Goal: Task Accomplishment & Management: Manage account settings

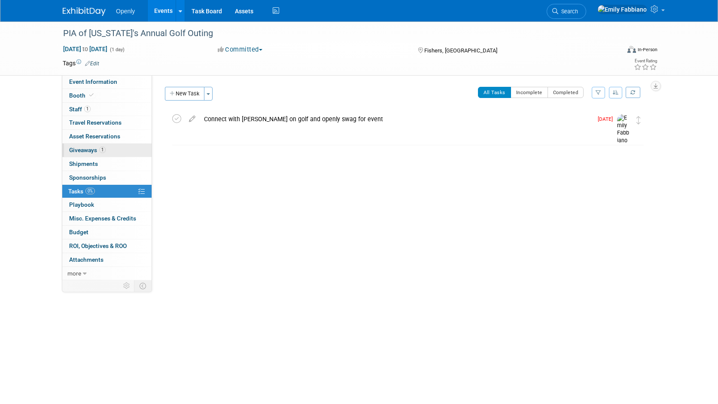
click at [84, 149] on span "Giveaways 1" at bounding box center [87, 150] width 37 height 7
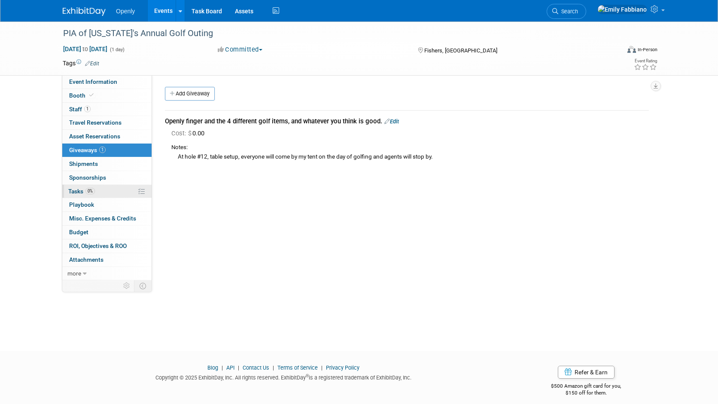
click at [78, 188] on span "Tasks 0%" at bounding box center [81, 191] width 27 height 7
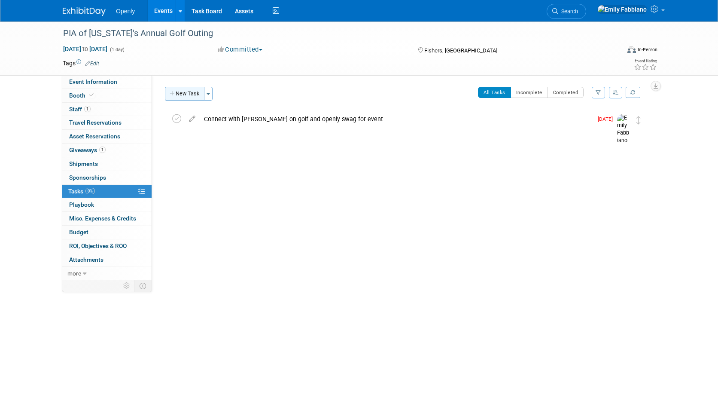
click at [186, 98] on button "New Task" at bounding box center [185, 94] width 40 height 14
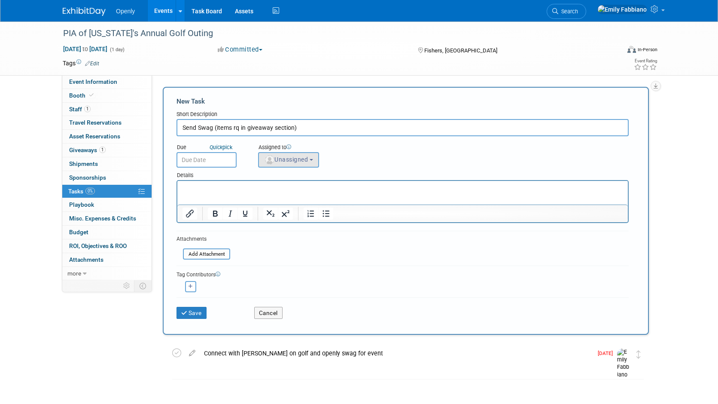
type input "Send Swag (items rq in giveaway section)"
click at [276, 157] on span "Unassigned" at bounding box center [286, 159] width 44 height 7
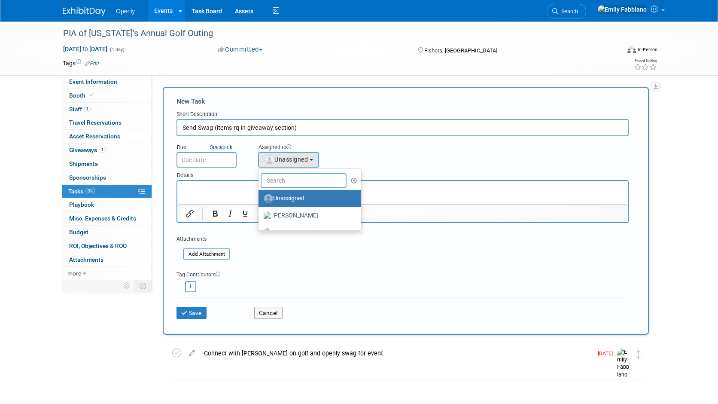
click at [282, 184] on input "text" at bounding box center [304, 180] width 86 height 15
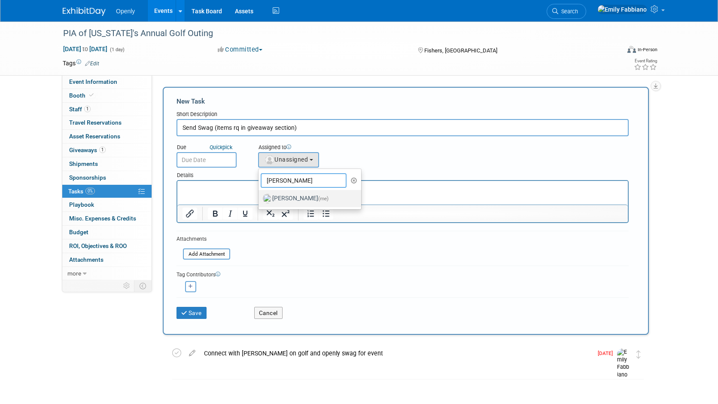
type input "emily"
click at [286, 200] on label "Emily Fabbiano (me)" at bounding box center [308, 199] width 90 height 14
click at [260, 200] on input "Emily Fabbiano (me)" at bounding box center [257, 198] width 6 height 6
select select "076cb6f7-fc95-4769-bf55-df881da2ceea"
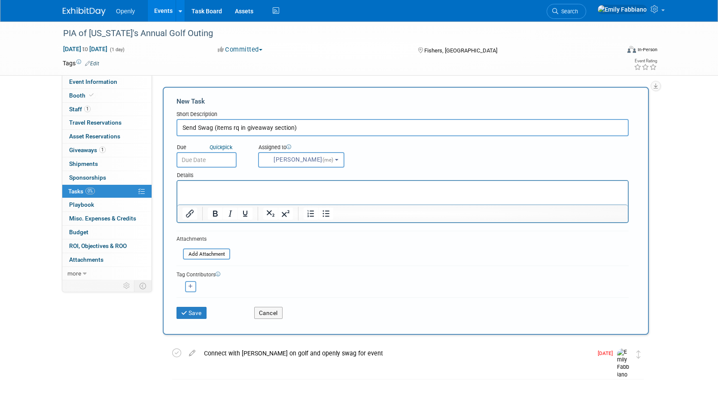
click at [203, 158] on input "text" at bounding box center [207, 159] width 60 height 15
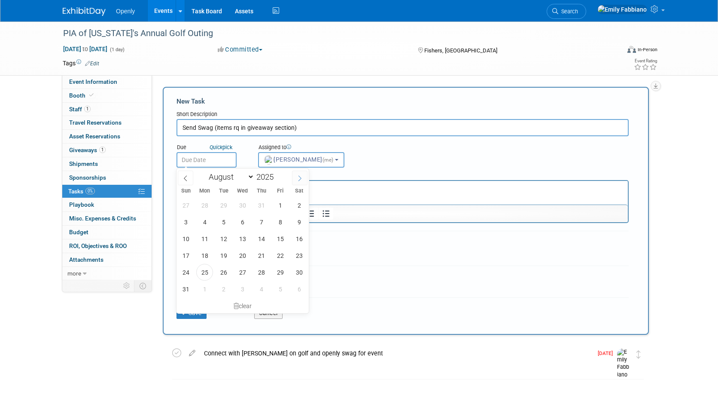
click at [298, 177] on icon at bounding box center [300, 178] width 6 height 6
click at [183, 175] on icon at bounding box center [186, 178] width 6 height 6
select select "7"
click at [224, 277] on span "26" at bounding box center [223, 272] width 17 height 17
type input "Aug 26, 2025"
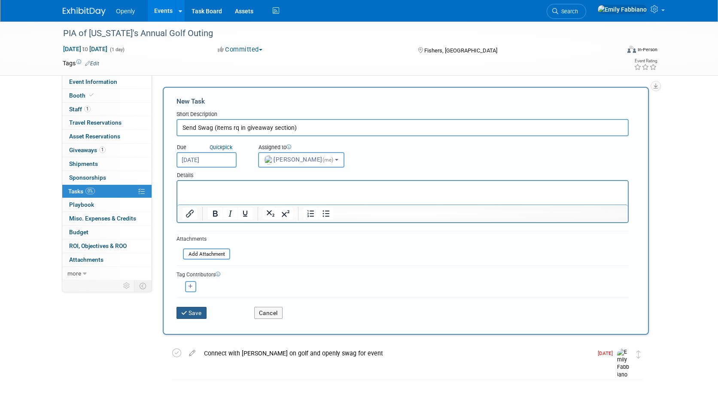
click at [191, 311] on button "Save" at bounding box center [192, 313] width 30 height 12
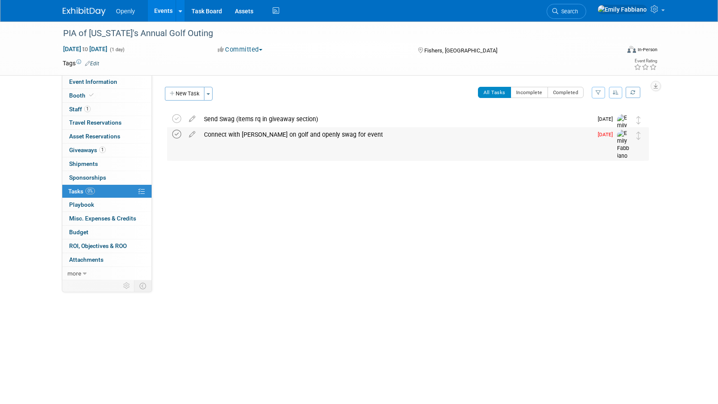
click at [177, 135] on icon at bounding box center [176, 134] width 9 height 9
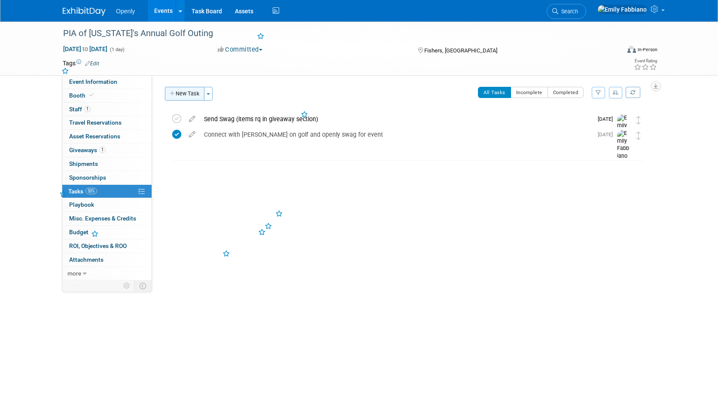
click at [174, 91] on icon "button" at bounding box center [173, 94] width 6 height 6
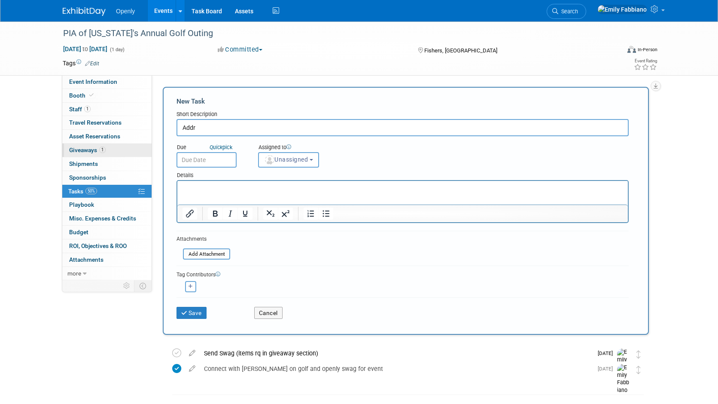
click at [96, 150] on span "Giveaways 1" at bounding box center [87, 150] width 37 height 7
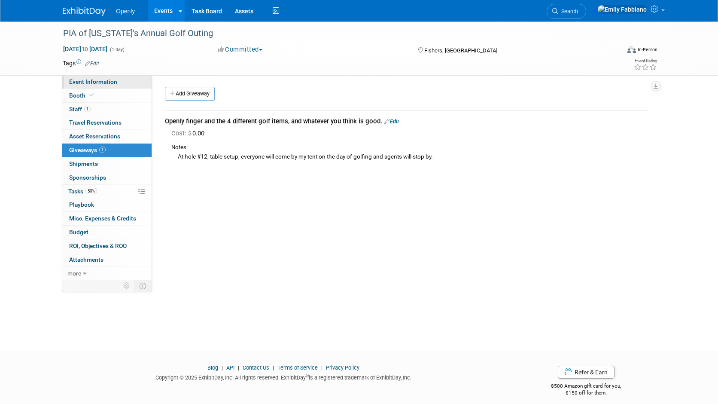
click at [95, 78] on link "Event Information" at bounding box center [106, 81] width 89 height 13
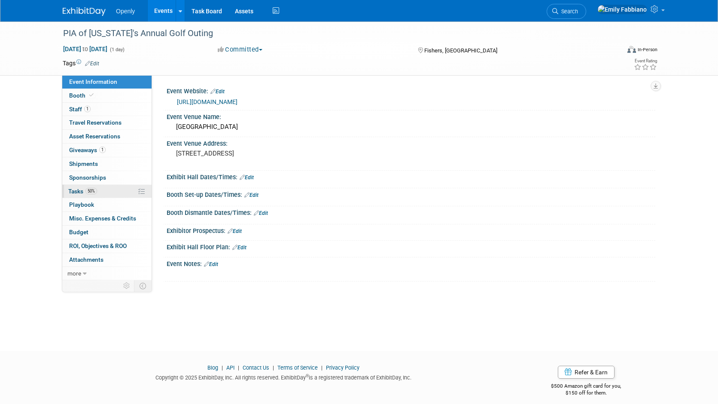
click at [73, 189] on span "Tasks 50%" at bounding box center [82, 191] width 29 height 7
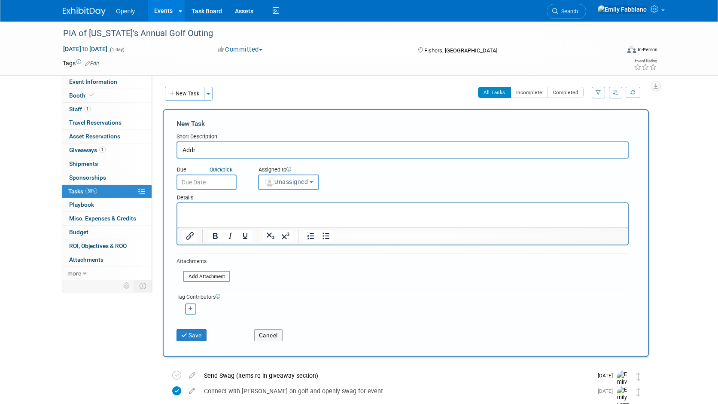
click at [208, 151] on input "Addr" at bounding box center [403, 149] width 452 height 17
type input "Address to send swag? Home address or event location?"
click at [225, 179] on input "text" at bounding box center [207, 181] width 60 height 15
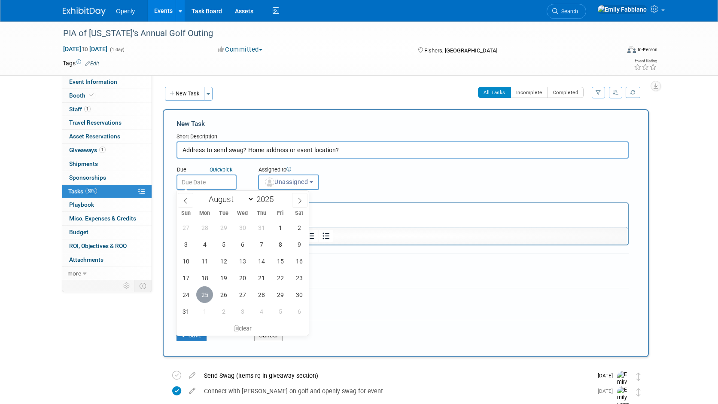
click at [203, 296] on span "25" at bounding box center [204, 294] width 17 height 17
type input "Aug 25, 2025"
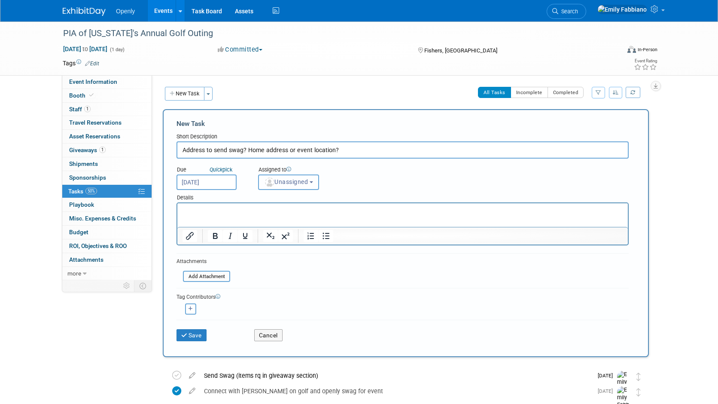
click at [304, 182] on span "Unassigned" at bounding box center [286, 181] width 44 height 7
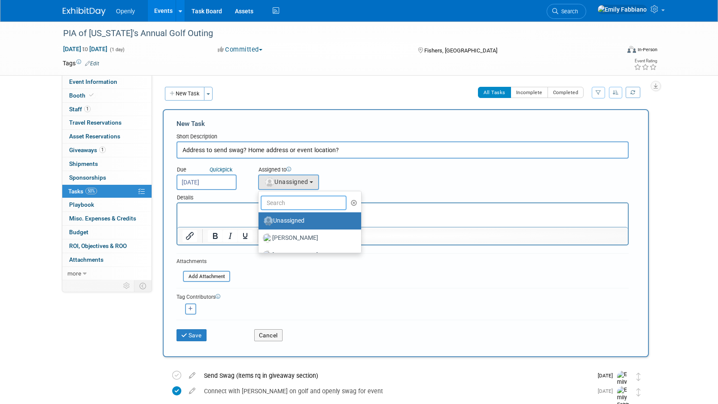
click at [305, 203] on input "text" at bounding box center [304, 203] width 86 height 15
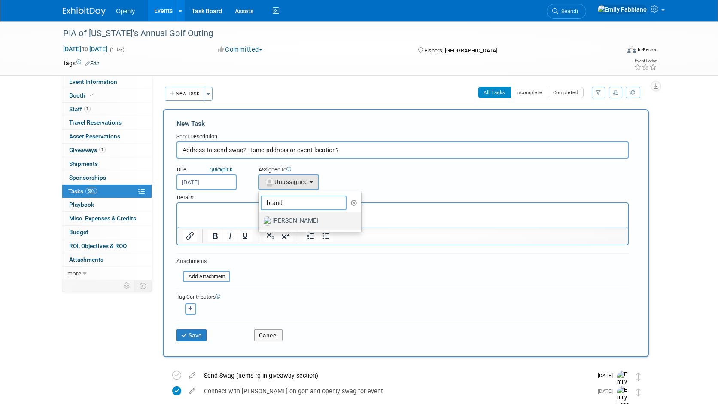
type input "brand"
click at [298, 217] on label "[PERSON_NAME]" at bounding box center [308, 221] width 90 height 14
click at [260, 217] on input "[PERSON_NAME]" at bounding box center [257, 220] width 6 height 6
select select "9cf419f2-e9f2-4012-9407-461056cd2264"
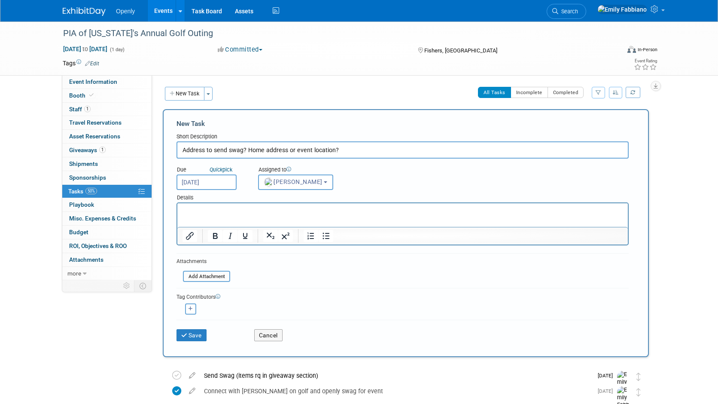
click at [206, 210] on p "Rich Text Area. Press ALT-0 for help." at bounding box center [403, 211] width 441 height 9
click at [345, 151] on input "Address to send swag? Home address or event location?" at bounding box center [403, 149] width 452 height 17
type input "Address to send swag? Home address or event location? please comment on this ta…"
click at [192, 329] on button "Save" at bounding box center [192, 335] width 30 height 12
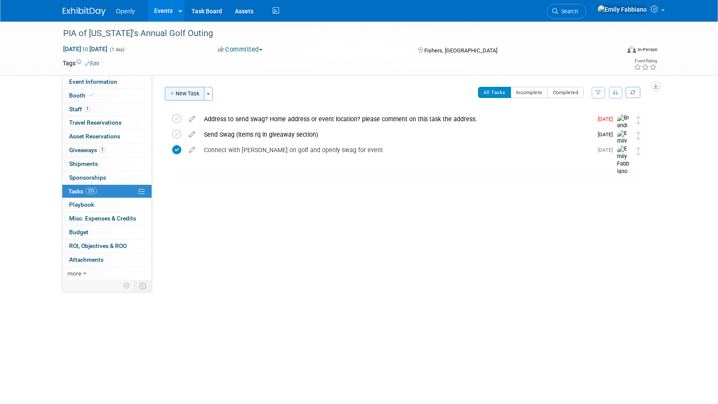
click at [179, 88] on button "New Task" at bounding box center [185, 94] width 40 height 14
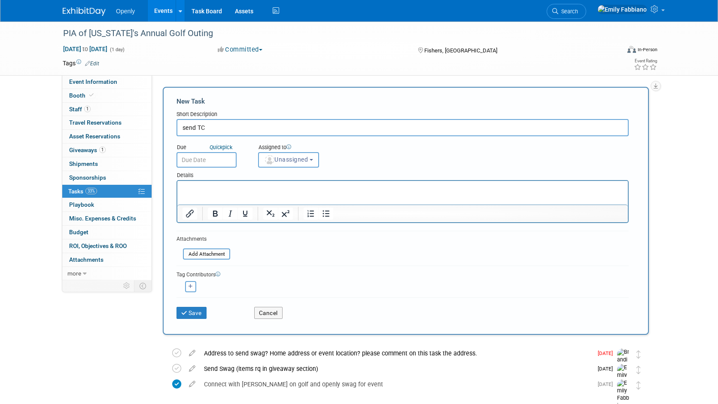
type input "send TC"
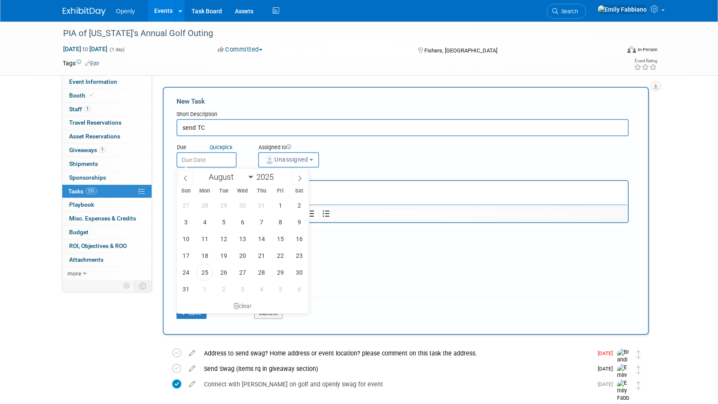
click at [214, 162] on input "text" at bounding box center [207, 159] width 60 height 15
click at [226, 284] on span "2" at bounding box center [223, 289] width 17 height 17
type input "Sep 2, 2025"
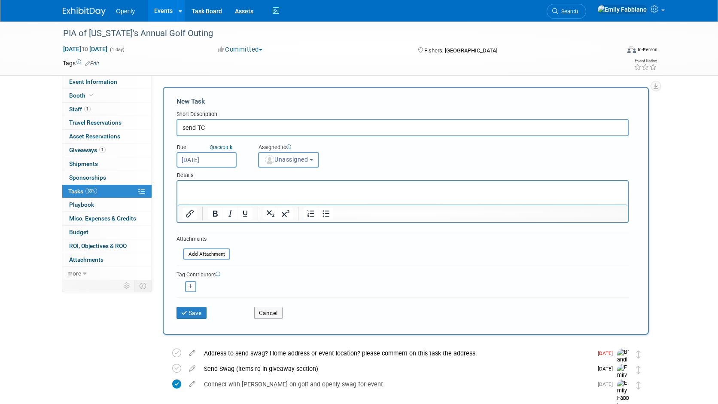
click at [294, 153] on button "Unassigned" at bounding box center [288, 159] width 61 height 15
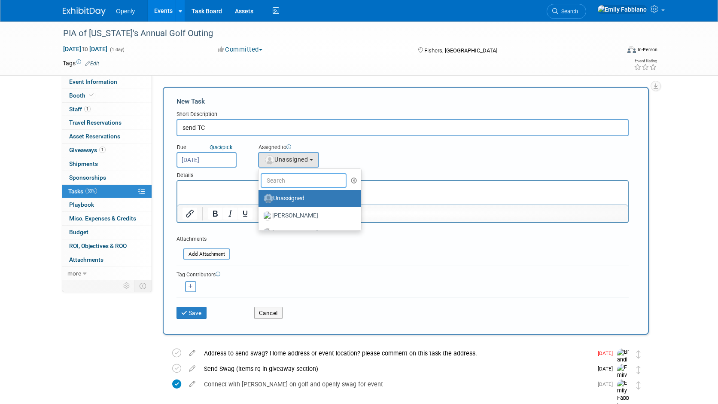
click at [292, 179] on input "text" at bounding box center [304, 180] width 86 height 15
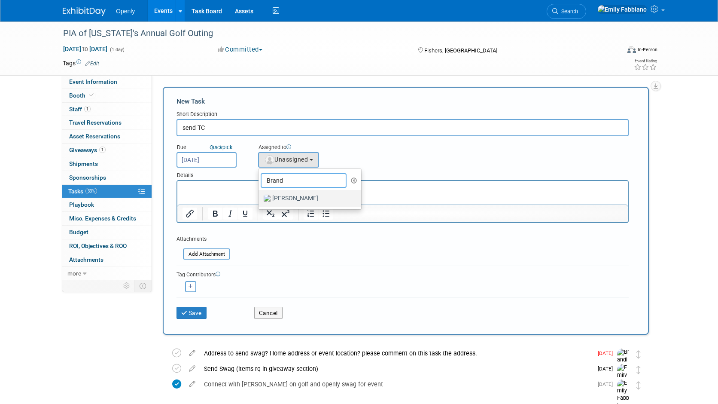
type input "Brand"
click at [291, 193] on label "[PERSON_NAME]" at bounding box center [308, 199] width 90 height 14
click at [260, 195] on input "[PERSON_NAME]" at bounding box center [257, 198] width 6 height 6
select select "9cf419f2-e9f2-4012-9407-461056cd2264"
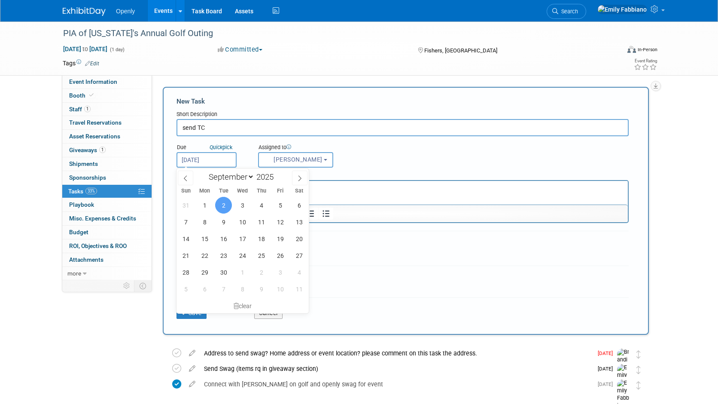
click at [202, 159] on input "Sep 2, 2025" at bounding box center [207, 159] width 60 height 15
click at [223, 204] on span "2" at bounding box center [223, 205] width 17 height 17
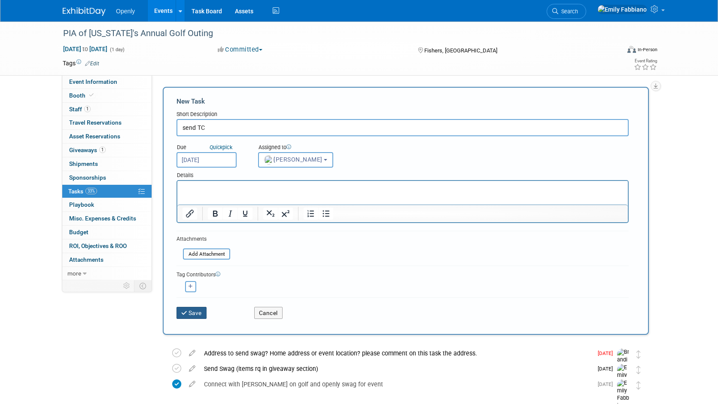
click at [193, 316] on button "Save" at bounding box center [192, 313] width 30 height 12
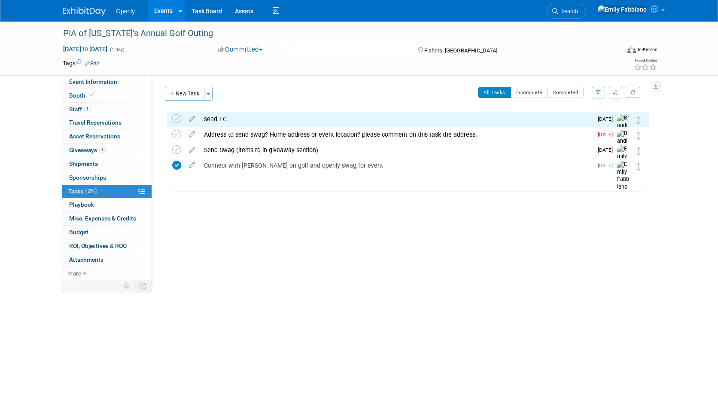
click at [266, 116] on div "send TC" at bounding box center [396, 119] width 393 height 15
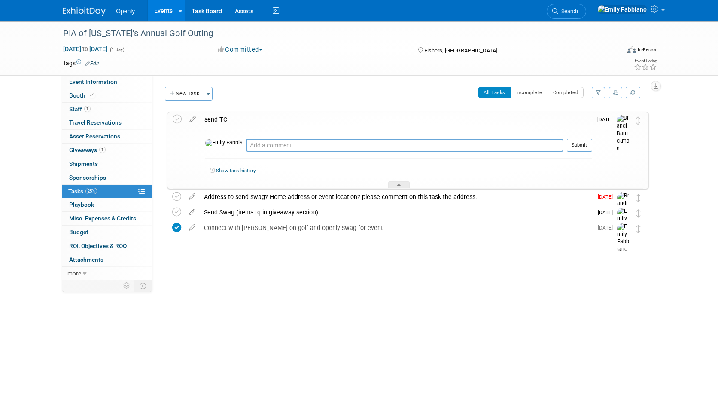
click at [625, 117] on img at bounding box center [623, 134] width 13 height 38
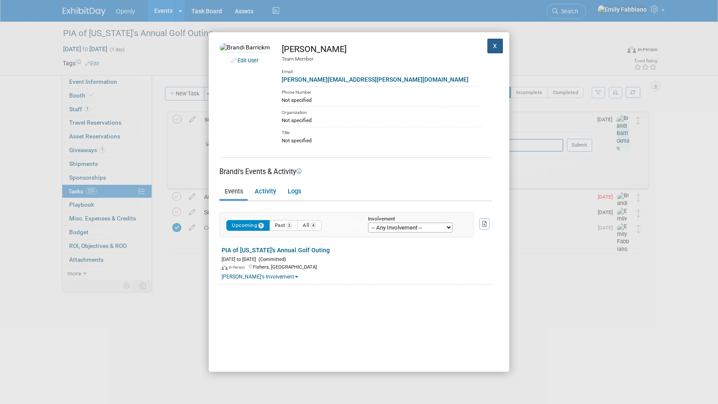
click at [494, 47] on button "X" at bounding box center [495, 46] width 15 height 15
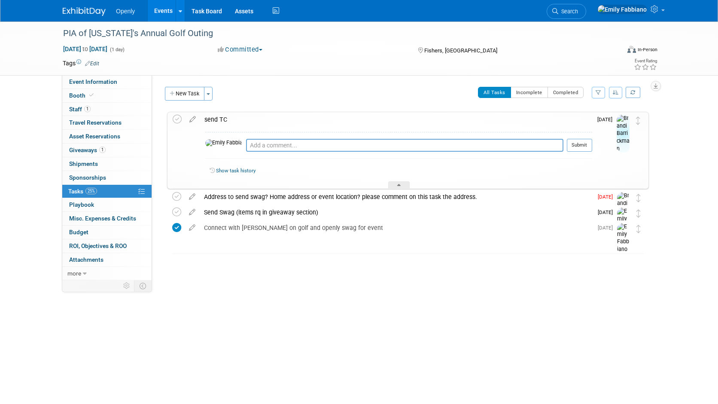
click at [190, 125] on td at bounding box center [192, 150] width 15 height 76
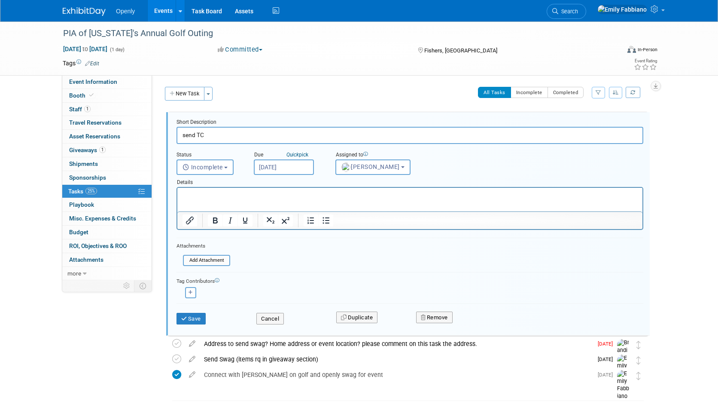
click at [193, 117] on div "Short Description send TC Status <i class="far fa-clock" style="padding: 6px 4p…" at bounding box center [408, 223] width 484 height 223
click at [354, 167] on span "[PERSON_NAME]" at bounding box center [371, 166] width 58 height 7
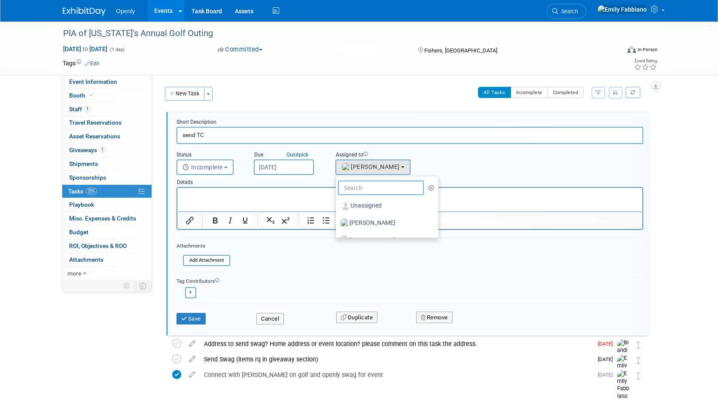
click at [354, 193] on input "text" at bounding box center [381, 187] width 86 height 15
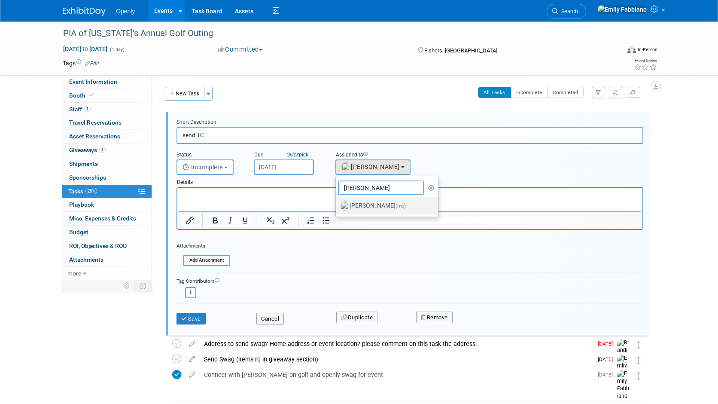
type input "[PERSON_NAME]"
click at [365, 204] on label "[PERSON_NAME] (me)" at bounding box center [385, 206] width 90 height 14
click at [337, 204] on input "[PERSON_NAME] (me)" at bounding box center [335, 205] width 6 height 6
select select "076cb6f7-fc95-4769-bf55-df881da2ceea"
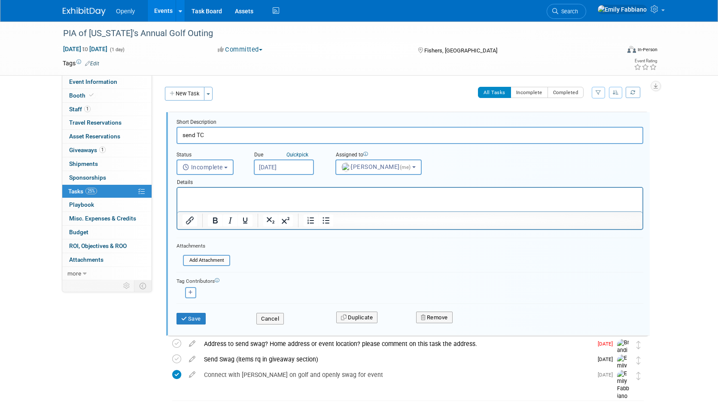
click at [199, 309] on div "Save" at bounding box center [210, 316] width 80 height 18
click at [189, 316] on button "Save" at bounding box center [191, 319] width 29 height 12
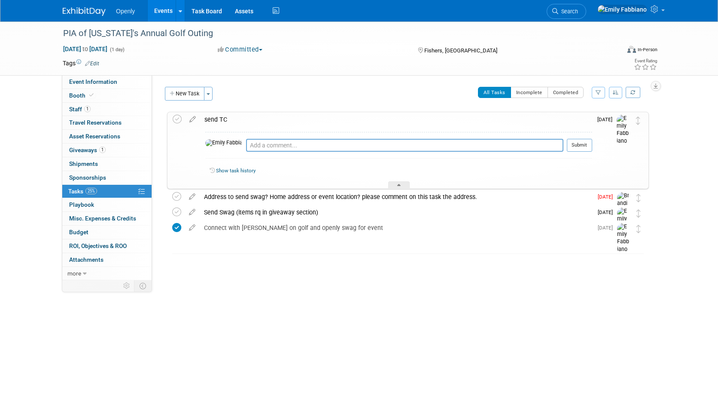
click at [89, 6] on link at bounding box center [89, 7] width 53 height 7
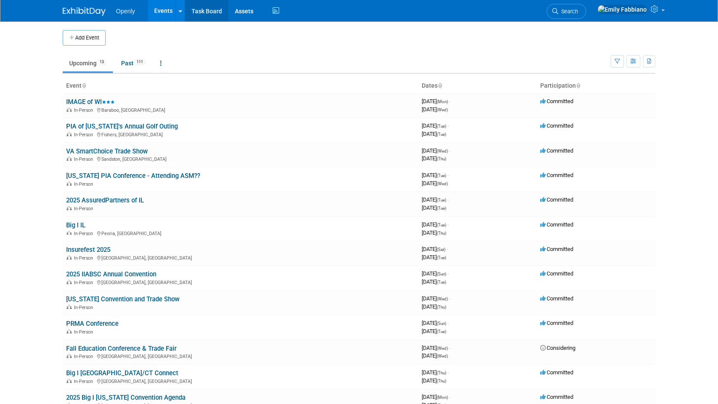
click at [195, 15] on link "Task Board" at bounding box center [206, 10] width 43 height 21
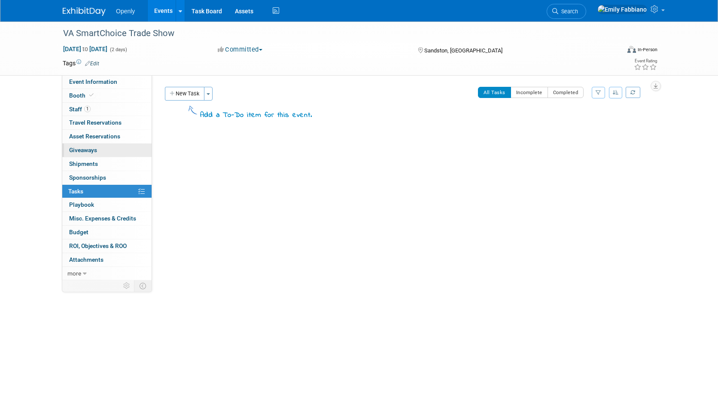
click at [79, 151] on span "Giveaways 0" at bounding box center [83, 150] width 28 height 7
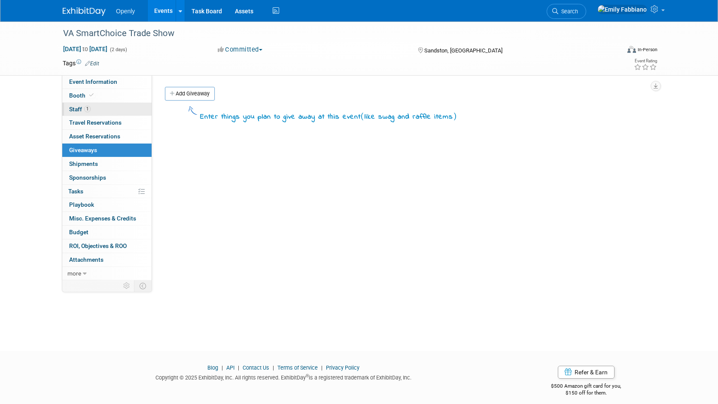
click at [79, 109] on span "Staff 1" at bounding box center [79, 109] width 21 height 7
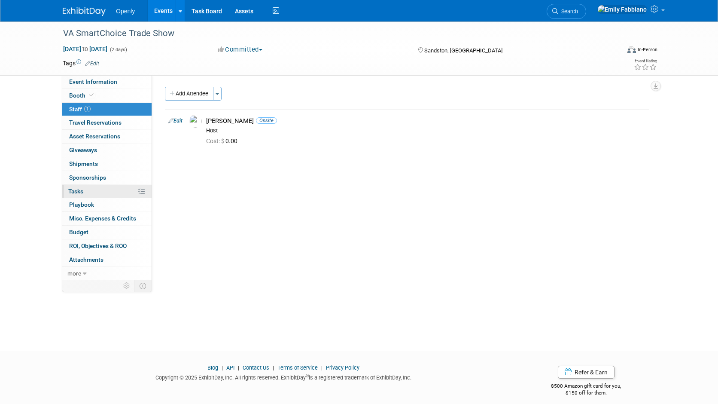
click at [76, 188] on span "Tasks 0%" at bounding box center [75, 191] width 15 height 7
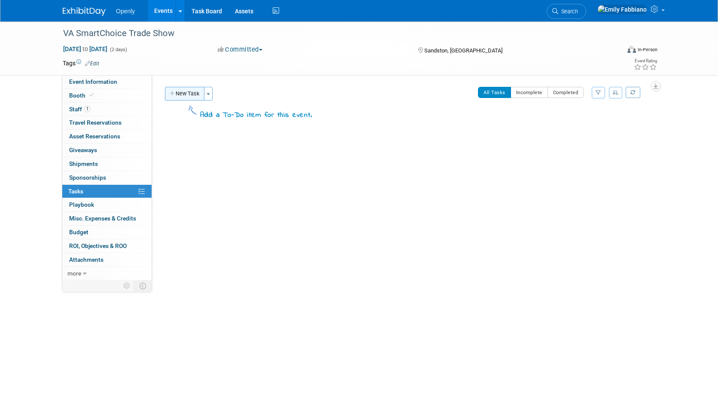
click at [184, 92] on button "New Task" at bounding box center [185, 94] width 40 height 14
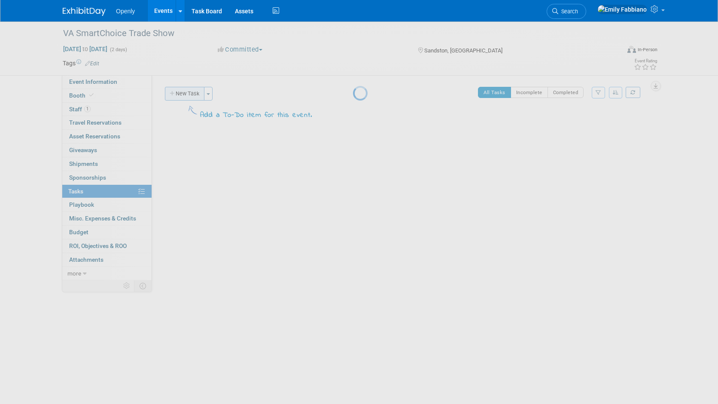
select select "7"
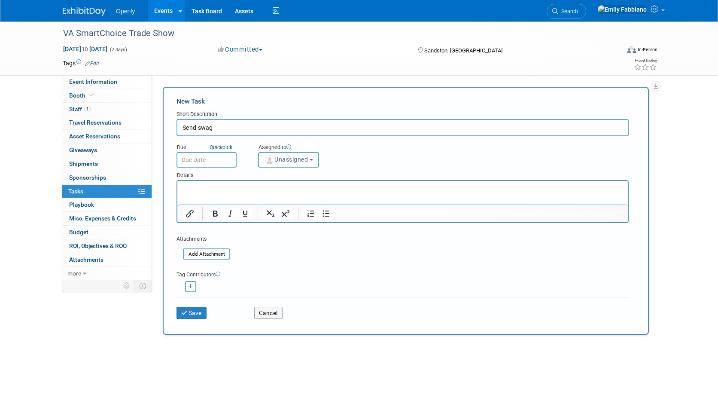
type input "Send swag"
click at [203, 159] on input "text" at bounding box center [207, 159] width 60 height 15
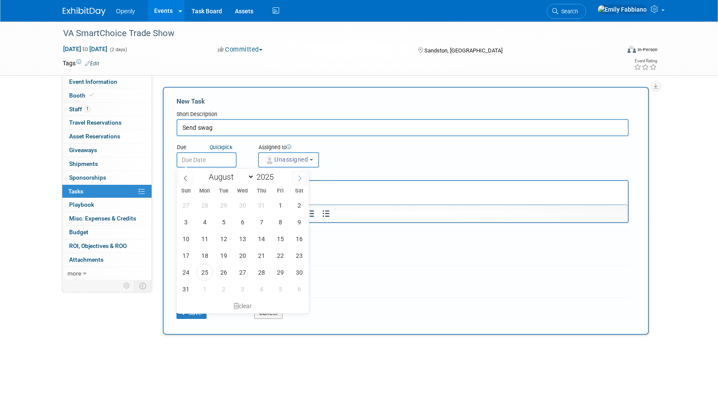
click at [301, 180] on icon at bounding box center [300, 178] width 6 height 6
select select "8"
click at [241, 203] on span "3" at bounding box center [242, 205] width 17 height 17
type input "Sep 3, 2025"
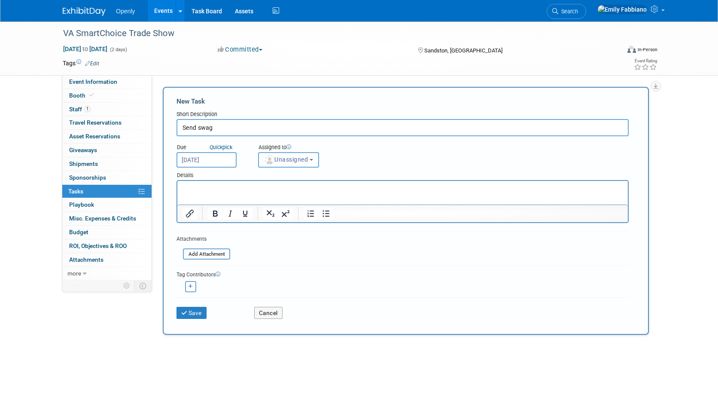
click at [281, 159] on span "Unassigned" at bounding box center [286, 159] width 44 height 7
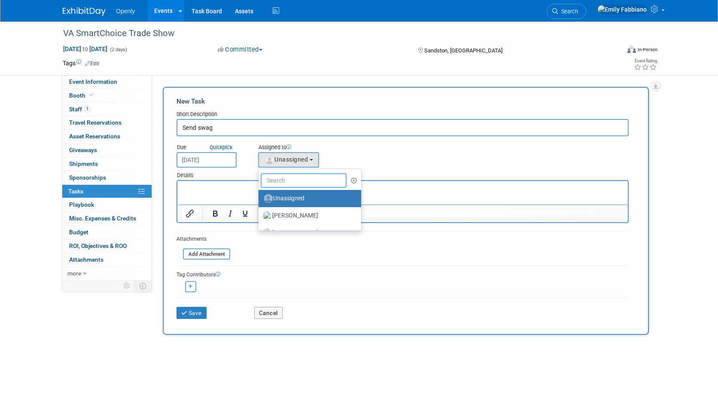
click at [284, 179] on input "text" at bounding box center [304, 180] width 86 height 15
type input "em"
click at [282, 212] on label "Emily Fabbiano (me)" at bounding box center [308, 216] width 90 height 14
click at [260, 212] on input "Emily Fabbiano (me)" at bounding box center [257, 215] width 6 height 6
select select "076cb6f7-fc95-4769-bf55-df881da2ceea"
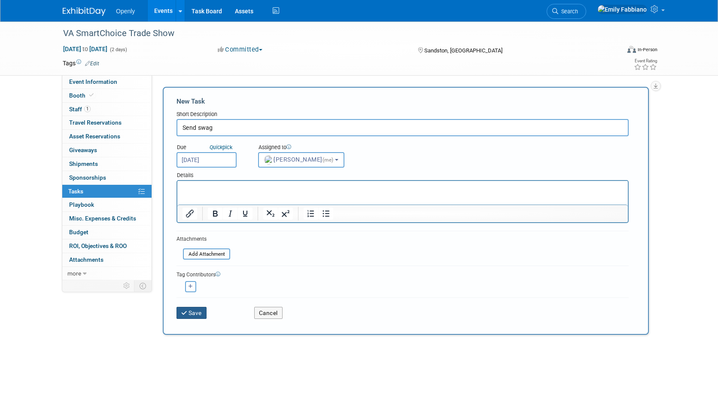
click at [196, 312] on button "Save" at bounding box center [192, 313] width 30 height 12
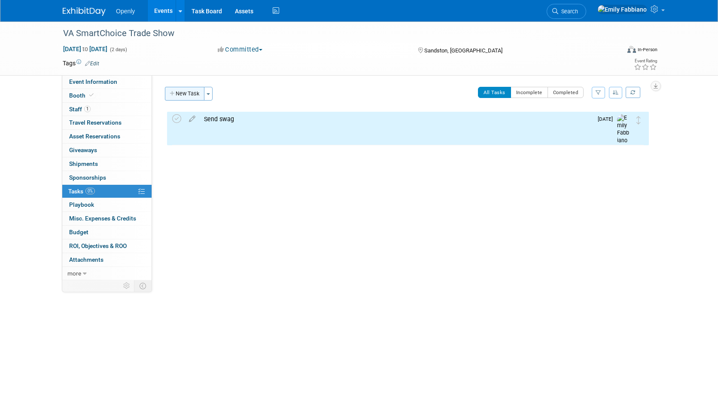
click at [174, 89] on button "New Task" at bounding box center [185, 94] width 40 height 14
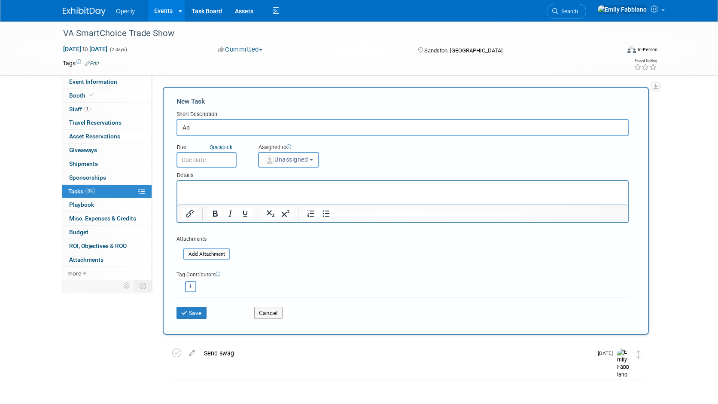
type input "A"
type input "How many people attending this event?"
click at [199, 158] on input "text" at bounding box center [207, 159] width 60 height 15
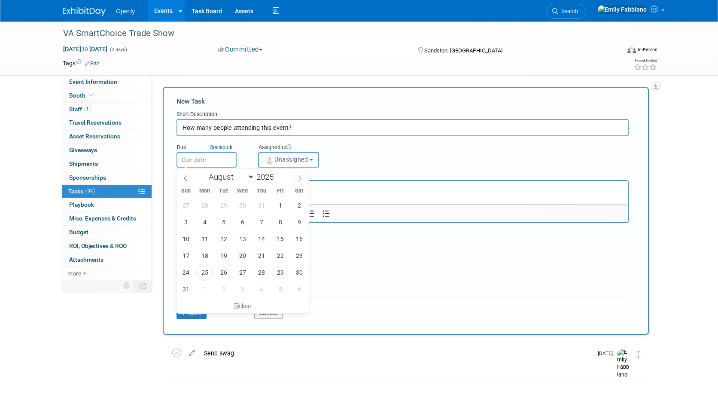
click at [303, 180] on span at bounding box center [299, 178] width 15 height 15
select select "8"
click at [205, 204] on span "1" at bounding box center [204, 205] width 17 height 17
type input "Sep 1, 2025"
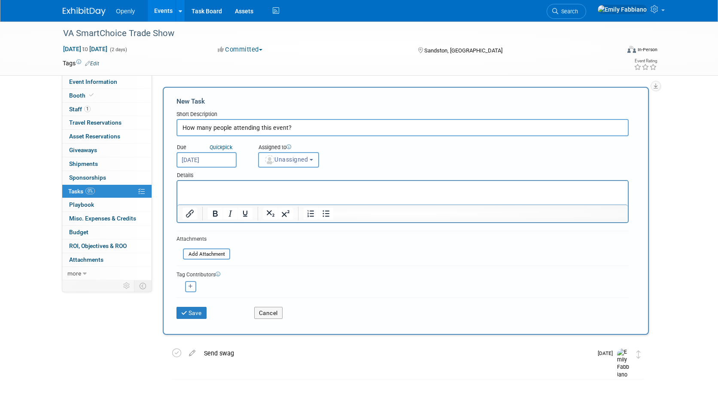
click at [281, 153] on button "Unassigned" at bounding box center [288, 159] width 61 height 15
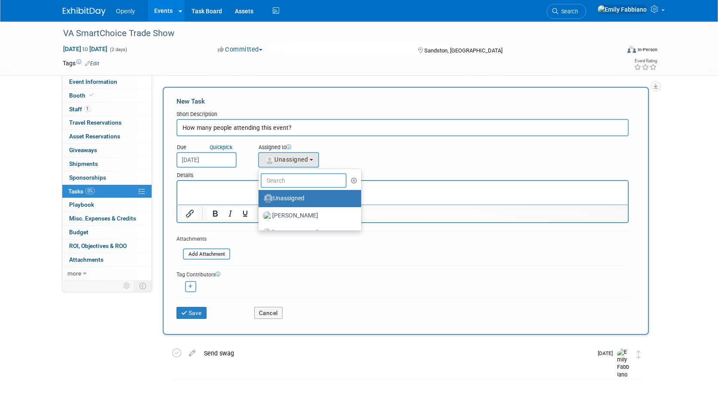
click at [280, 184] on input "text" at bounding box center [304, 180] width 86 height 15
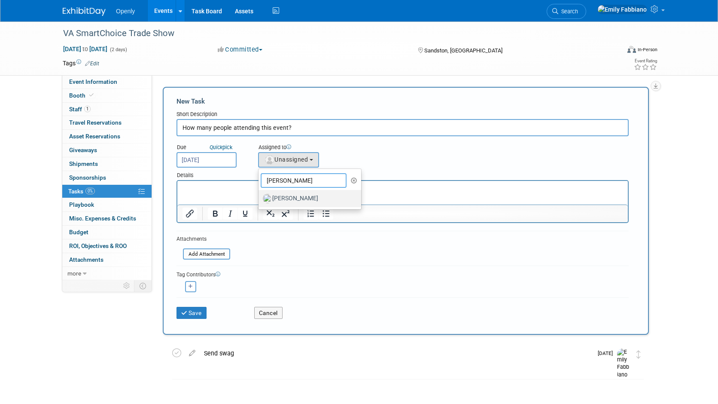
type input "mason"
click at [289, 195] on label "[PERSON_NAME]" at bounding box center [308, 199] width 90 height 14
click at [260, 195] on input "[PERSON_NAME]" at bounding box center [257, 198] width 6 height 6
select select "473ceed8-6fce-45c8-9e38-3e3f7dd8d186"
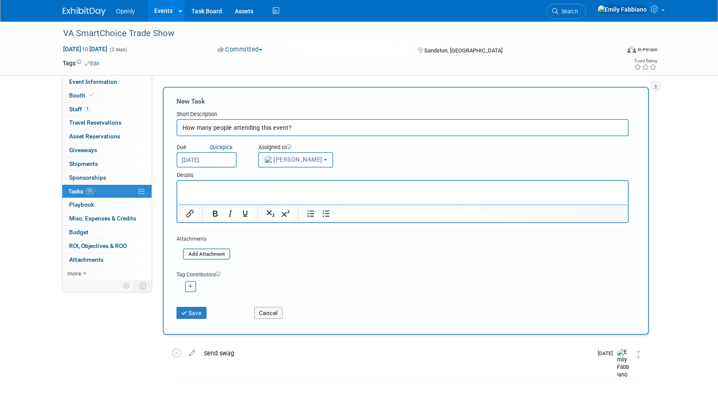
click at [204, 189] on p "Rich Text Area. Press ALT-0 for help." at bounding box center [403, 188] width 441 height 9
click at [189, 311] on button "Save" at bounding box center [192, 313] width 30 height 12
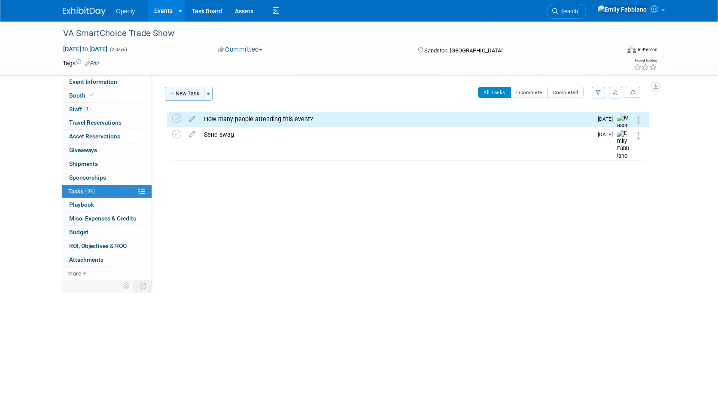
click at [188, 92] on button "New Task" at bounding box center [185, 94] width 40 height 14
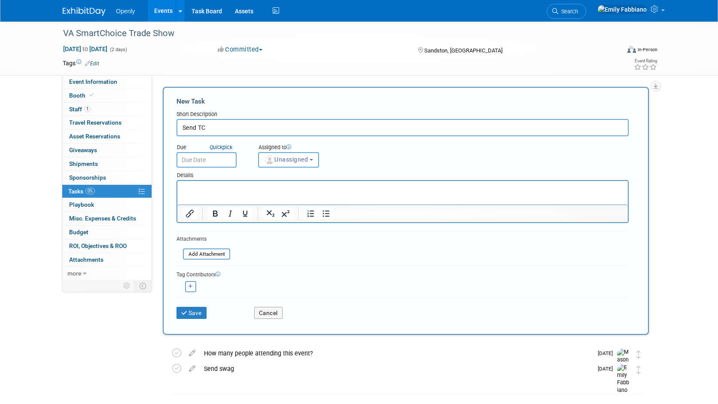
type input "Send TC"
click at [213, 172] on div "Details" at bounding box center [403, 174] width 452 height 12
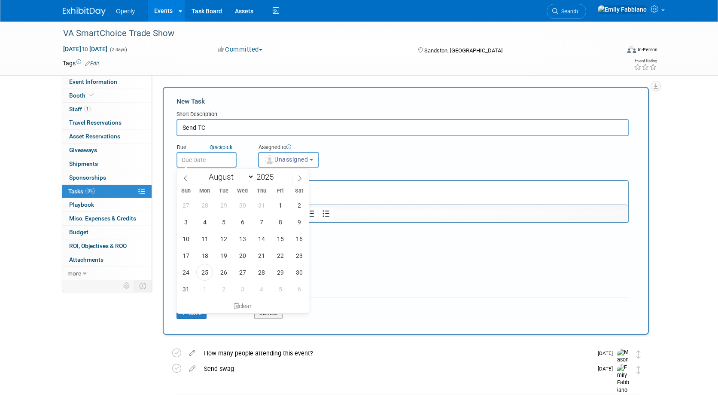
click at [211, 159] on input "text" at bounding box center [207, 159] width 60 height 15
click at [301, 174] on span at bounding box center [299, 178] width 15 height 15
select select "8"
click at [242, 223] on span "10" at bounding box center [242, 222] width 17 height 17
type input "Sep 10, 2025"
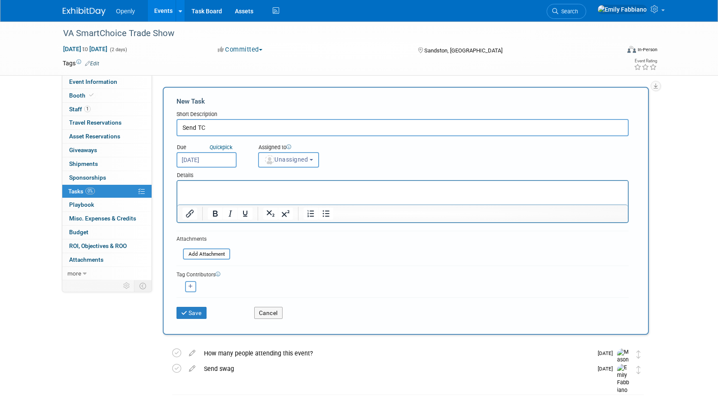
click at [279, 162] on span "Unassigned" at bounding box center [286, 159] width 44 height 7
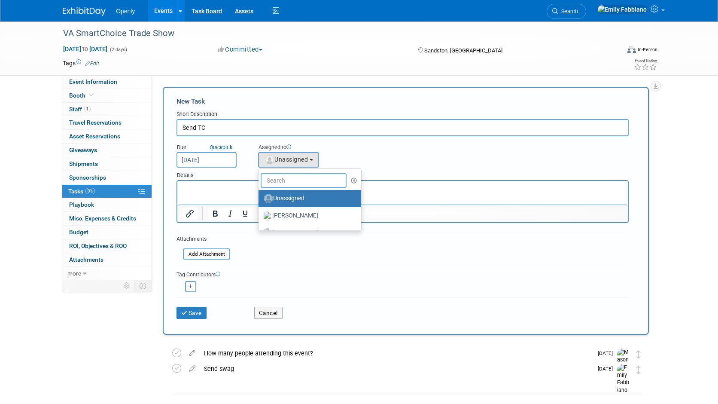
click at [276, 180] on input "text" at bounding box center [304, 180] width 86 height 15
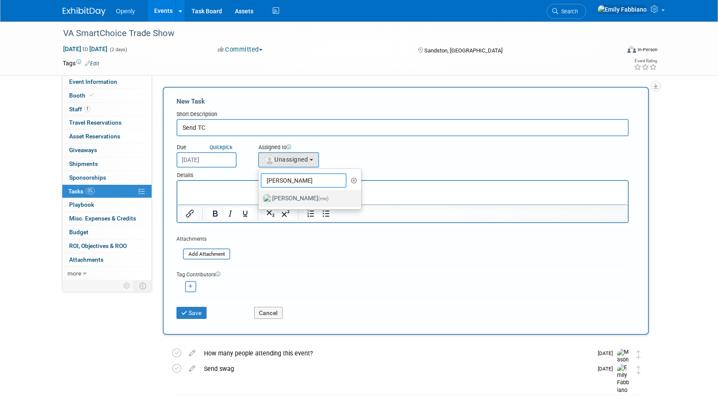
type input "emily"
click at [277, 200] on label "[PERSON_NAME] (me)" at bounding box center [308, 199] width 90 height 14
click at [260, 200] on input "[PERSON_NAME] (me)" at bounding box center [257, 198] width 6 height 6
select select "076cb6f7-fc95-4769-bf55-df881da2ceea"
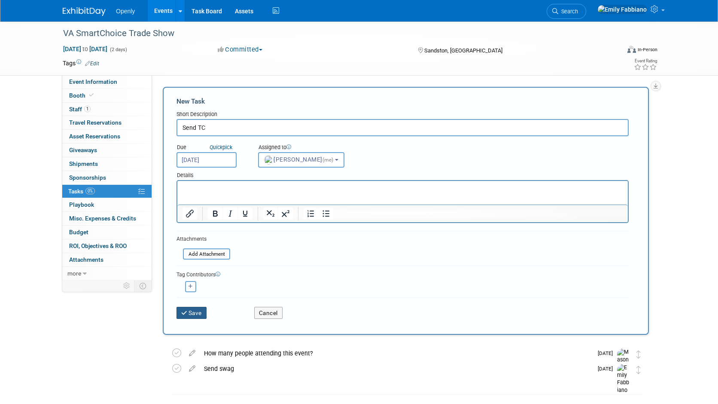
click at [182, 312] on icon "submit" at bounding box center [184, 313] width 7 height 6
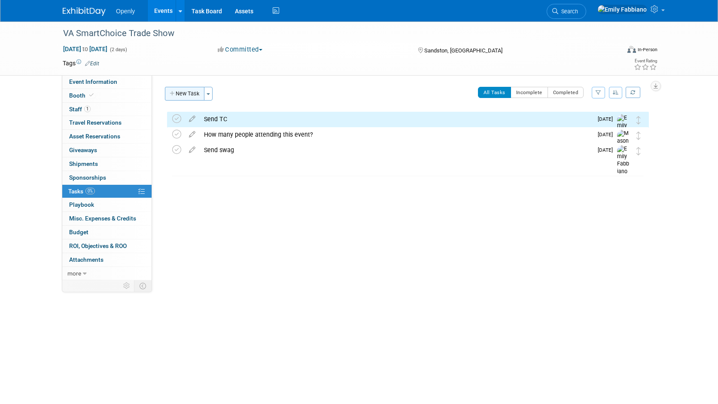
click at [174, 93] on icon "button" at bounding box center [173, 94] width 6 height 6
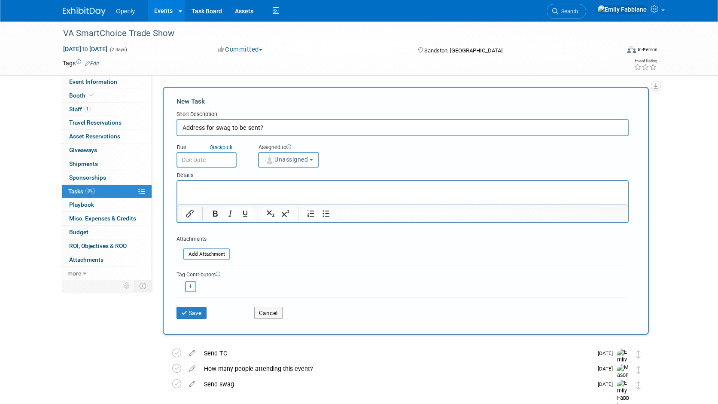
type input "Address for swag to be sent?"
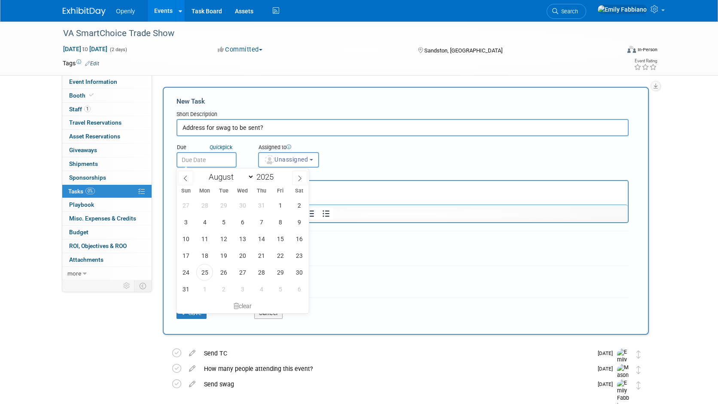
click at [200, 156] on input "text" at bounding box center [207, 159] width 60 height 15
click at [302, 173] on span at bounding box center [299, 178] width 15 height 15
select select "8"
click at [210, 208] on span "1" at bounding box center [204, 205] width 17 height 17
type input "Sep 1, 2025"
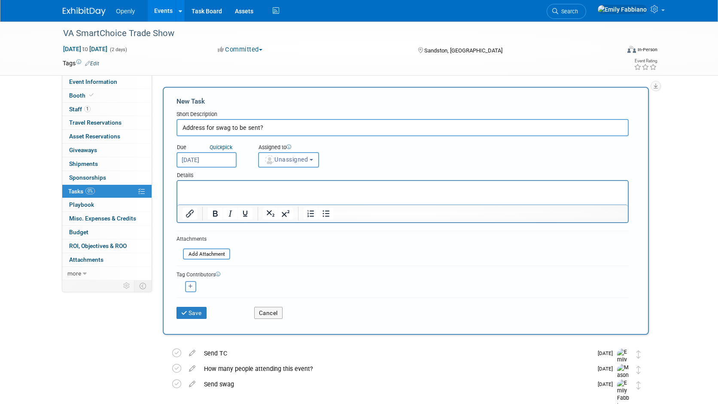
click at [291, 158] on span "Unassigned" at bounding box center [286, 159] width 44 height 7
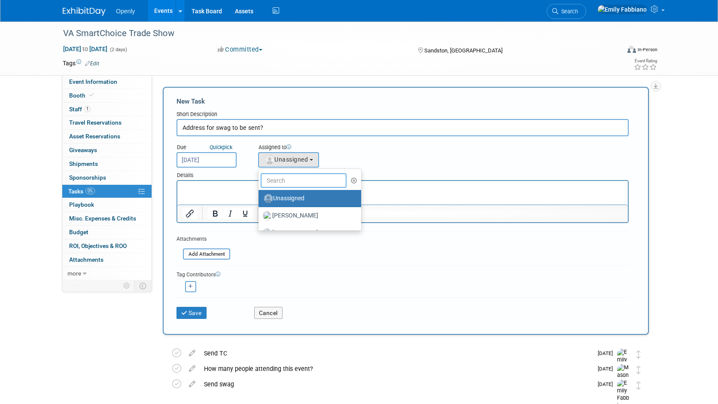
click at [290, 183] on input "text" at bounding box center [304, 180] width 86 height 15
type input "a"
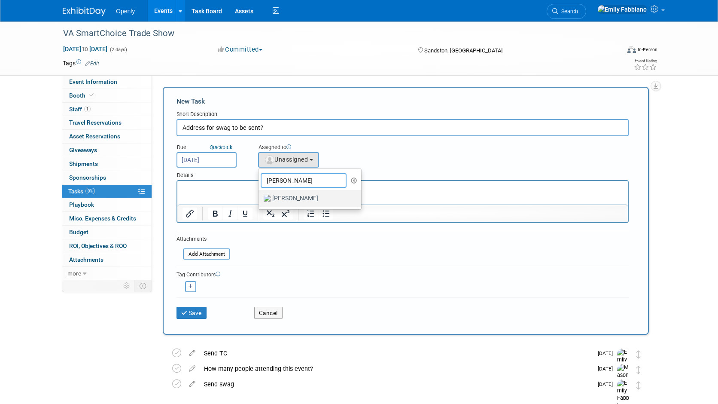
type input "mason"
click at [300, 199] on label "[PERSON_NAME]" at bounding box center [308, 199] width 90 height 14
click at [260, 199] on input "[PERSON_NAME]" at bounding box center [257, 198] width 6 height 6
select select "473ceed8-6fce-45c8-9e38-3e3f7dd8d186"
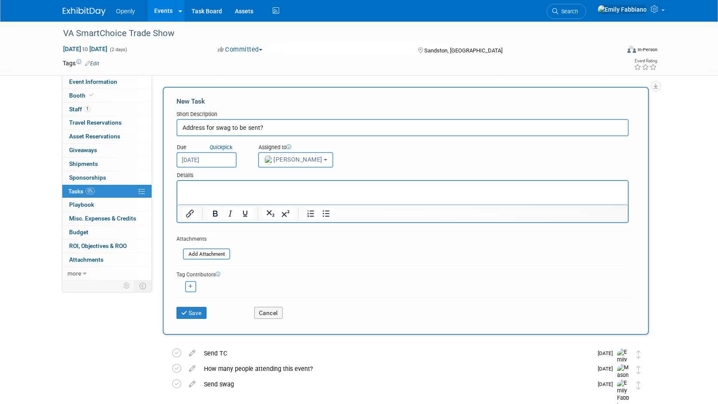
click at [199, 158] on input "Sep 1, 2025" at bounding box center [207, 159] width 60 height 15
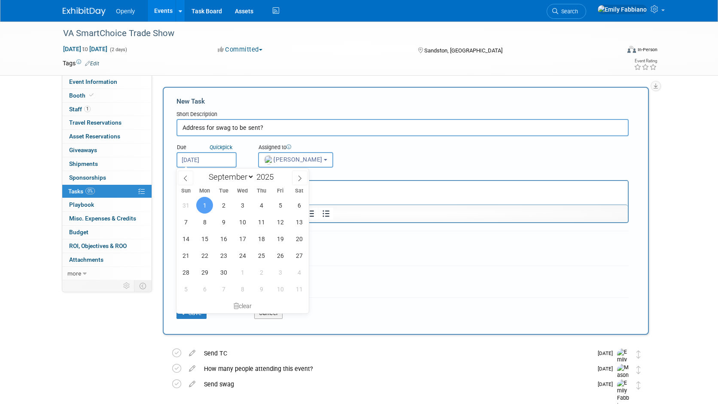
click at [370, 153] on div "Due Quick pick Sep 1, 2025 Assigned to <img src="https://www.exhibitday.com/Ima…" at bounding box center [402, 151] width 465 height 31
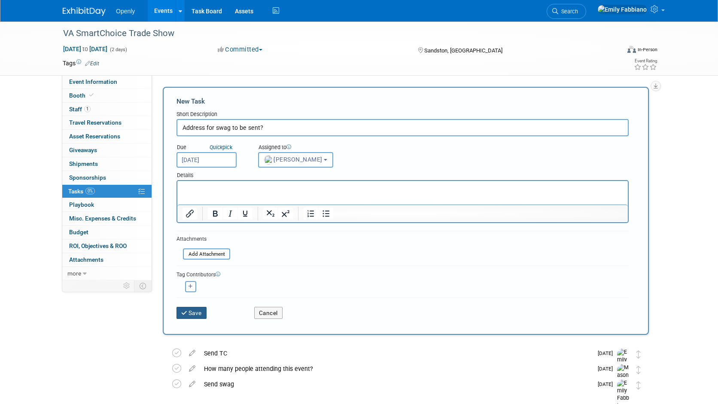
click at [181, 311] on icon "submit" at bounding box center [184, 313] width 7 height 6
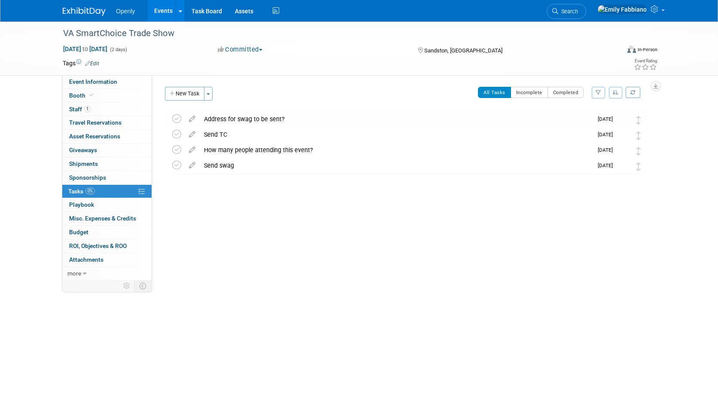
click at [83, 8] on img at bounding box center [84, 11] width 43 height 9
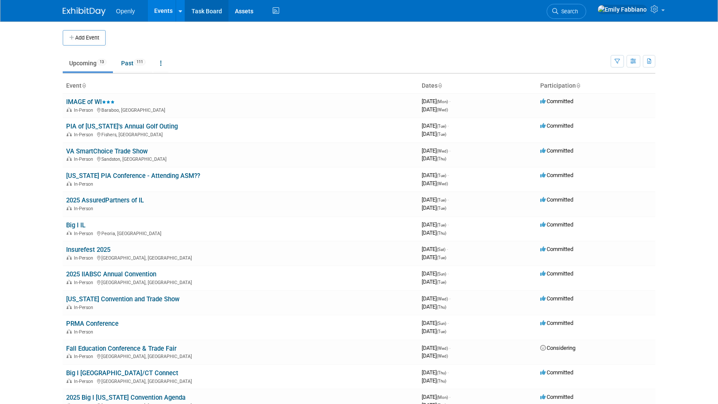
click at [212, 13] on link "Task Board" at bounding box center [206, 10] width 43 height 21
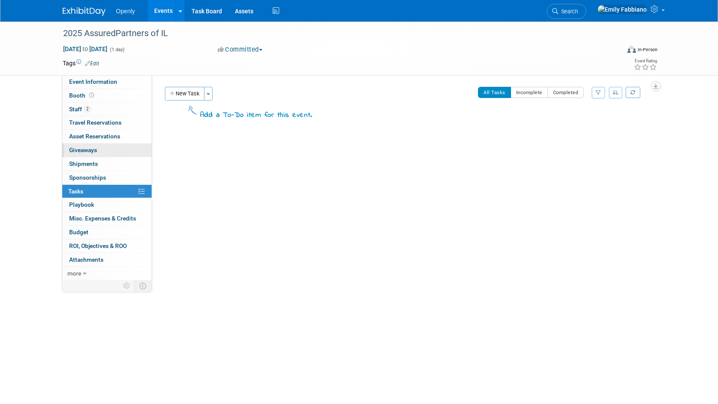
click at [102, 152] on link "0 Giveaways 0" at bounding box center [106, 150] width 89 height 13
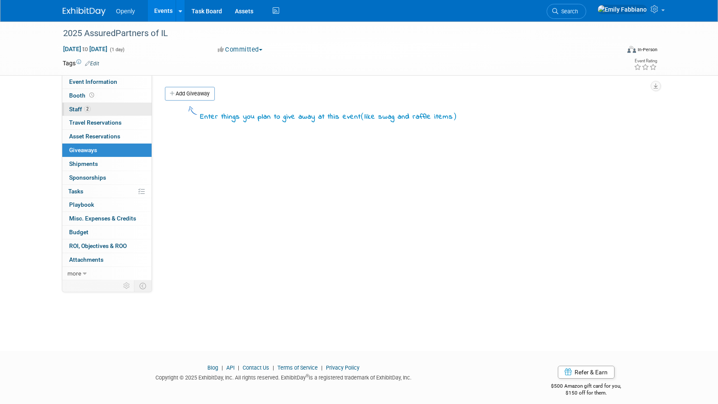
click at [103, 112] on link "2 Staff 2" at bounding box center [106, 109] width 89 height 13
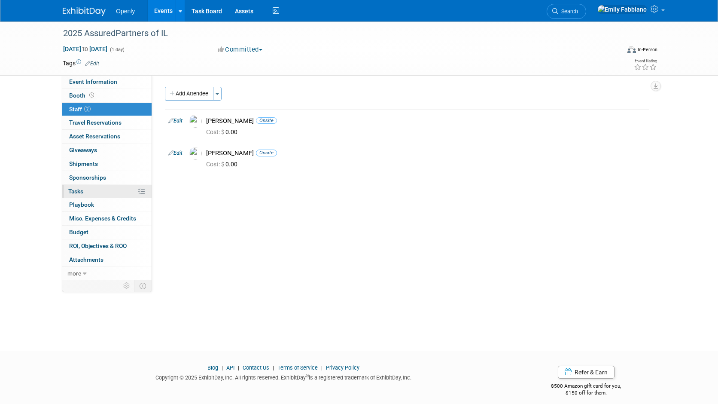
click at [92, 188] on link "0% Tasks 0%" at bounding box center [106, 191] width 89 height 13
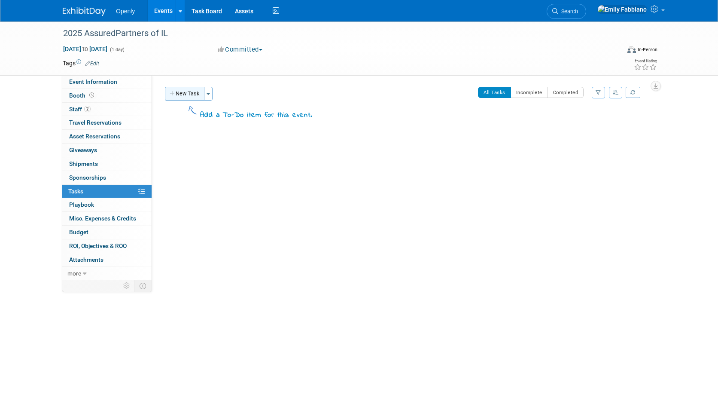
click at [189, 94] on button "New Task" at bounding box center [185, 94] width 40 height 14
select select "7"
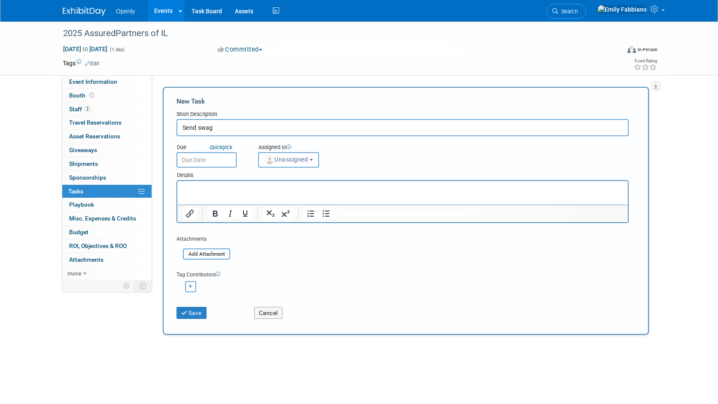
type input "Send swag"
click at [212, 156] on input "text" at bounding box center [207, 159] width 60 height 15
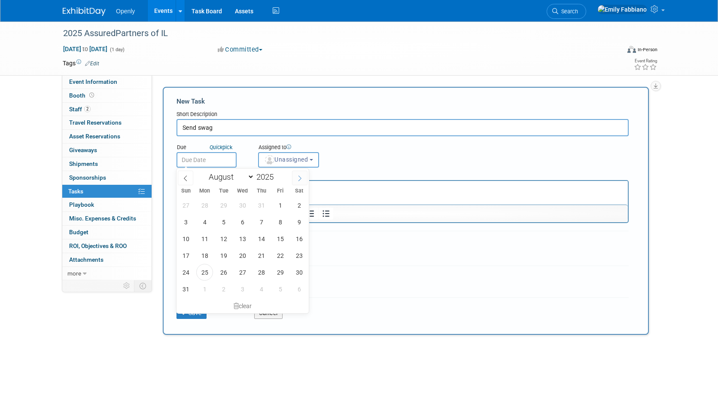
click at [300, 173] on span at bounding box center [299, 178] width 15 height 15
select select "8"
click at [227, 219] on span "9" at bounding box center [223, 222] width 17 height 17
type input "Sep 9, 2025"
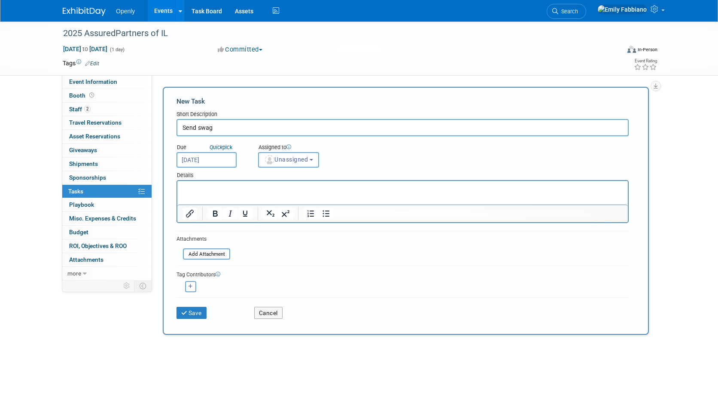
click at [284, 160] on span "Unassigned" at bounding box center [286, 159] width 44 height 7
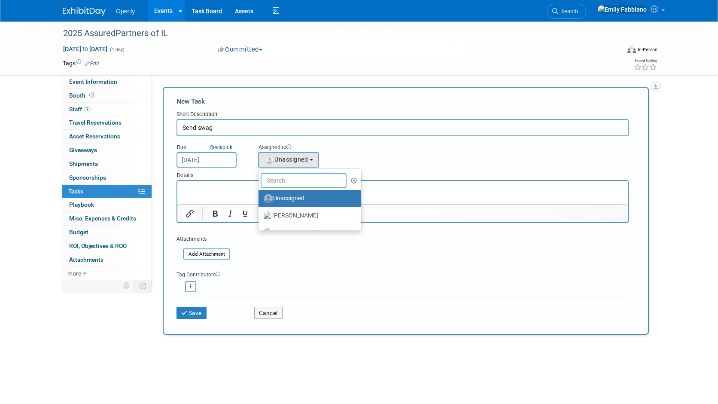
click at [284, 184] on input "text" at bounding box center [304, 180] width 86 height 15
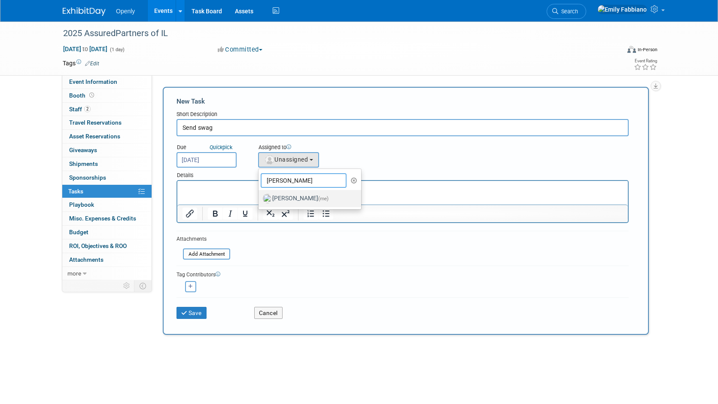
type input "emil"
click at [285, 196] on label "[PERSON_NAME] (me)" at bounding box center [308, 199] width 90 height 14
click at [260, 196] on input "[PERSON_NAME] (me)" at bounding box center [257, 198] width 6 height 6
select select "076cb6f7-fc95-4769-bf55-df881da2ceea"
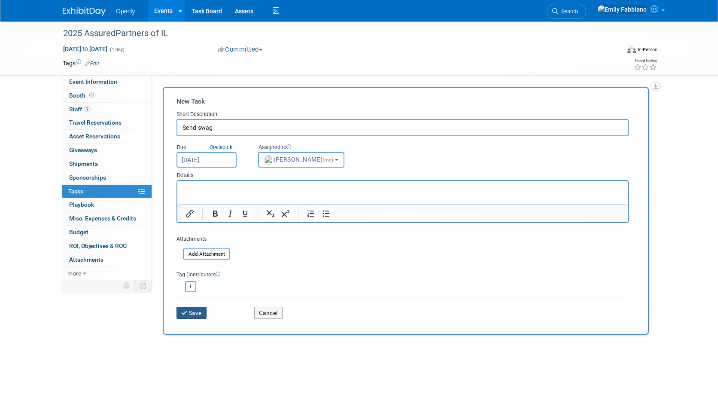
click at [193, 309] on button "Save" at bounding box center [192, 313] width 30 height 12
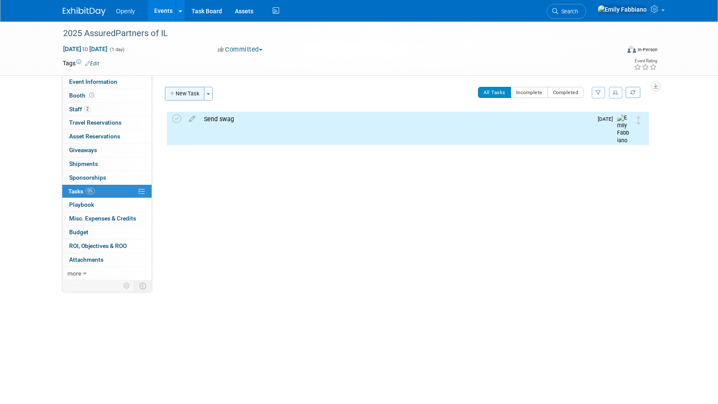
click at [172, 89] on button "New Task" at bounding box center [185, 94] width 40 height 14
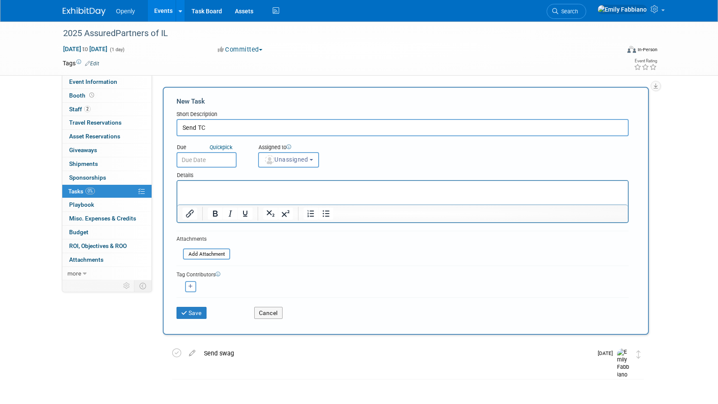
type input "Send TC"
click at [217, 162] on input "text" at bounding box center [207, 159] width 60 height 15
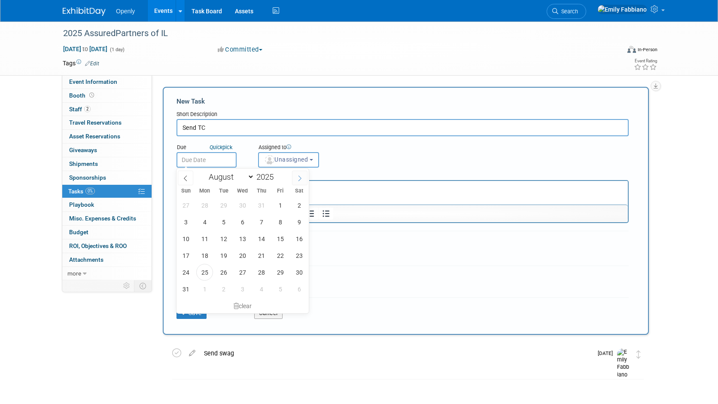
click at [300, 176] on icon at bounding box center [300, 178] width 6 height 6
select select "8"
click at [220, 238] on span "16" at bounding box center [223, 238] width 17 height 17
type input "Sep 16, 2025"
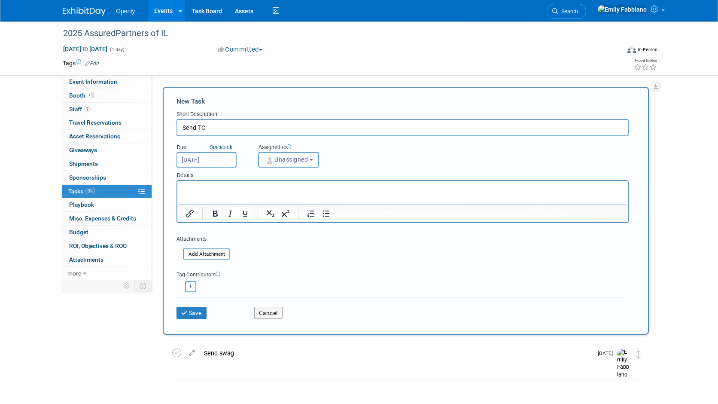
click at [303, 163] on button "Unassigned" at bounding box center [288, 159] width 61 height 15
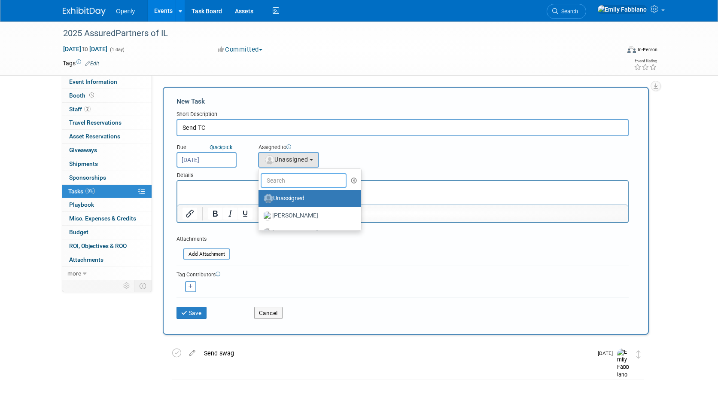
click at [303, 182] on input "text" at bounding box center [304, 180] width 86 height 15
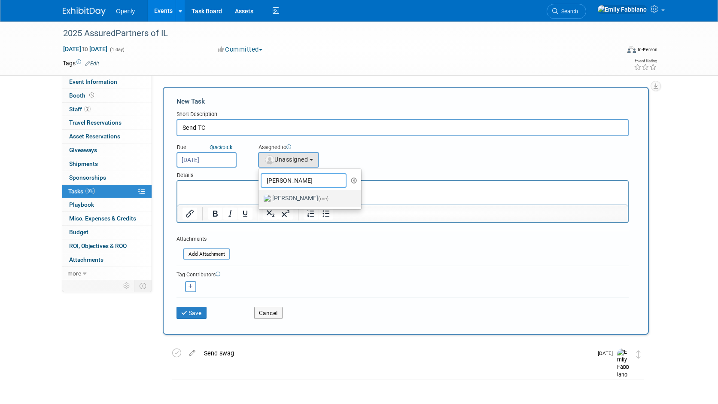
type input "emily"
click at [305, 196] on label "[PERSON_NAME] (me)" at bounding box center [308, 199] width 90 height 14
click at [260, 196] on input "[PERSON_NAME] (me)" at bounding box center [257, 198] width 6 height 6
select select "076cb6f7-fc95-4769-bf55-df881da2ceea"
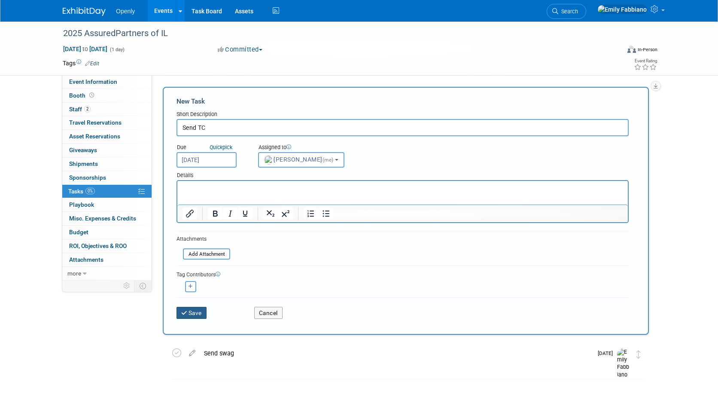
click at [190, 312] on button "Save" at bounding box center [192, 313] width 30 height 12
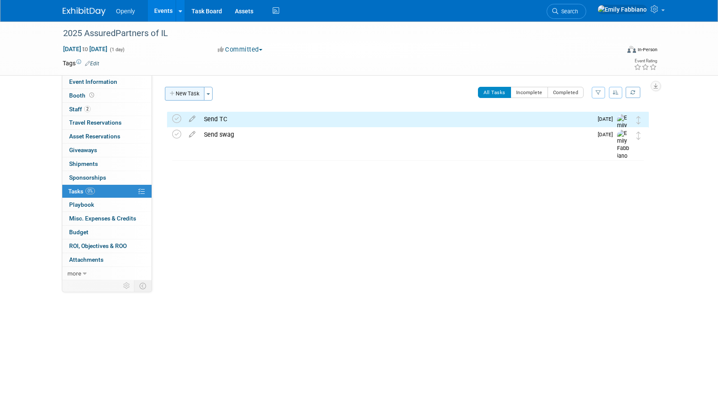
click at [184, 94] on button "New Task" at bounding box center [185, 94] width 40 height 14
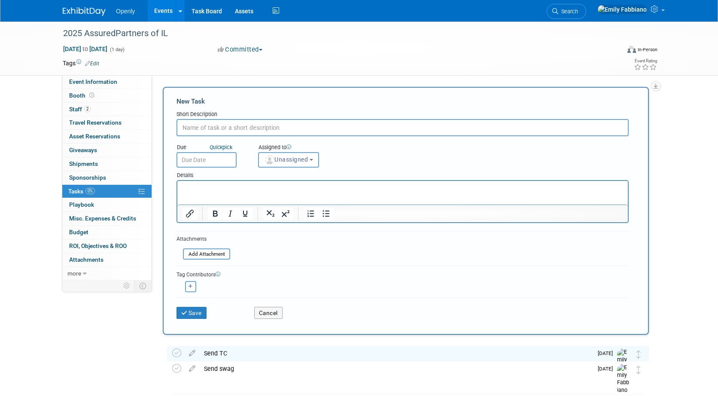
click at [193, 128] on input "text" at bounding box center [403, 127] width 452 height 17
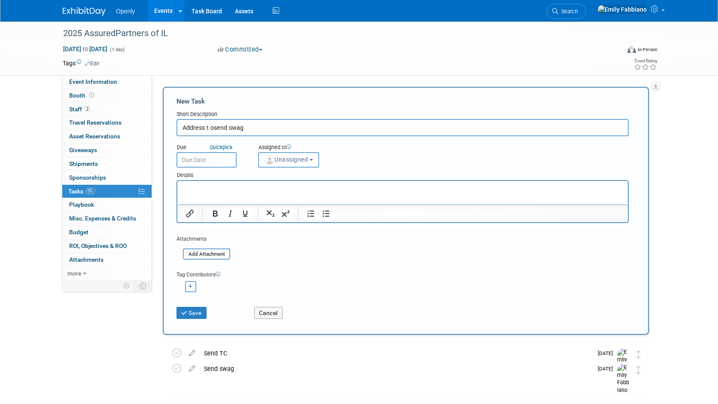
click at [213, 132] on input "Address t osend swag" at bounding box center [403, 127] width 452 height 17
click at [214, 128] on input "Address t send swag" at bounding box center [403, 127] width 452 height 17
type input "Address to send swag"
click at [210, 156] on input "text" at bounding box center [207, 159] width 60 height 15
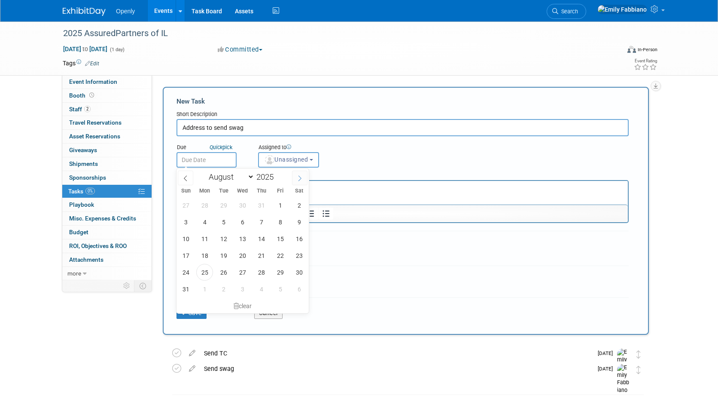
click at [297, 177] on icon at bounding box center [300, 178] width 6 height 6
select select "8"
click at [207, 223] on span "8" at bounding box center [204, 222] width 17 height 17
type input "Sep 8, 2025"
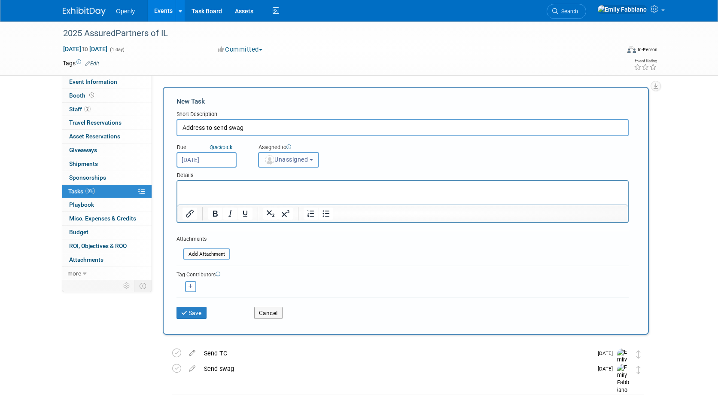
click at [300, 157] on span "Unassigned" at bounding box center [286, 159] width 44 height 7
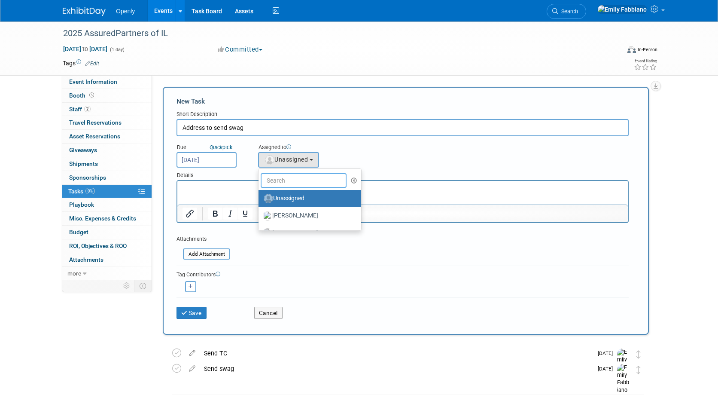
click at [275, 180] on input "text" at bounding box center [304, 180] width 86 height 15
click at [92, 110] on link "2 Staff 2" at bounding box center [106, 109] width 89 height 13
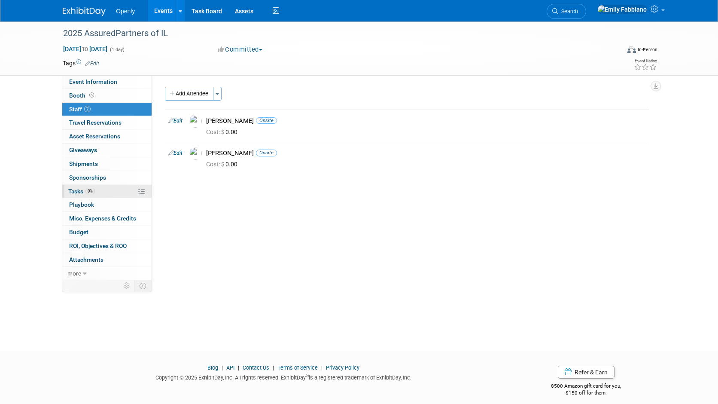
click at [77, 192] on span "Tasks 0%" at bounding box center [81, 191] width 27 height 7
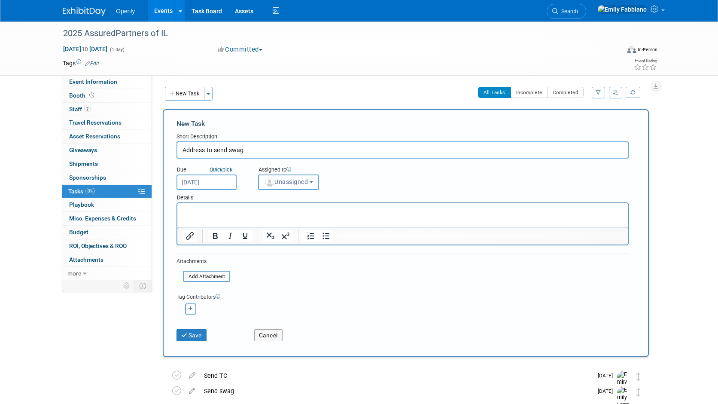
click at [280, 180] on span "Unassigned" at bounding box center [286, 181] width 44 height 7
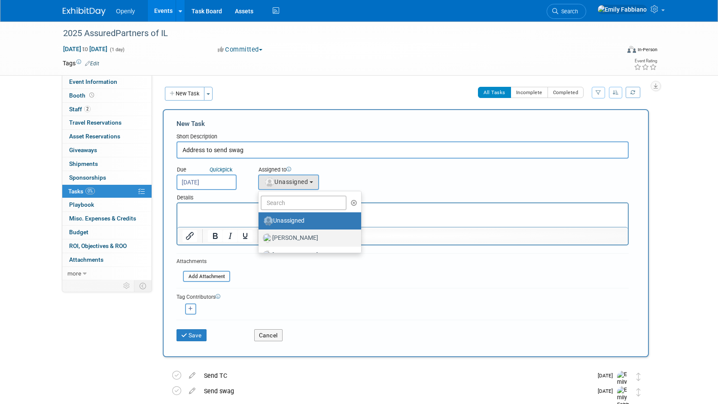
click at [277, 236] on label "[PERSON_NAME]" at bounding box center [308, 238] width 90 height 14
click at [260, 236] on input "[PERSON_NAME]" at bounding box center [257, 237] width 6 height 6
select select "de478990-ca9f-4982-a8be-86bfd5a28a4e"
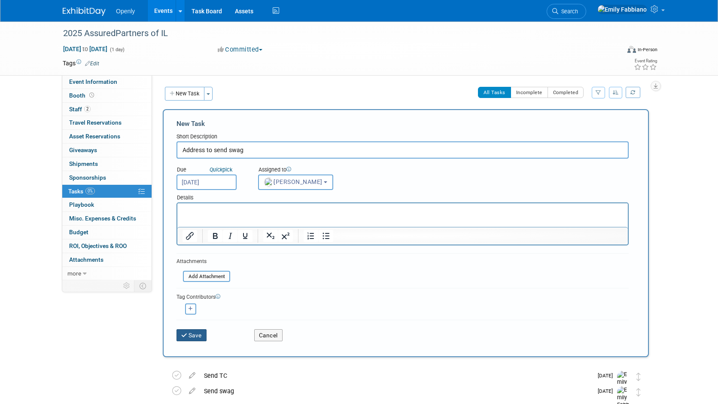
click at [188, 334] on button "Save" at bounding box center [192, 335] width 30 height 12
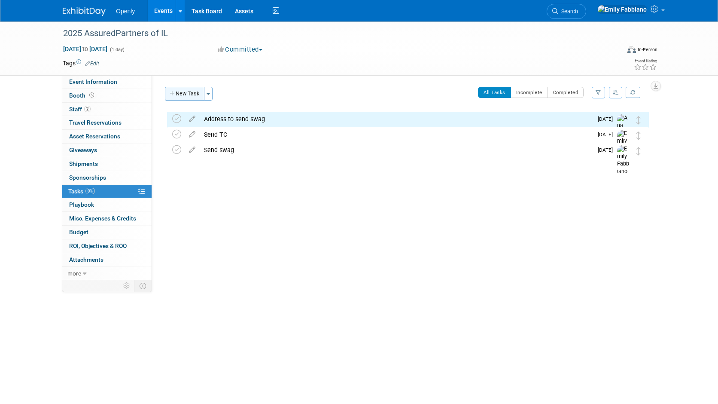
click at [186, 92] on button "New Task" at bounding box center [185, 94] width 40 height 14
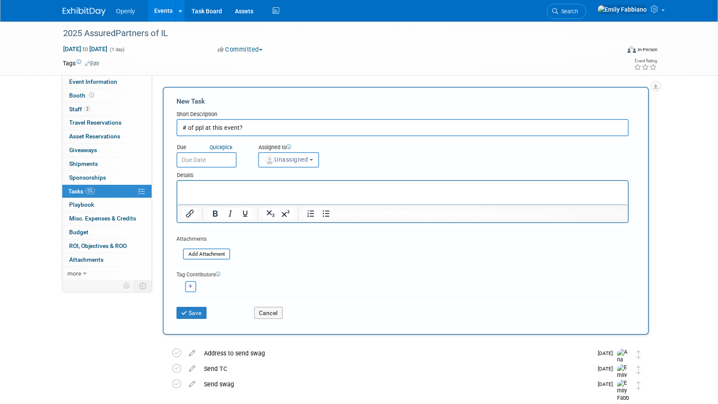
type input "# of ppl at this event?"
click at [187, 193] on html at bounding box center [402, 187] width 451 height 12
click at [198, 314] on button "Save" at bounding box center [192, 313] width 30 height 12
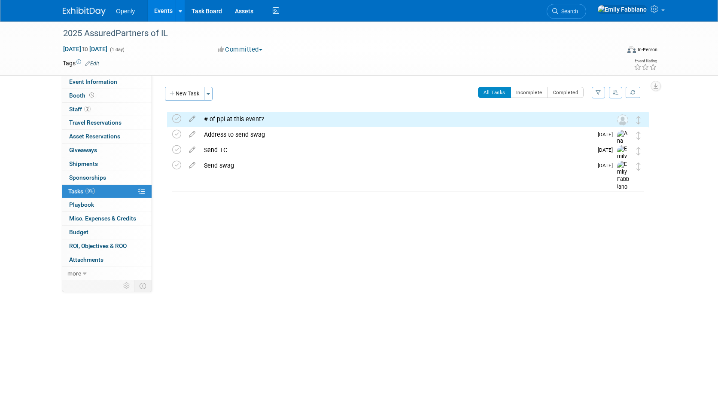
click at [244, 116] on div "# of ppl at this event?" at bounding box center [400, 119] width 400 height 15
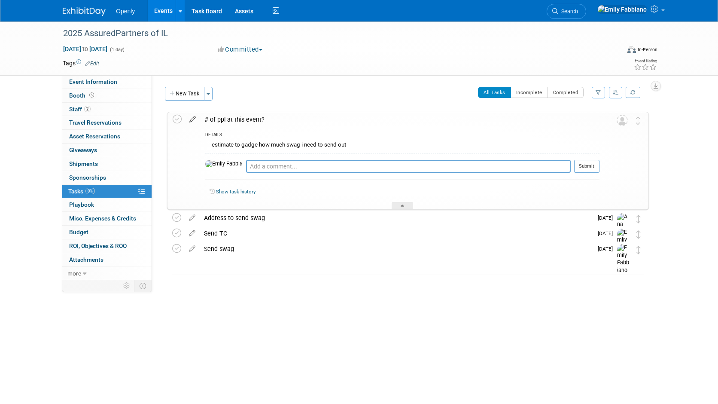
click at [196, 119] on icon at bounding box center [192, 117] width 15 height 11
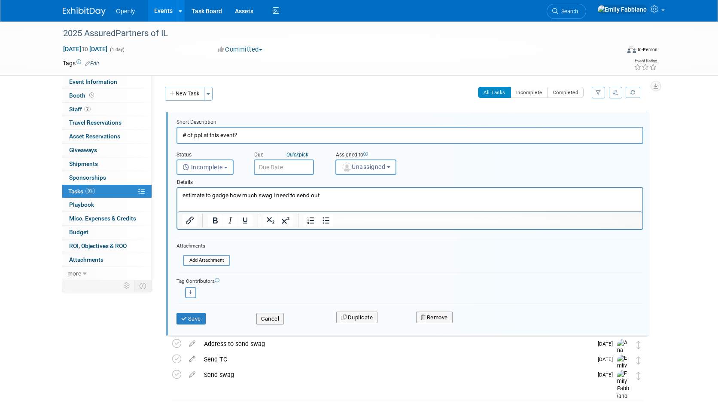
click at [279, 165] on input "text" at bounding box center [284, 166] width 60 height 15
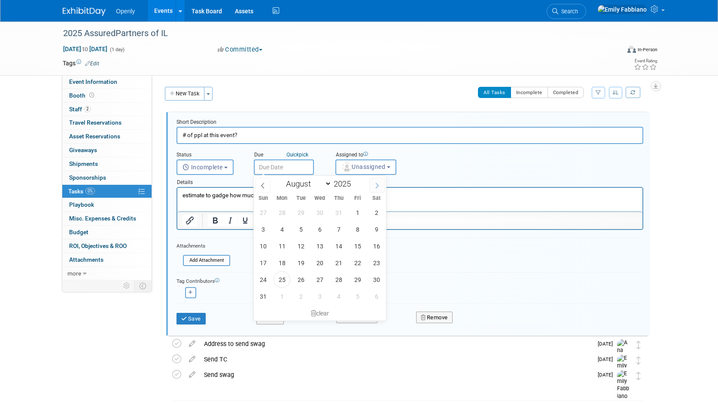
click at [378, 180] on span at bounding box center [377, 185] width 15 height 15
select select "8"
click at [287, 227] on span "8" at bounding box center [282, 229] width 17 height 17
type input "Sep 8, 2025"
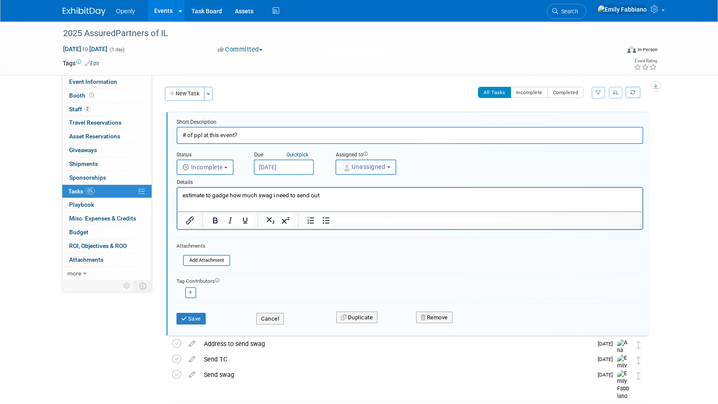
click at [371, 167] on span "Unassigned" at bounding box center [364, 166] width 44 height 7
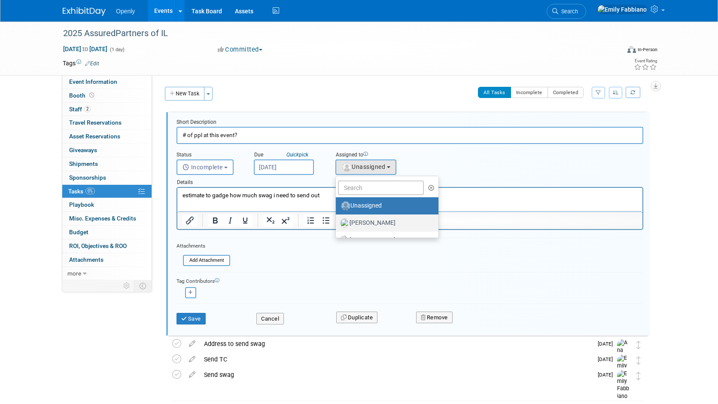
click at [359, 219] on label "[PERSON_NAME]" at bounding box center [385, 223] width 90 height 14
click at [337, 219] on input "[PERSON_NAME]" at bounding box center [335, 222] width 6 height 6
select select "de478990-ca9f-4982-a8be-86bfd5a28a4e"
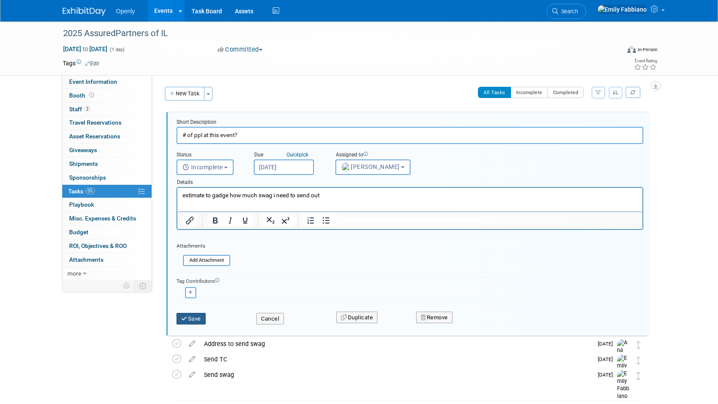
click at [192, 323] on button "Save" at bounding box center [191, 319] width 29 height 12
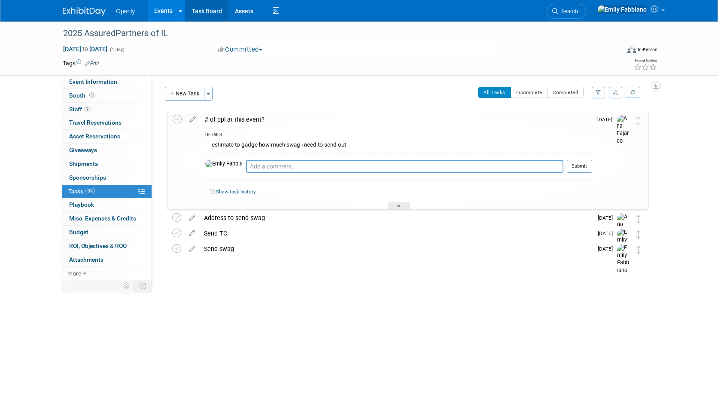
click at [198, 10] on link "Task Board" at bounding box center [206, 10] width 43 height 21
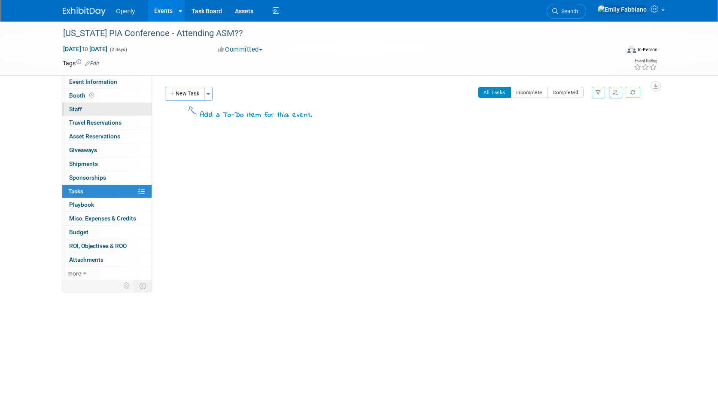
click at [87, 107] on link "0 Staff 0" at bounding box center [106, 109] width 89 height 13
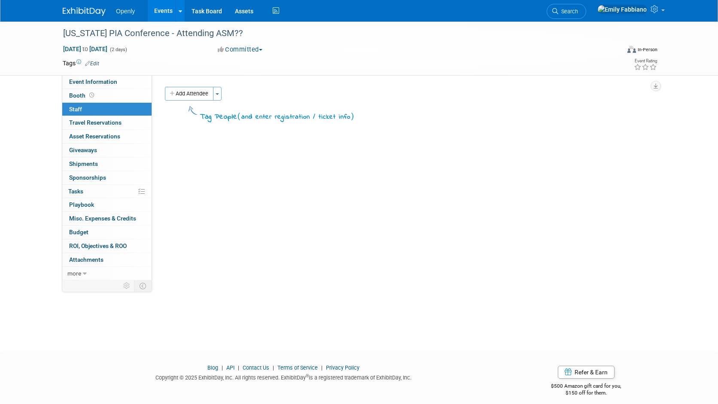
click at [78, 11] on img at bounding box center [84, 11] width 43 height 9
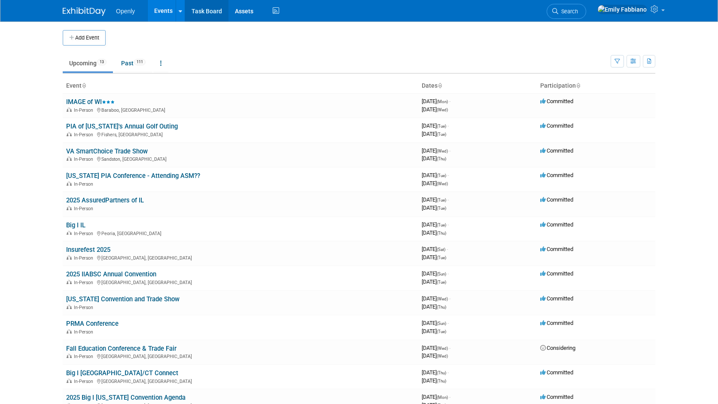
click at [202, 8] on link "Task Board" at bounding box center [206, 10] width 43 height 21
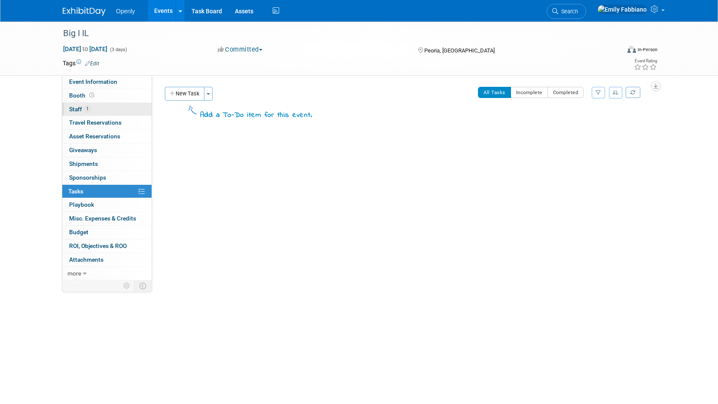
click at [101, 111] on link "1 Staff 1" at bounding box center [106, 109] width 89 height 13
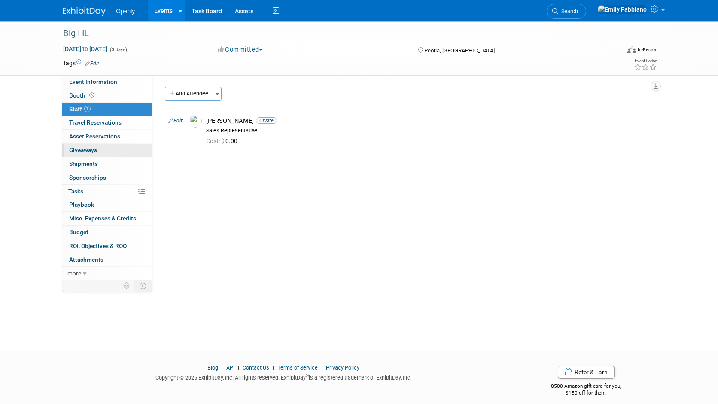
click at [85, 156] on link "0 Giveaways 0" at bounding box center [106, 150] width 89 height 13
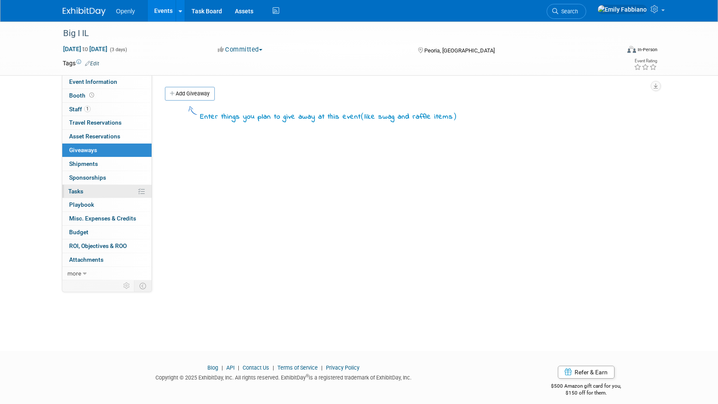
click at [76, 194] on span "Tasks 0%" at bounding box center [75, 191] width 15 height 7
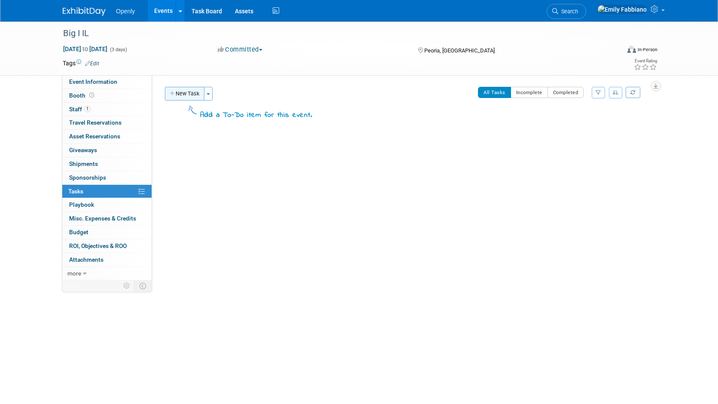
click at [180, 89] on button "New Task" at bounding box center [185, 94] width 40 height 14
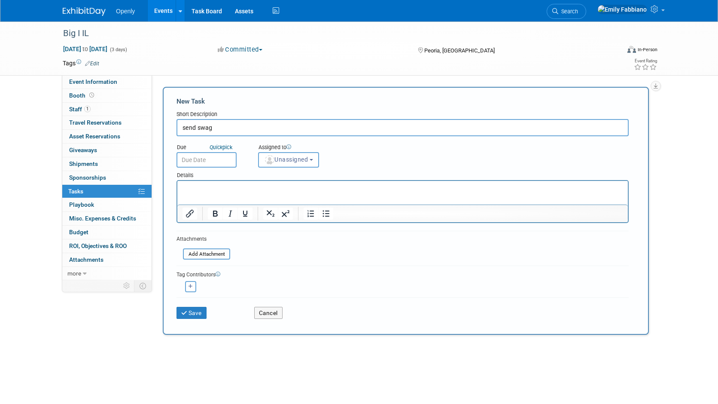
type input "send swag"
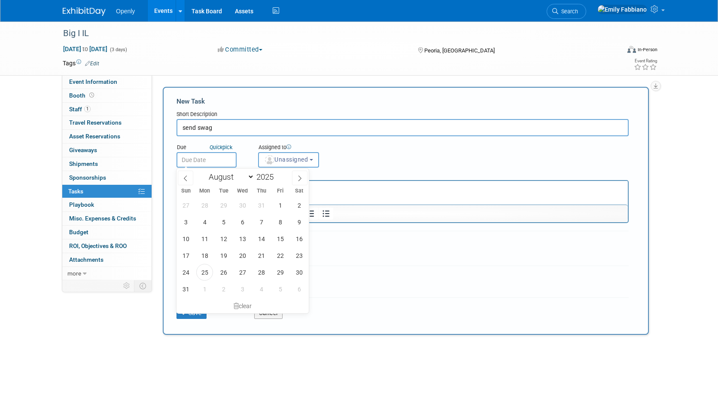
click at [205, 163] on input "text" at bounding box center [207, 159] width 60 height 15
click at [300, 179] on icon at bounding box center [300, 179] width 3 height 6
click at [187, 177] on icon at bounding box center [186, 178] width 6 height 6
select select "8"
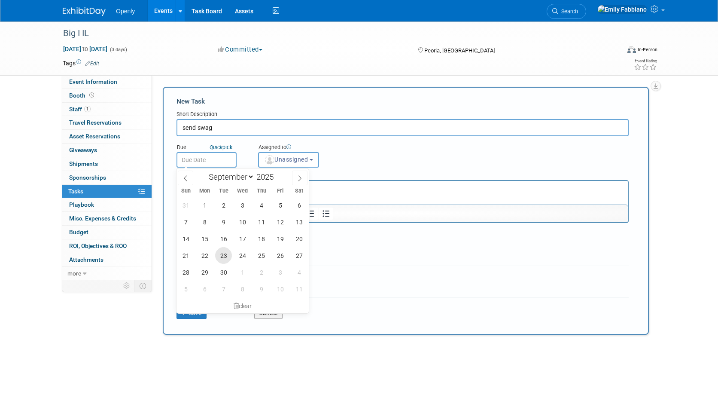
click at [223, 256] on span "23" at bounding box center [223, 255] width 17 height 17
type input "[DATE]"
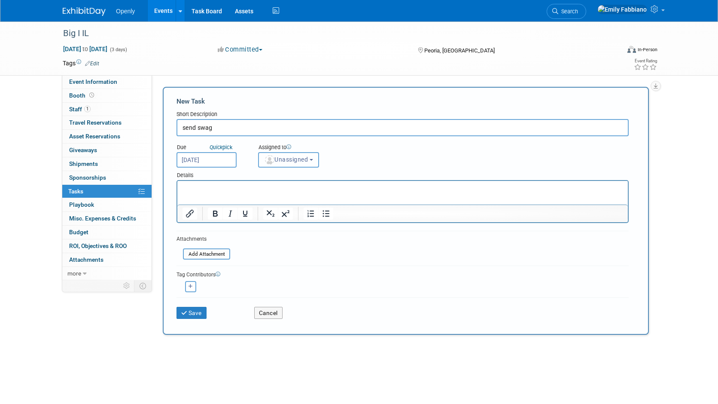
click at [305, 159] on span "Unassigned" at bounding box center [286, 159] width 44 height 7
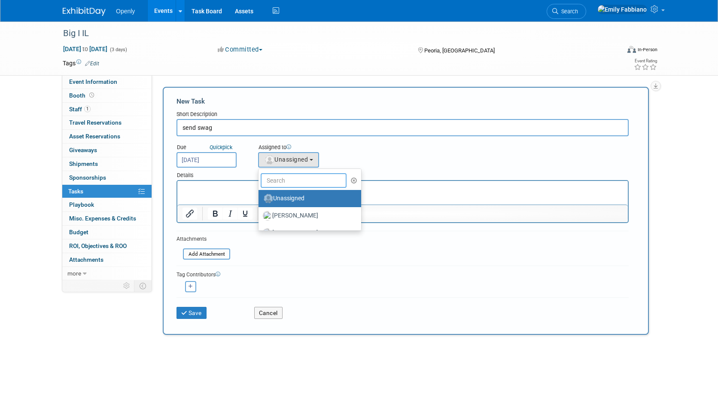
click at [285, 177] on input "text" at bounding box center [304, 180] width 86 height 15
type input "em"
click at [283, 217] on label "[PERSON_NAME] (me)" at bounding box center [308, 216] width 90 height 14
click at [260, 217] on input "[PERSON_NAME] (me)" at bounding box center [257, 215] width 6 height 6
select select "076cb6f7-fc95-4769-bf55-df881da2ceea"
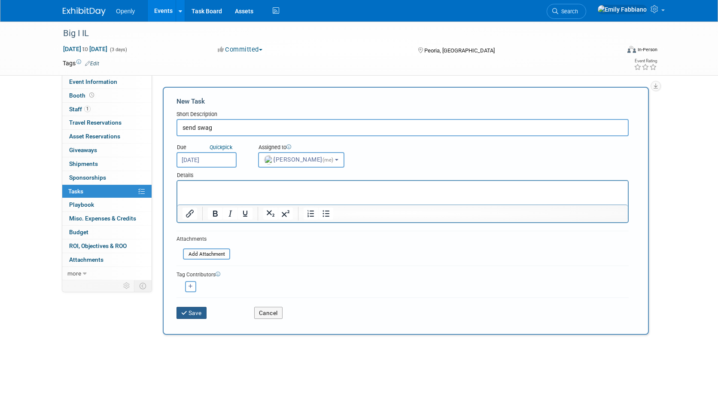
click at [182, 313] on icon "submit" at bounding box center [184, 313] width 7 height 6
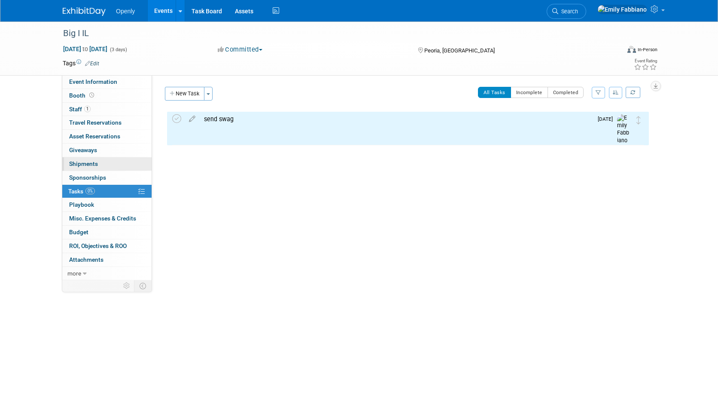
click at [105, 158] on link "0 Shipments 0" at bounding box center [106, 163] width 89 height 13
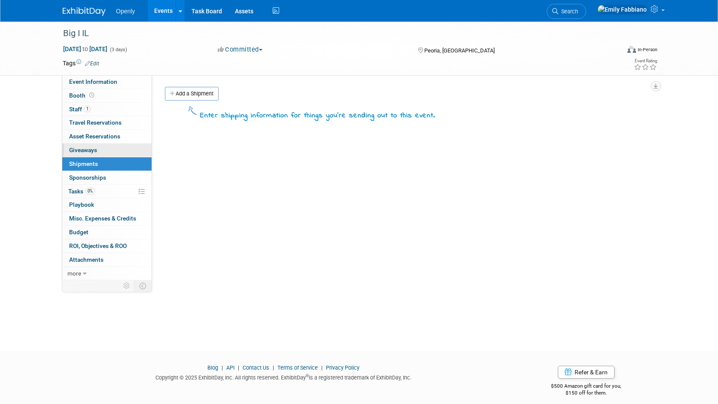
click at [106, 148] on link "0 Giveaways 0" at bounding box center [106, 150] width 89 height 13
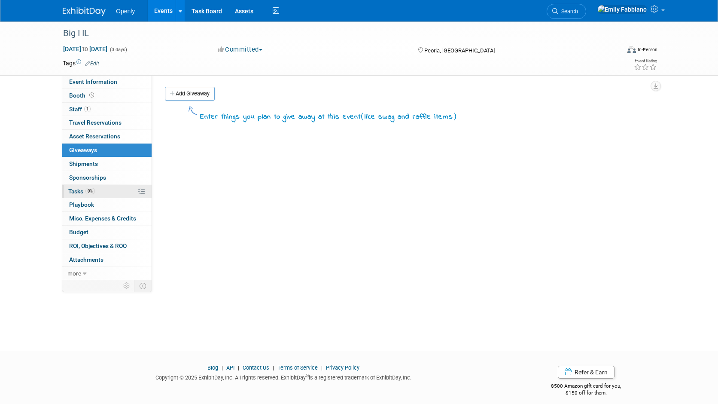
click at [107, 193] on link "0% Tasks 0%" at bounding box center [106, 191] width 89 height 13
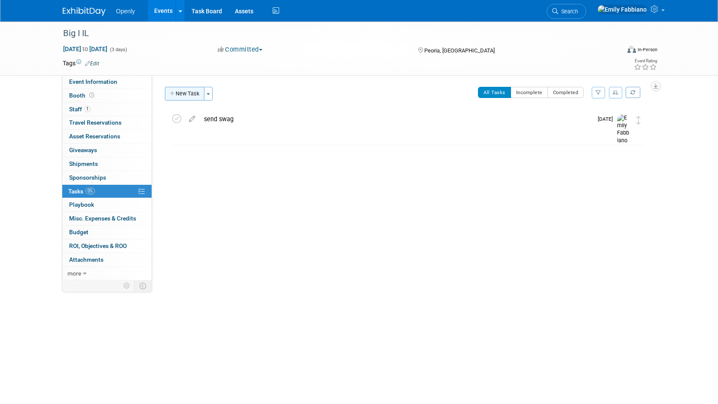
click at [193, 95] on button "New Task" at bounding box center [185, 94] width 40 height 14
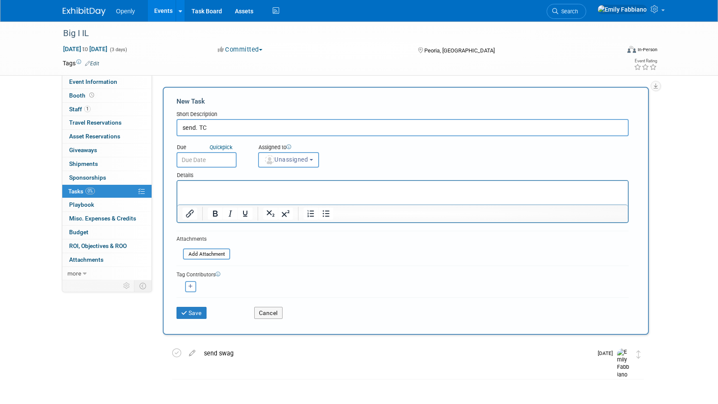
click at [198, 127] on input "send. TC" at bounding box center [403, 127] width 452 height 17
type input "send TC"
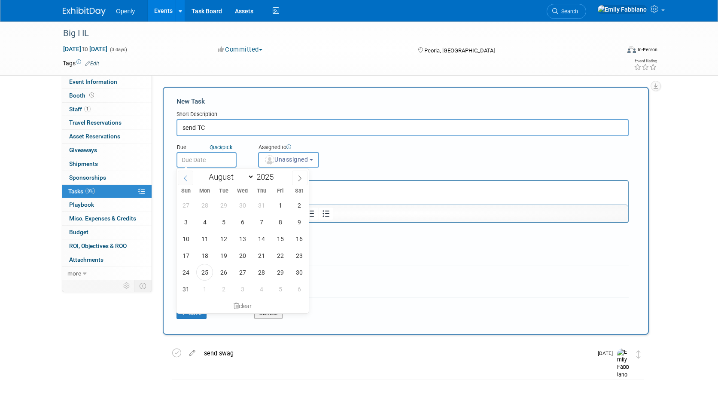
click at [188, 164] on input "text" at bounding box center [207, 159] width 60 height 15
click at [298, 176] on icon at bounding box center [300, 178] width 6 height 6
select select "8"
click at [221, 258] on span "23" at bounding box center [223, 255] width 17 height 17
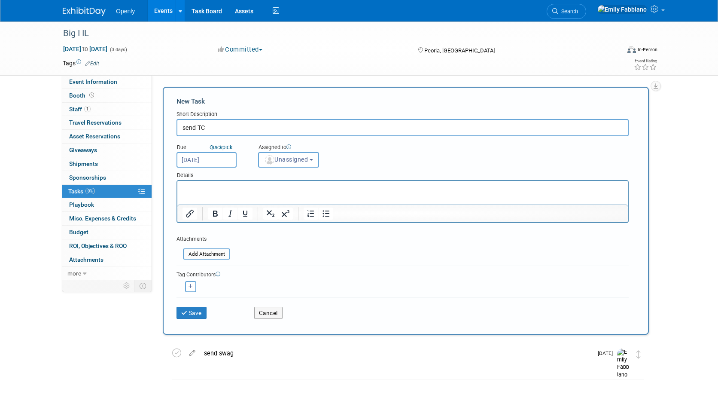
click at [210, 163] on input "[DATE]" at bounding box center [207, 159] width 60 height 15
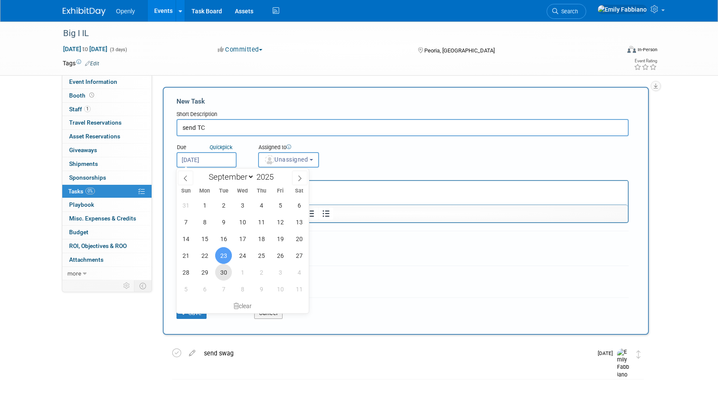
click at [223, 265] on span "30" at bounding box center [223, 272] width 17 height 17
type input "[DATE]"
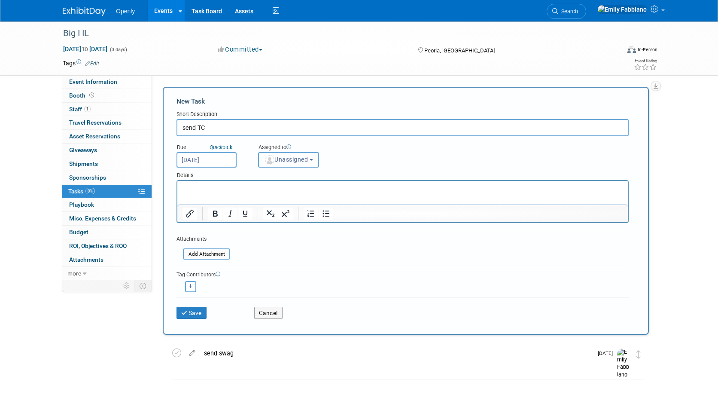
click at [272, 160] on img "button" at bounding box center [269, 159] width 9 height 9
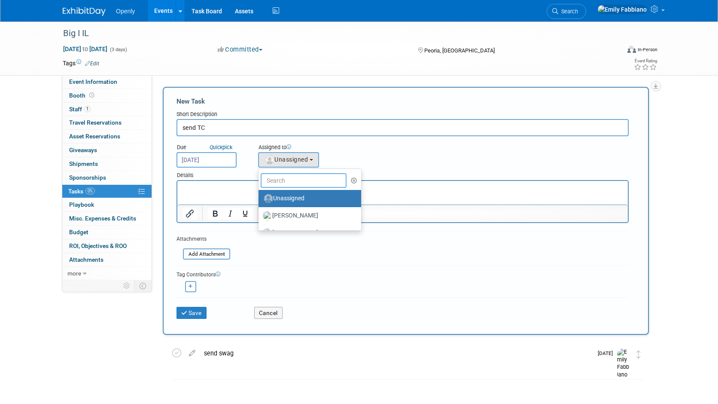
click at [281, 182] on input "text" at bounding box center [304, 180] width 86 height 15
type input "em"
click at [284, 212] on label "[PERSON_NAME] (me)" at bounding box center [308, 216] width 90 height 14
click at [260, 212] on input "[PERSON_NAME] (me)" at bounding box center [257, 215] width 6 height 6
select select "076cb6f7-fc95-4769-bf55-df881da2ceea"
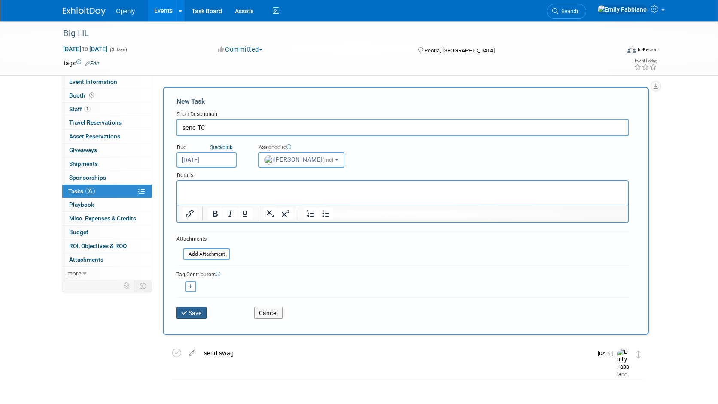
click at [192, 312] on button "Save" at bounding box center [192, 313] width 30 height 12
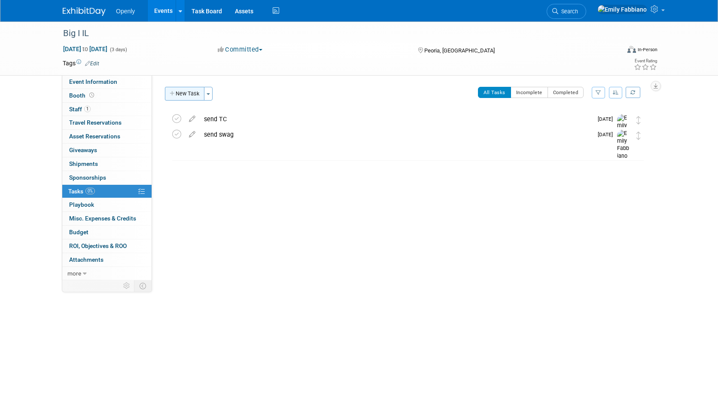
click at [179, 96] on button "New Task" at bounding box center [185, 94] width 40 height 14
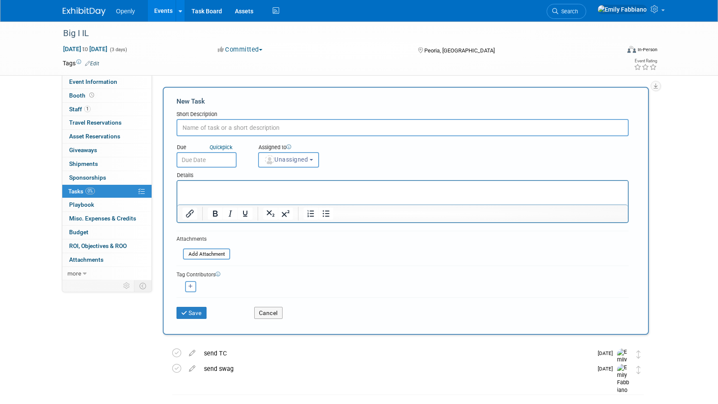
click at [213, 133] on input "text" at bounding box center [403, 127] width 452 height 17
type input "address for swag to be sent"
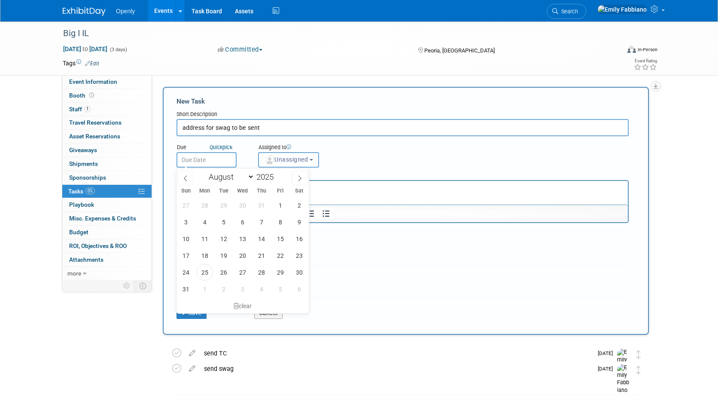
click at [209, 157] on input "text" at bounding box center [207, 159] width 60 height 15
click at [296, 179] on span at bounding box center [299, 178] width 15 height 15
select select "8"
click at [205, 258] on span "22" at bounding box center [204, 255] width 17 height 17
type input "Sep 22, 2025"
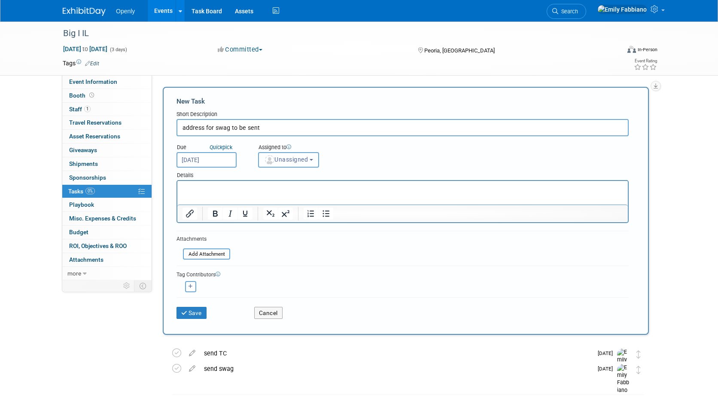
click at [275, 158] on span "Unassigned" at bounding box center [286, 159] width 44 height 7
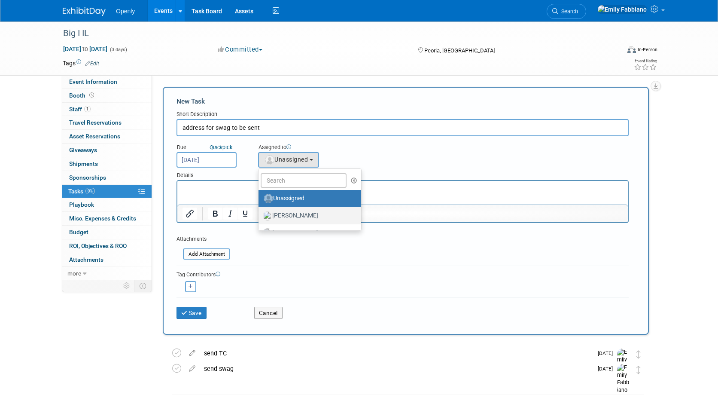
click at [285, 217] on label "[PERSON_NAME]" at bounding box center [308, 216] width 90 height 14
click at [260, 217] on input "[PERSON_NAME]" at bounding box center [257, 215] width 6 height 6
select select "de478990-ca9f-4982-a8be-86bfd5a28a4e"
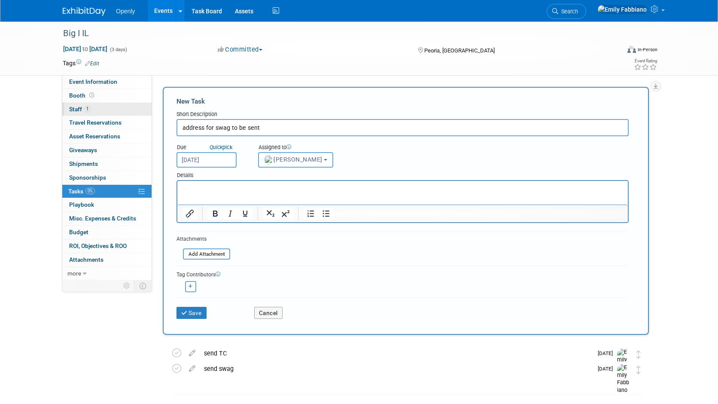
click at [76, 108] on span "Staff 1" at bounding box center [79, 109] width 21 height 7
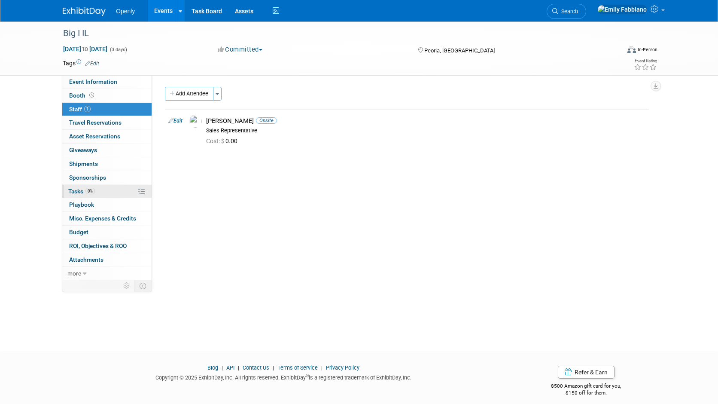
click at [97, 197] on link "0% Tasks 0%" at bounding box center [106, 191] width 89 height 13
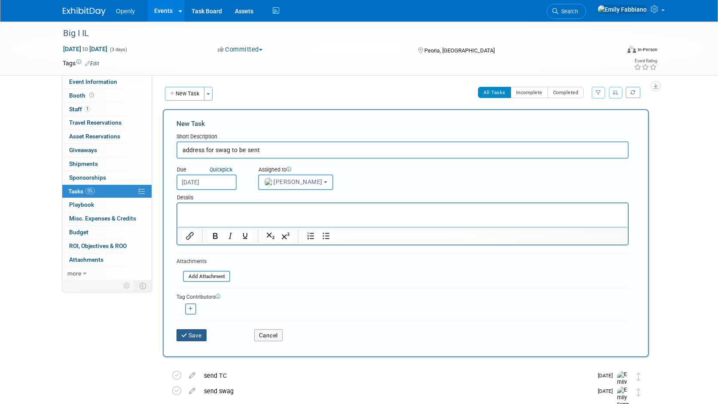
click at [199, 333] on button "Save" at bounding box center [192, 335] width 30 height 12
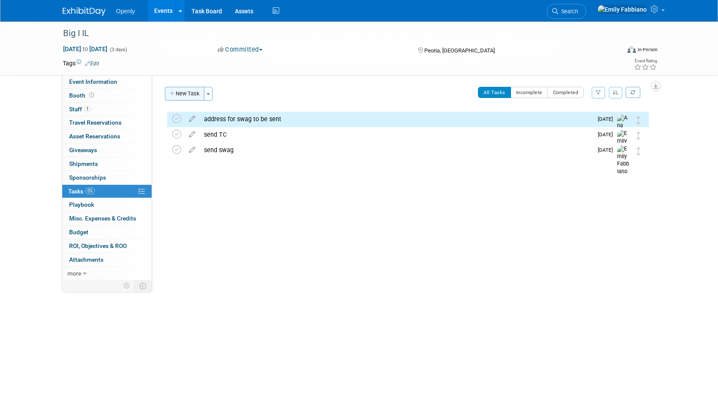
click at [190, 90] on button "New Task" at bounding box center [185, 94] width 40 height 14
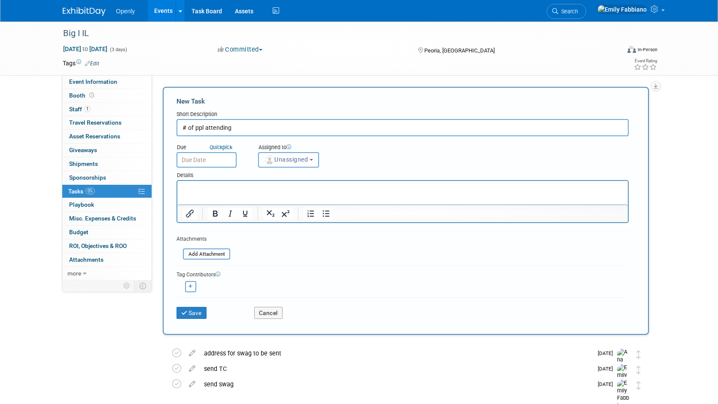
type input "# of ppl attending"
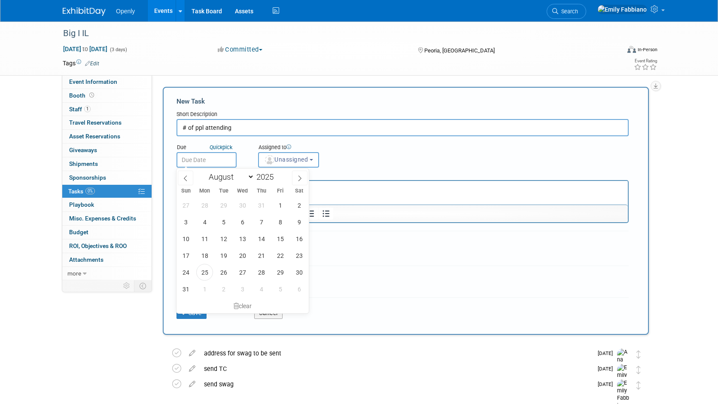
click at [200, 167] on body "Openly Events Add Event Bulk Upload Events Shareable Event Boards Recently View…" at bounding box center [359, 202] width 718 height 404
click at [299, 183] on span at bounding box center [299, 178] width 15 height 15
select select "8"
click at [204, 258] on span "22" at bounding box center [204, 255] width 17 height 17
type input "Sep 22, 2025"
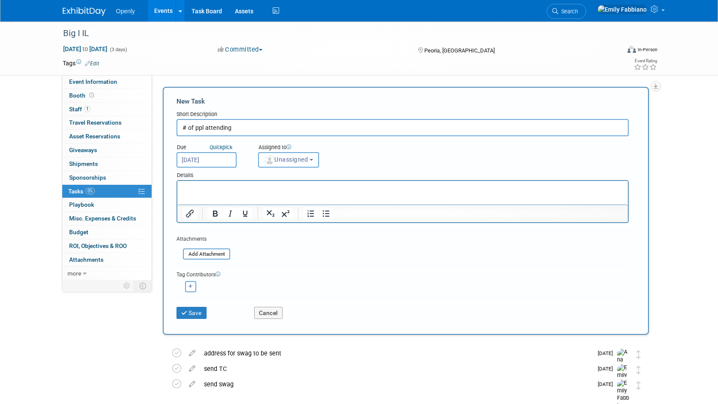
click at [280, 162] on span "Unassigned" at bounding box center [286, 159] width 44 height 7
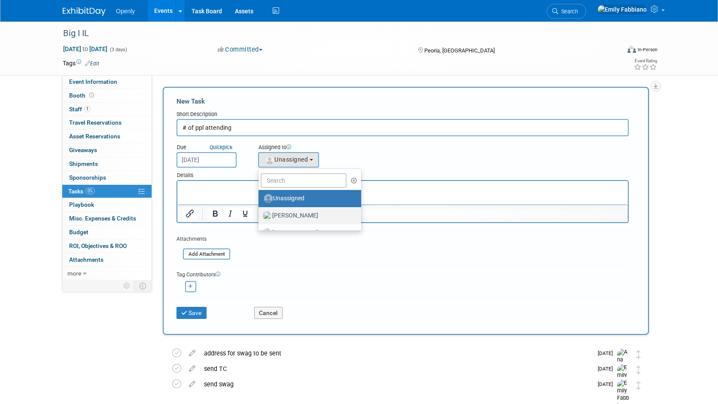
click at [269, 218] on img at bounding box center [267, 215] width 9 height 9
click at [260, 217] on input "[PERSON_NAME]" at bounding box center [257, 215] width 6 height 6
select select "de478990-ca9f-4982-a8be-86bfd5a28a4e"
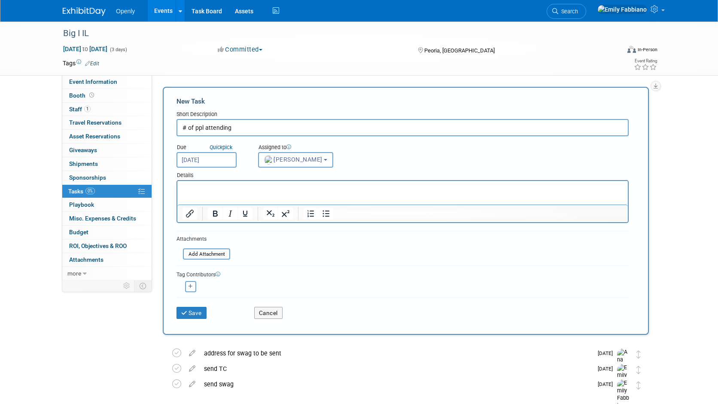
click at [233, 193] on html at bounding box center [402, 187] width 451 height 12
click at [284, 191] on p "estimate to gadge how much swag t osend" at bounding box center [403, 188] width 441 height 9
click at [195, 310] on button "Save" at bounding box center [192, 313] width 30 height 12
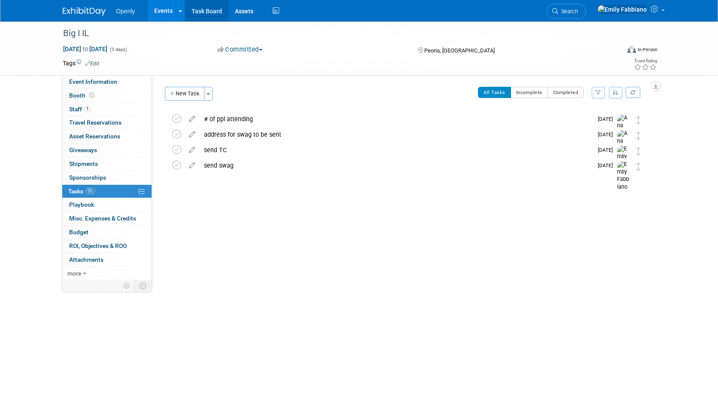
click at [205, 14] on link "Task Board" at bounding box center [206, 10] width 43 height 21
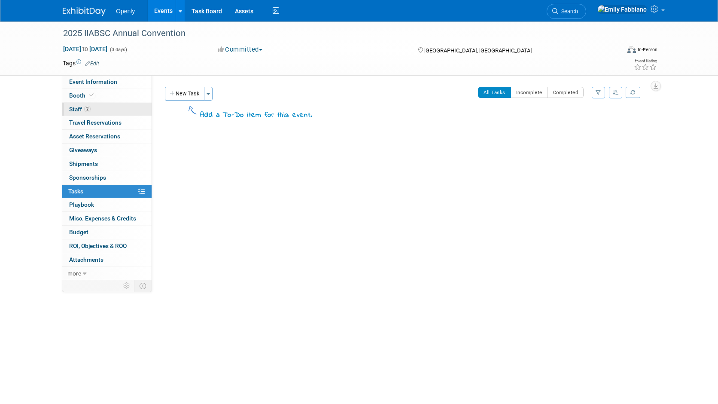
click at [83, 115] on link "2 Staff 2" at bounding box center [106, 109] width 89 height 13
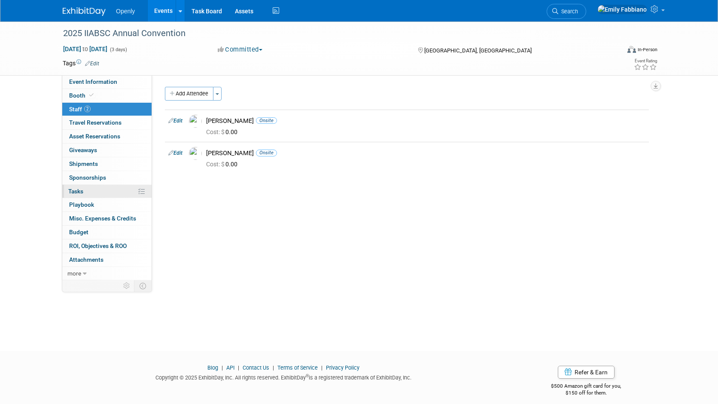
click at [76, 191] on span "Tasks 0%" at bounding box center [75, 191] width 15 height 7
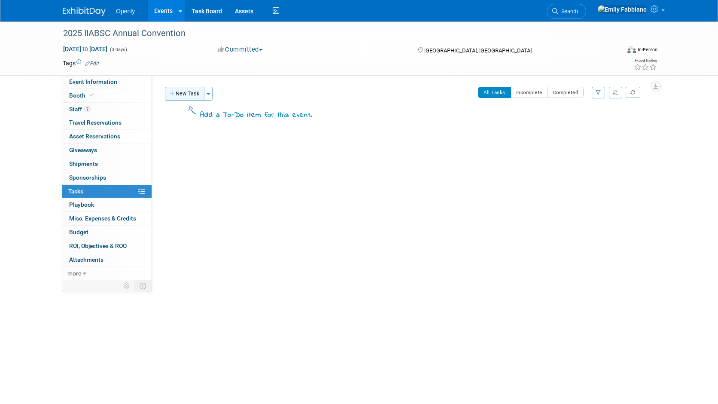
click at [184, 92] on button "New Task" at bounding box center [185, 94] width 40 height 14
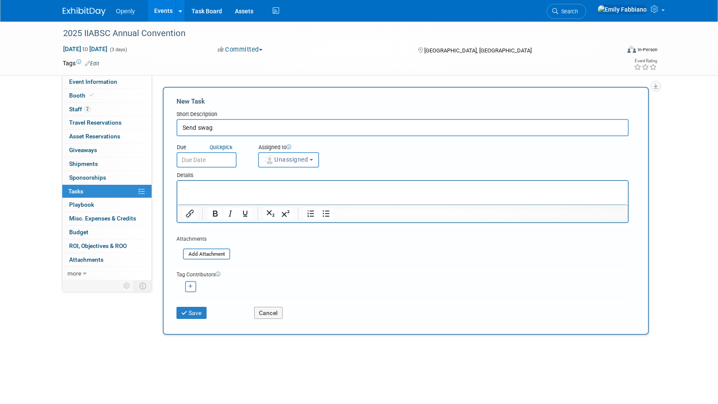
type input "Send swag"
click at [194, 157] on input "text" at bounding box center [207, 159] width 60 height 15
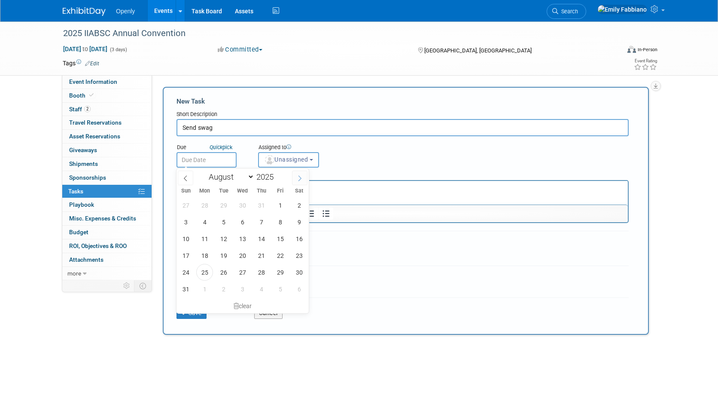
click at [301, 178] on icon at bounding box center [300, 179] width 3 height 6
click at [186, 177] on icon at bounding box center [186, 178] width 6 height 6
click at [296, 174] on span at bounding box center [299, 178] width 15 height 15
click at [185, 177] on icon at bounding box center [185, 179] width 3 height 6
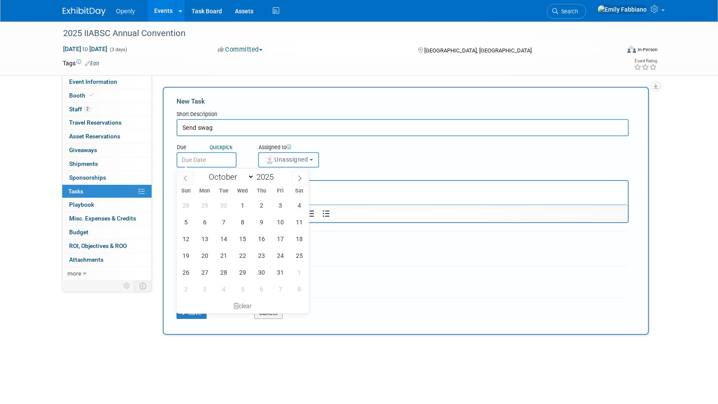
select select "8"
click at [281, 255] on span "26" at bounding box center [280, 255] width 17 height 17
type input "Sep 26, 2025"
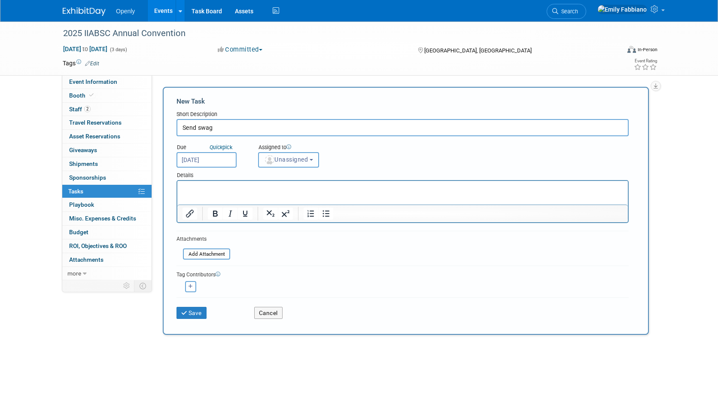
click at [271, 163] on img "button" at bounding box center [269, 159] width 9 height 9
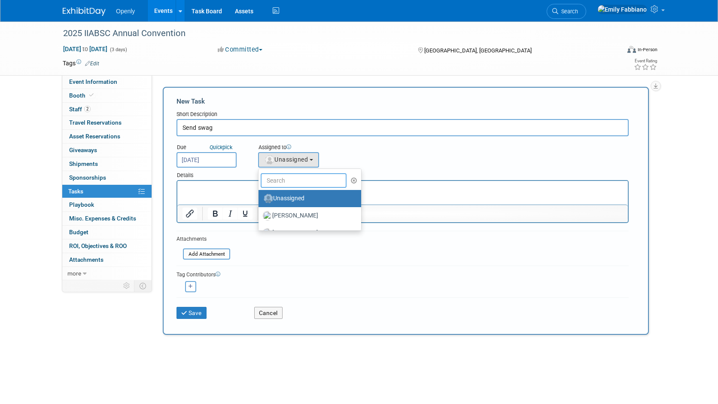
click at [272, 182] on input "text" at bounding box center [304, 180] width 86 height 15
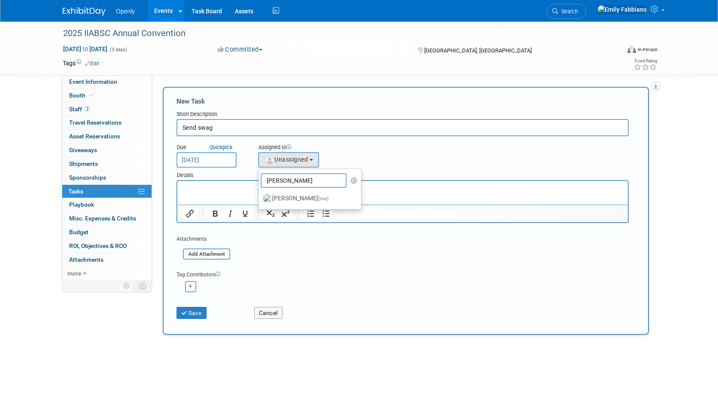
type input "[PERSON_NAME]"
click at [293, 188] on ul "emil Unassigned Ana Fajardo Andrew Siegenthaler Brandi Barrickman Bruno Ferreir…" at bounding box center [310, 188] width 104 height 41
click at [282, 159] on span "Unassigned" at bounding box center [286, 159] width 44 height 7
click at [284, 200] on label "[PERSON_NAME] (me)" at bounding box center [308, 199] width 90 height 14
click at [260, 200] on input "[PERSON_NAME] (me)" at bounding box center [257, 198] width 6 height 6
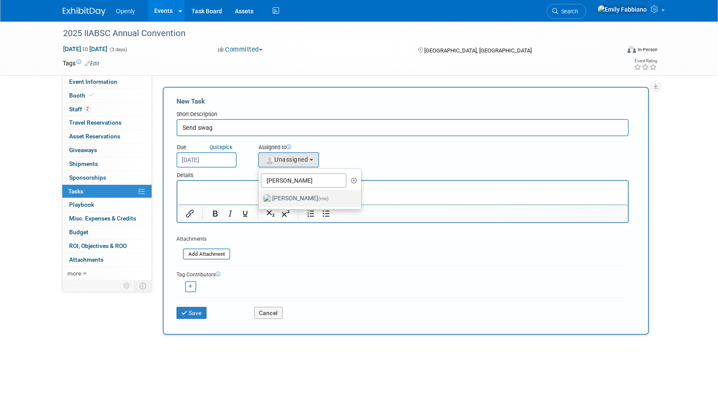
select select "076cb6f7-fc95-4769-bf55-df881da2ceea"
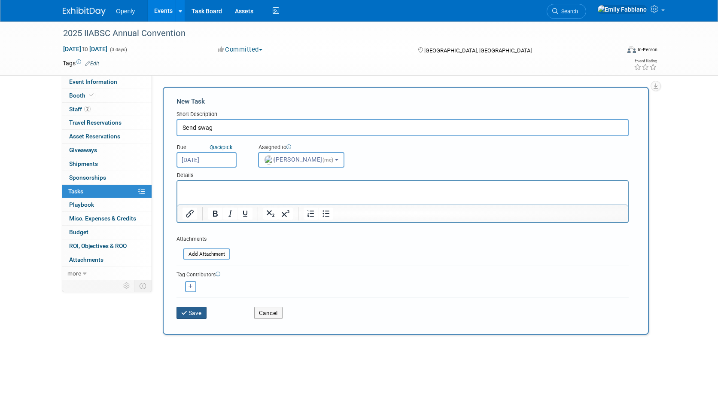
click at [199, 312] on button "Save" at bounding box center [192, 313] width 30 height 12
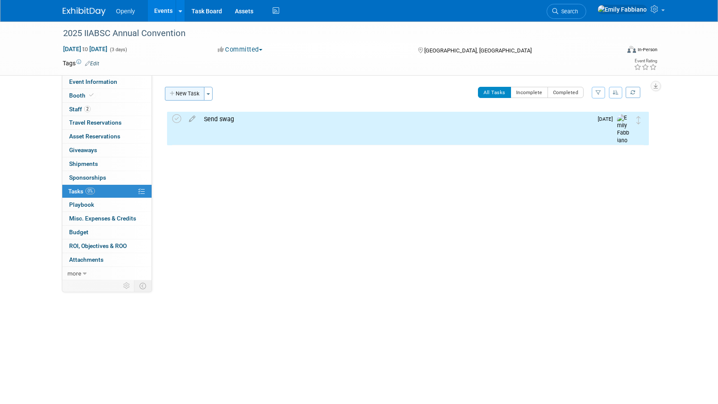
click at [181, 94] on button "New Task" at bounding box center [185, 94] width 40 height 14
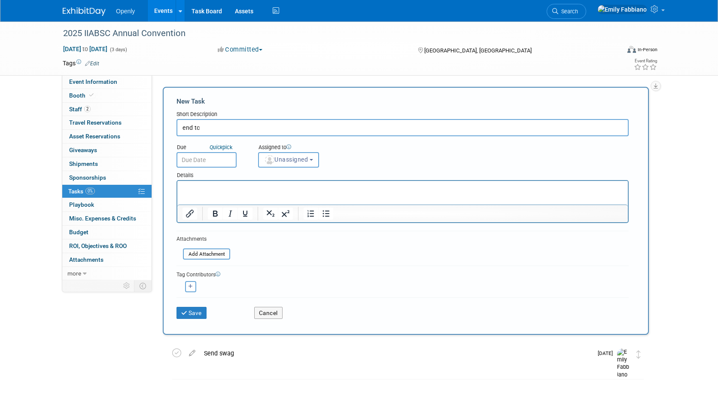
click at [183, 125] on input "end tc" at bounding box center [403, 127] width 452 height 17
type input "send tc"
click at [199, 159] on input "text" at bounding box center [207, 159] width 60 height 15
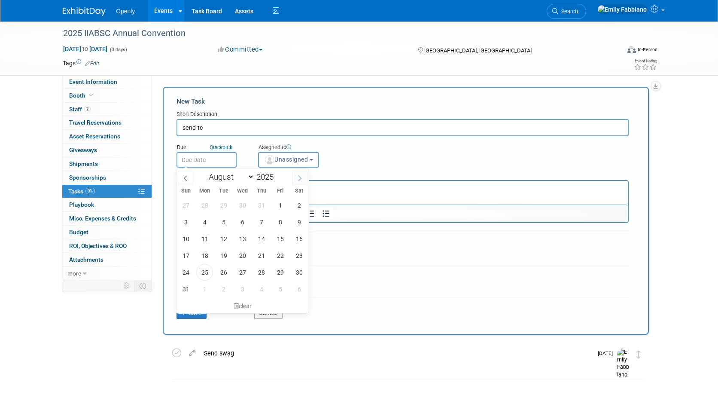
click at [297, 177] on icon at bounding box center [300, 178] width 6 height 6
select select "9"
click at [187, 220] on span "5" at bounding box center [185, 222] width 17 height 17
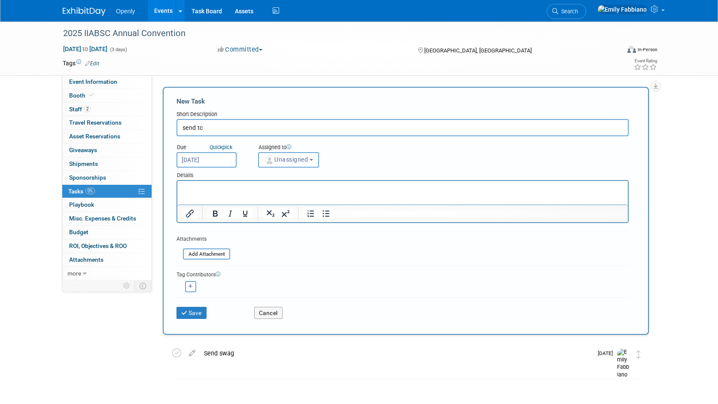
click at [213, 156] on input "Oct 5, 2025" at bounding box center [207, 159] width 60 height 15
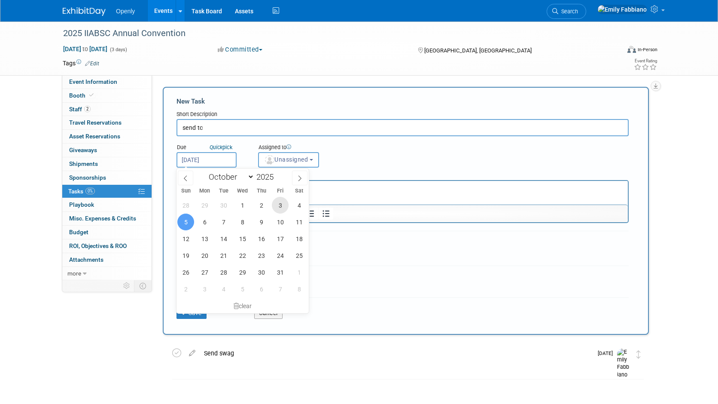
click at [280, 212] on span "3" at bounding box center [280, 205] width 17 height 17
type input "Oct 3, 2025"
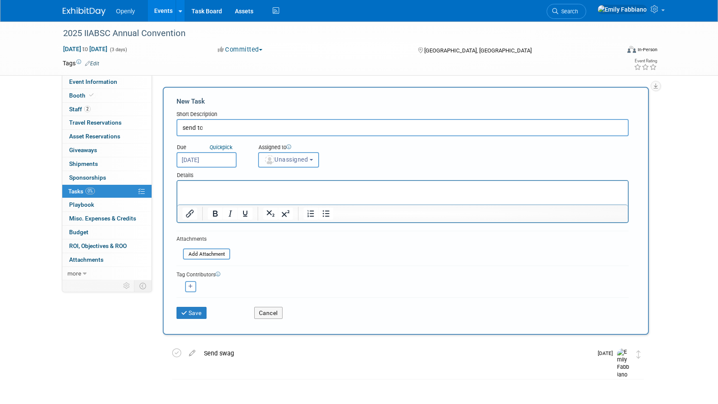
click at [300, 159] on span "Unassigned" at bounding box center [286, 159] width 44 height 7
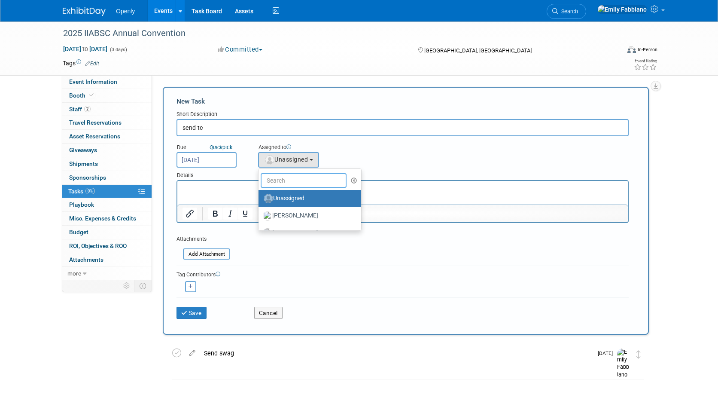
click at [278, 183] on input "text" at bounding box center [304, 180] width 86 height 15
type input "em"
click at [272, 216] on img at bounding box center [267, 215] width 9 height 9
click at [260, 216] on input "[PERSON_NAME] (me)" at bounding box center [257, 215] width 6 height 6
select select "076cb6f7-fc95-4769-bf55-df881da2ceea"
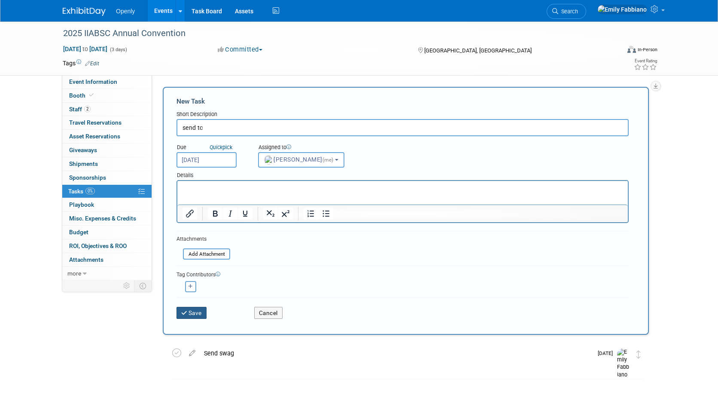
click at [193, 315] on button "Save" at bounding box center [192, 313] width 30 height 12
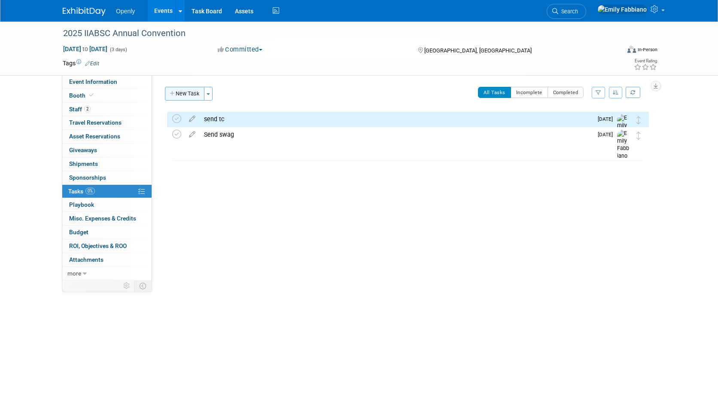
click at [171, 92] on icon "button" at bounding box center [173, 94] width 6 height 6
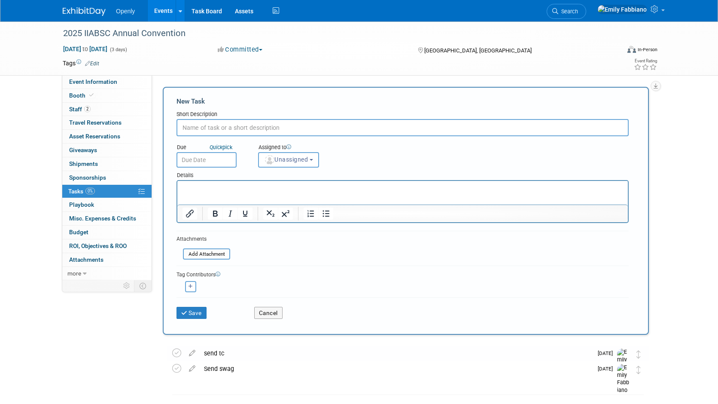
type input "@"
type input "# of ppl attending"
click at [201, 193] on html at bounding box center [402, 187] width 451 height 12
click at [208, 164] on input "text" at bounding box center [207, 159] width 60 height 15
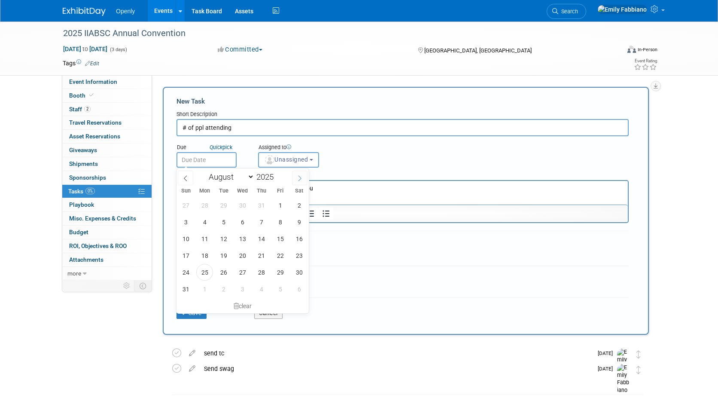
click at [301, 174] on span at bounding box center [299, 178] width 15 height 15
select select "8"
click at [262, 254] on span "25" at bounding box center [261, 255] width 17 height 17
type input "Sep 25, 2025"
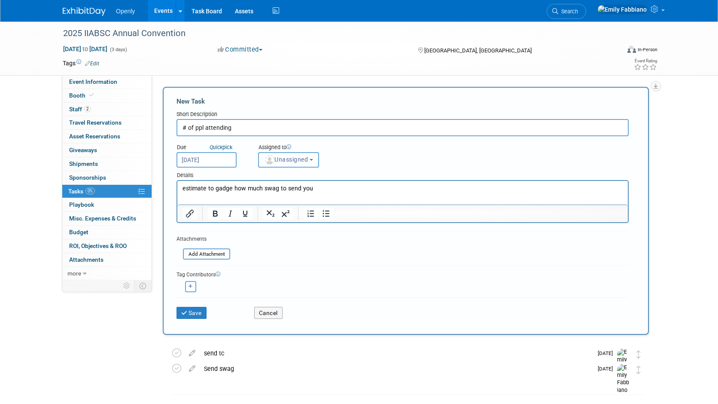
click at [285, 162] on span "Unassigned" at bounding box center [286, 159] width 44 height 7
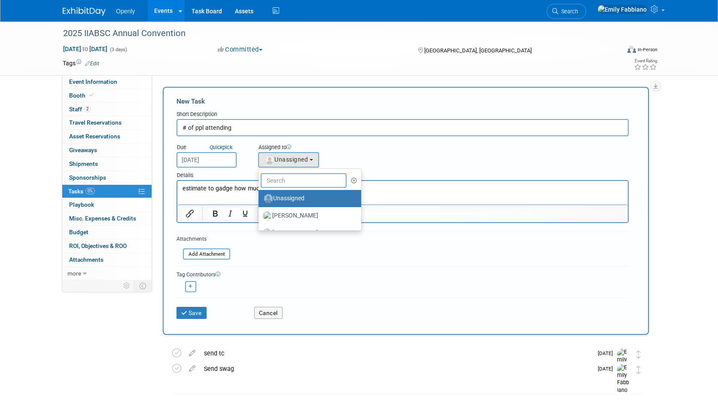
click at [274, 181] on input "text" at bounding box center [304, 180] width 86 height 15
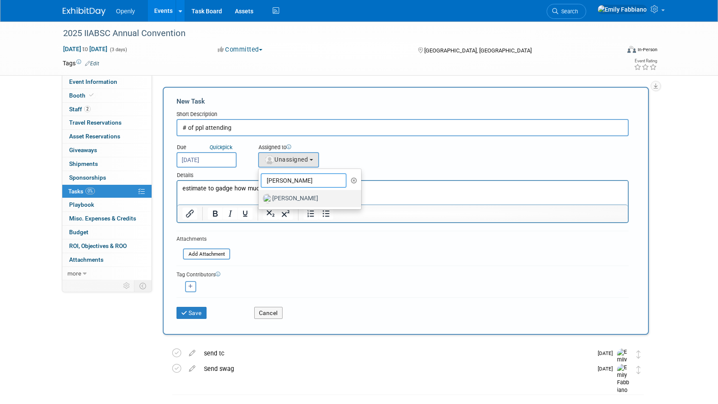
type input "[PERSON_NAME]"
click at [277, 199] on label "[PERSON_NAME]" at bounding box center [308, 199] width 90 height 14
click at [260, 199] on input "[PERSON_NAME]" at bounding box center [257, 198] width 6 height 6
select select "8ecbda8f-6613-4f18-9ddb-8dd0d397b92e"
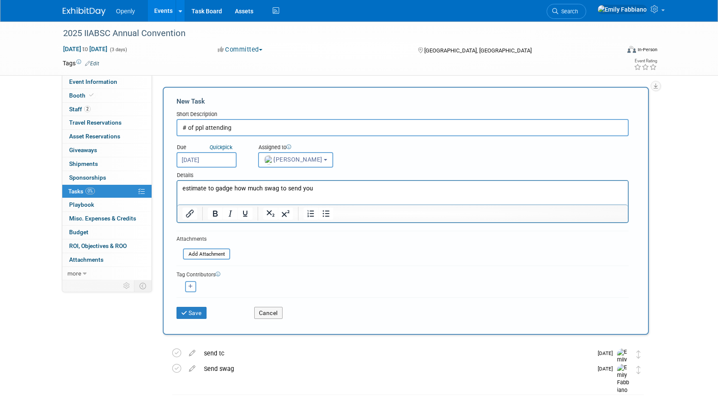
click at [192, 286] on icon "button" at bounding box center [191, 286] width 4 height 5
select select
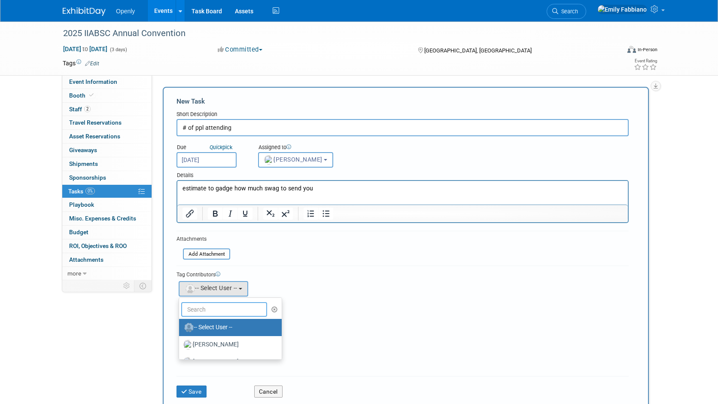
click at [202, 312] on input "text" at bounding box center [224, 309] width 86 height 15
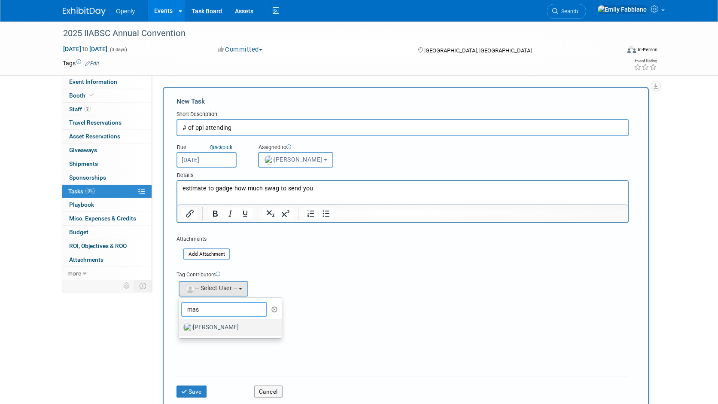
type input "mas"
click at [205, 323] on label "[PERSON_NAME]" at bounding box center [228, 328] width 90 height 14
click at [180, 324] on input "[PERSON_NAME]" at bounding box center [178, 327] width 6 height 6
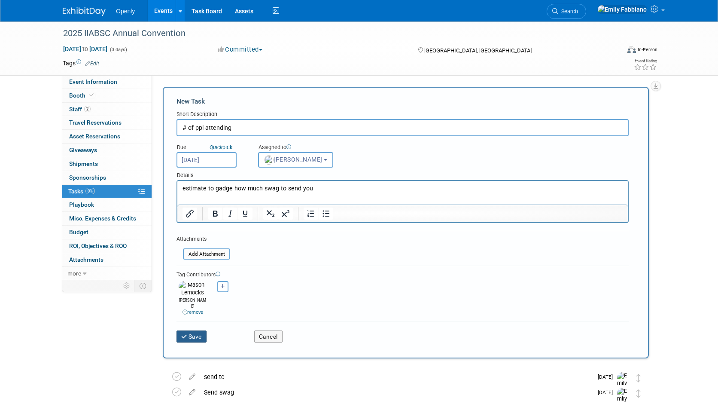
click at [196, 330] on button "Save" at bounding box center [192, 336] width 30 height 12
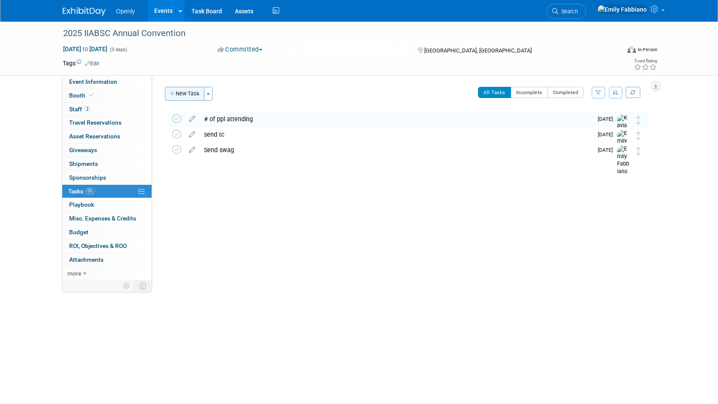
click at [183, 93] on button "New Task" at bounding box center [185, 94] width 40 height 14
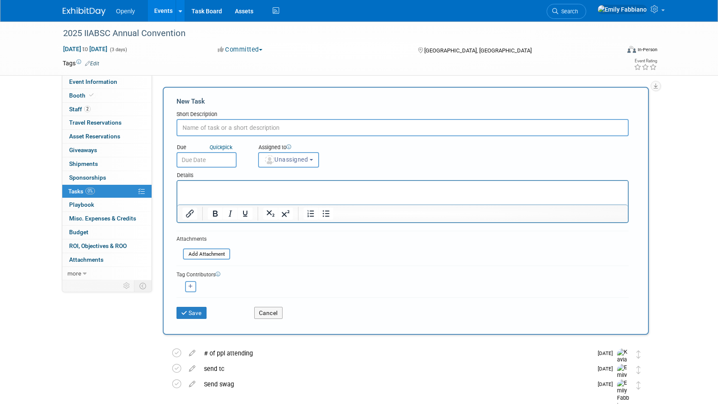
click at [189, 125] on input "text" at bounding box center [403, 127] width 452 height 17
type input "address to send swag too"
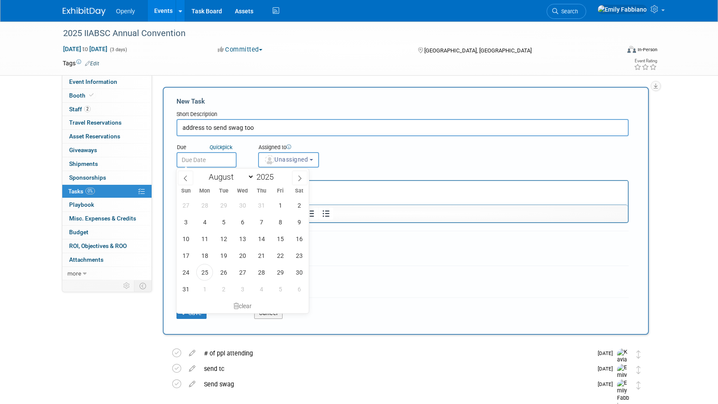
click at [194, 161] on input "text" at bounding box center [207, 159] width 60 height 15
click at [300, 176] on icon at bounding box center [300, 178] width 6 height 6
click at [187, 176] on icon at bounding box center [186, 178] width 6 height 6
select select "8"
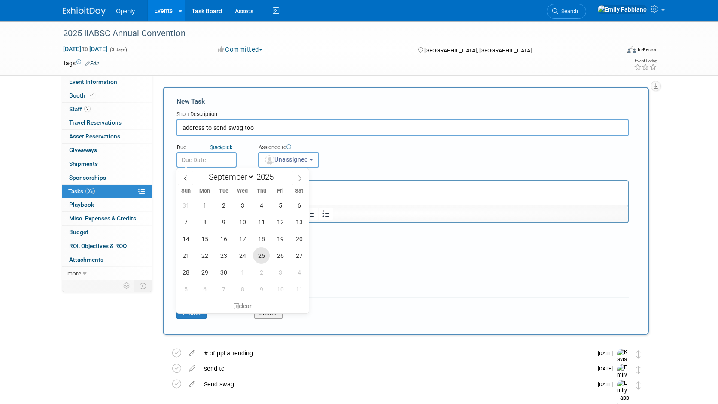
click at [261, 255] on span "25" at bounding box center [261, 255] width 17 height 17
type input "Sep 25, 2025"
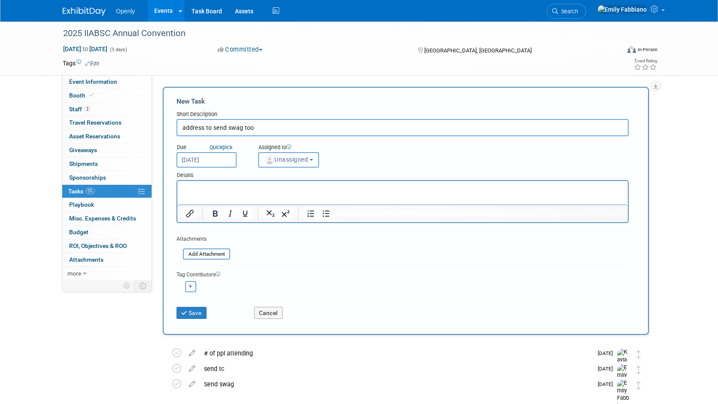
click at [278, 161] on span "Unassigned" at bounding box center [286, 159] width 44 height 7
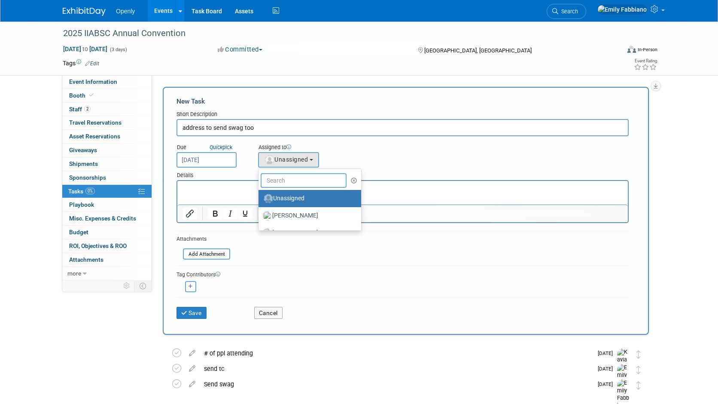
click at [275, 182] on input "text" at bounding box center [304, 180] width 86 height 15
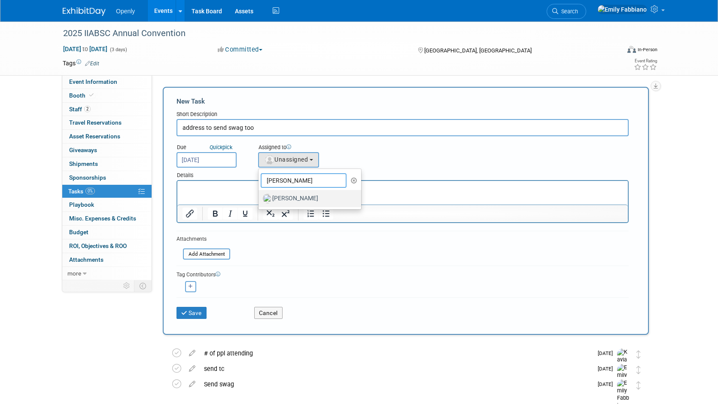
type input "[PERSON_NAME]"
click at [283, 199] on label "[PERSON_NAME]" at bounding box center [308, 199] width 90 height 14
click at [260, 199] on input "[PERSON_NAME]" at bounding box center [257, 198] width 6 height 6
select select "8ecbda8f-6613-4f18-9ddb-8dd0d397b92e"
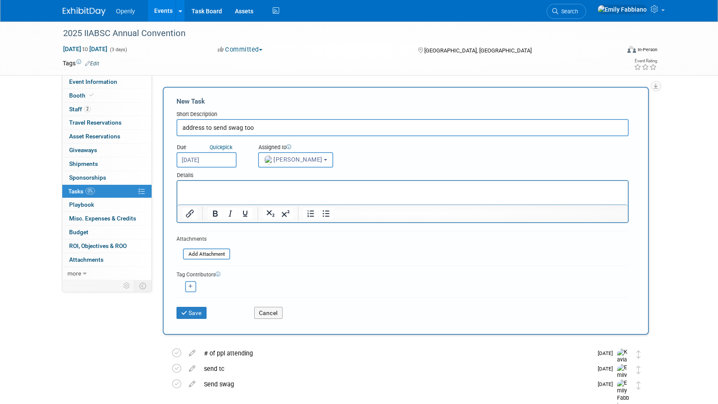
click at [191, 287] on icon "button" at bounding box center [191, 286] width 4 height 5
select select
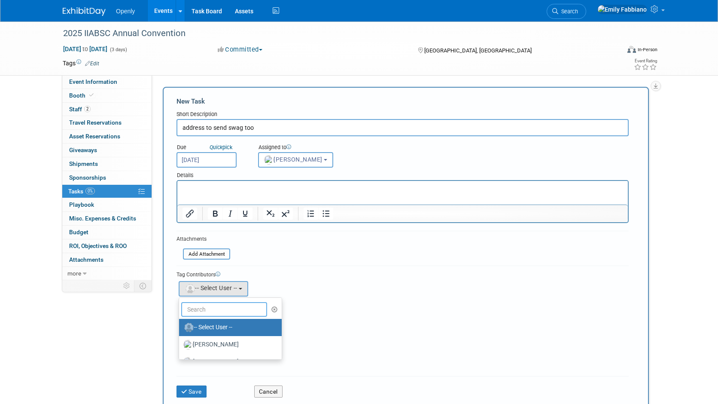
click at [195, 305] on input "text" at bounding box center [224, 309] width 86 height 15
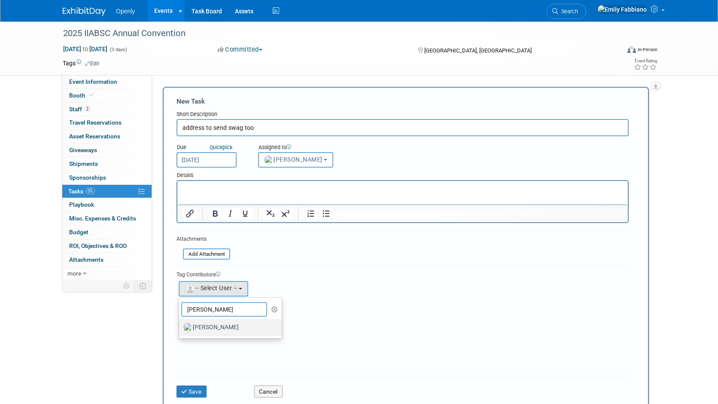
type input "mason"
click at [204, 328] on label "[PERSON_NAME]" at bounding box center [228, 328] width 90 height 14
click at [180, 328] on input "[PERSON_NAME]" at bounding box center [178, 327] width 6 height 6
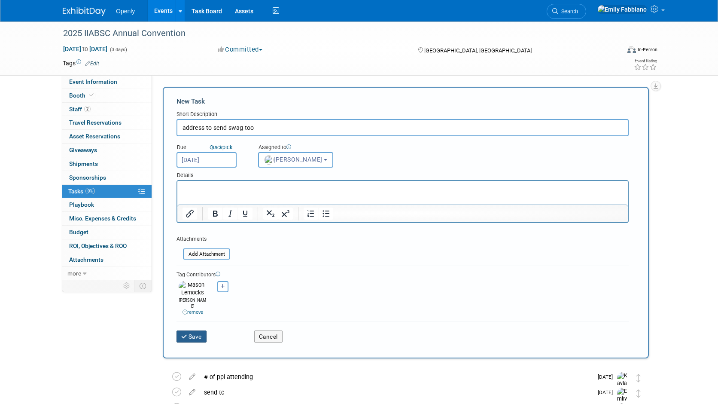
click at [198, 330] on button "Save" at bounding box center [192, 336] width 30 height 12
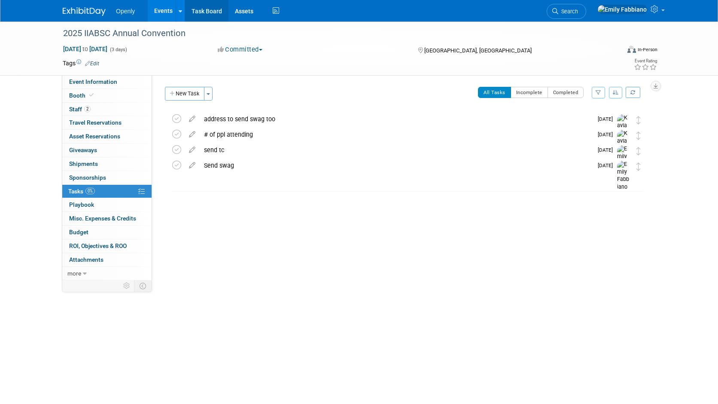
click at [197, 9] on link "Task Board" at bounding box center [206, 10] width 43 height 21
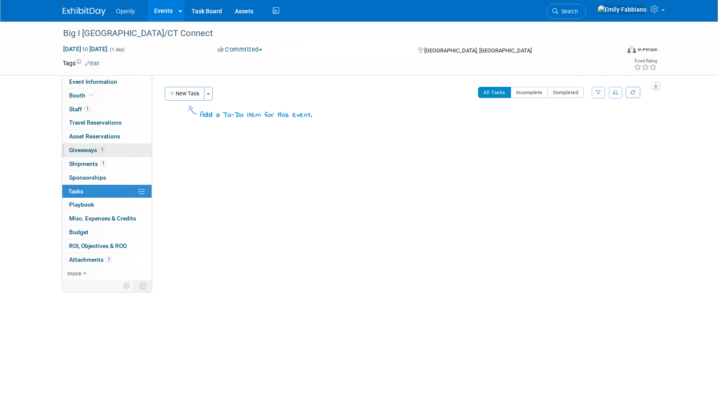
click at [85, 149] on span "Giveaways 1" at bounding box center [87, 150] width 37 height 7
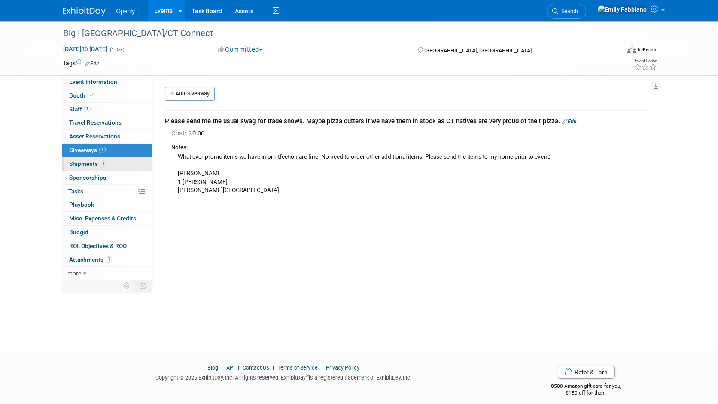
click at [85, 159] on link "1 Shipments 1" at bounding box center [106, 163] width 89 height 13
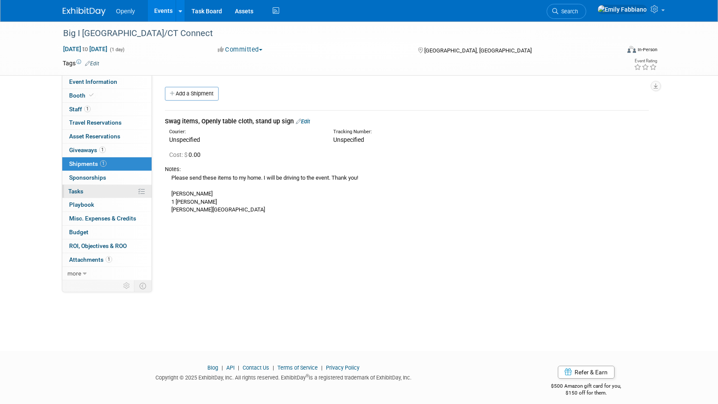
click at [80, 191] on span "Tasks 0%" at bounding box center [75, 191] width 15 height 7
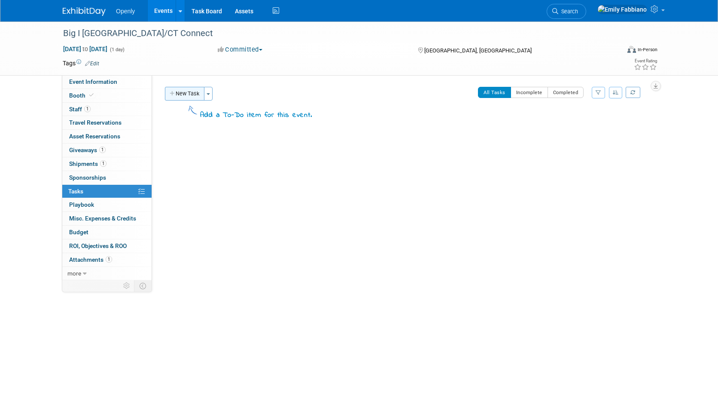
click at [183, 93] on button "New Task" at bounding box center [185, 94] width 40 height 14
select select "7"
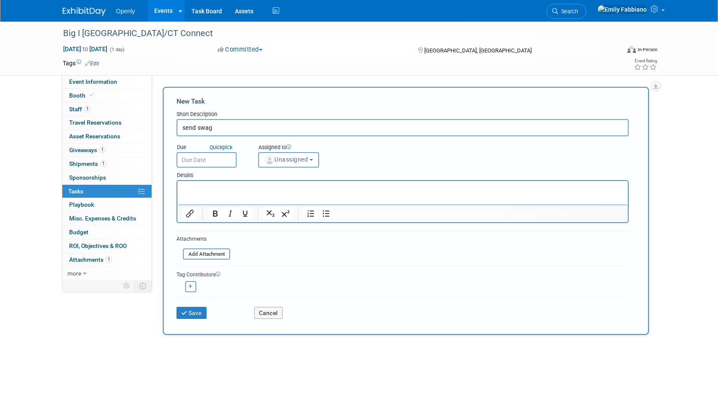
type input "send swag"
click at [214, 165] on input "text" at bounding box center [207, 159] width 60 height 15
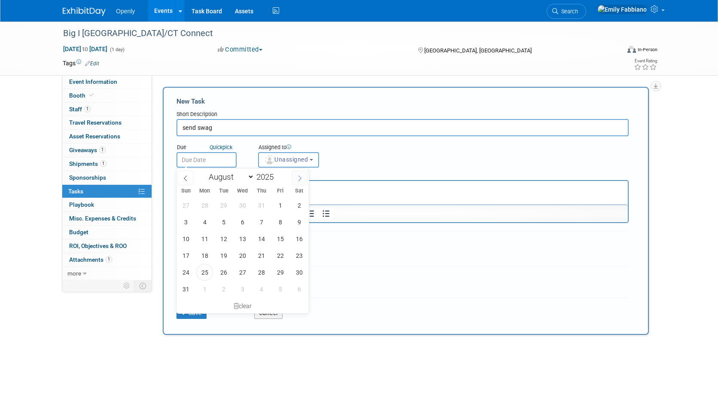
click at [299, 176] on icon at bounding box center [300, 178] width 6 height 6
click at [186, 179] on icon at bounding box center [186, 178] width 6 height 6
select select "9"
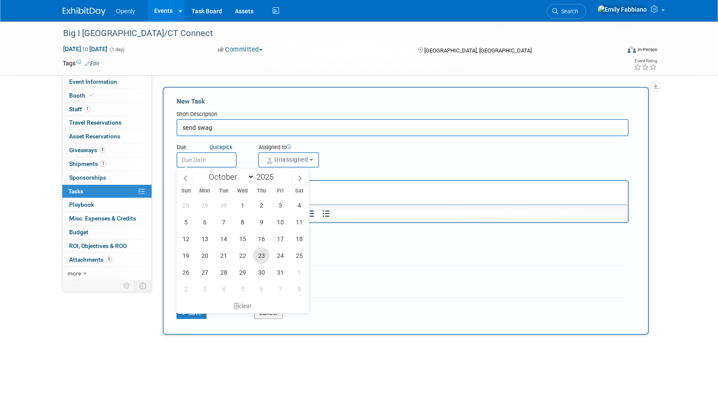
click at [263, 258] on span "23" at bounding box center [261, 255] width 17 height 17
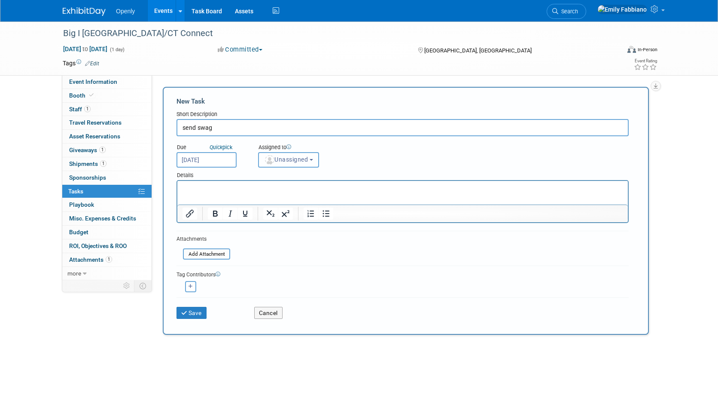
click at [300, 159] on span "Unassigned" at bounding box center [286, 159] width 44 height 7
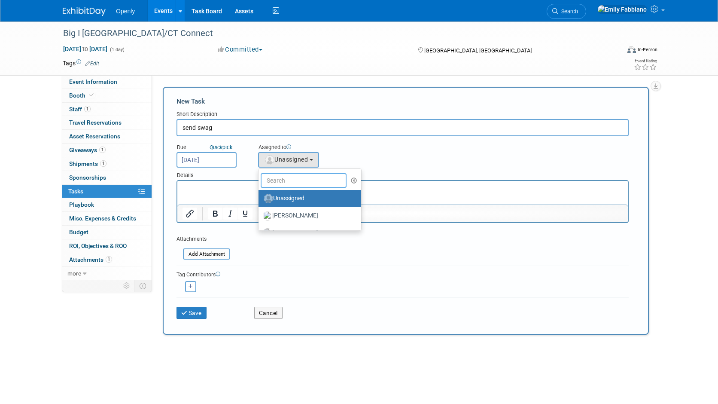
click at [296, 181] on input "text" at bounding box center [304, 180] width 86 height 15
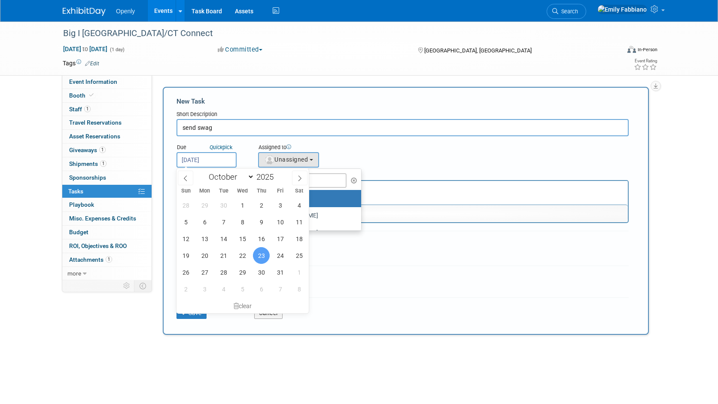
click at [204, 159] on input "Oct 23, 2025" at bounding box center [207, 159] width 60 height 15
click at [203, 254] on span "20" at bounding box center [204, 255] width 17 height 17
type input "Oct 20, 2025"
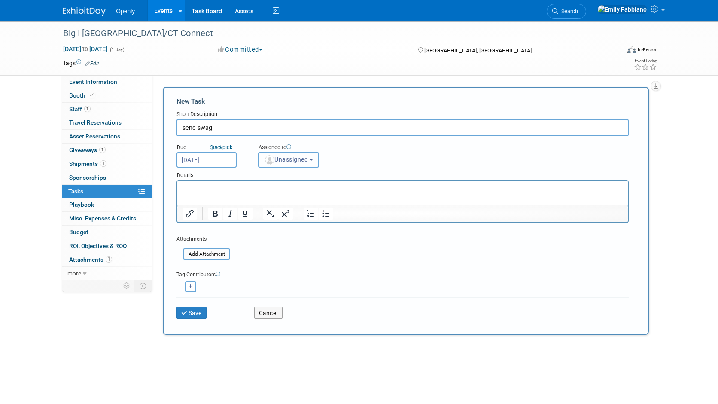
click at [284, 159] on span "Unassigned" at bounding box center [286, 159] width 44 height 7
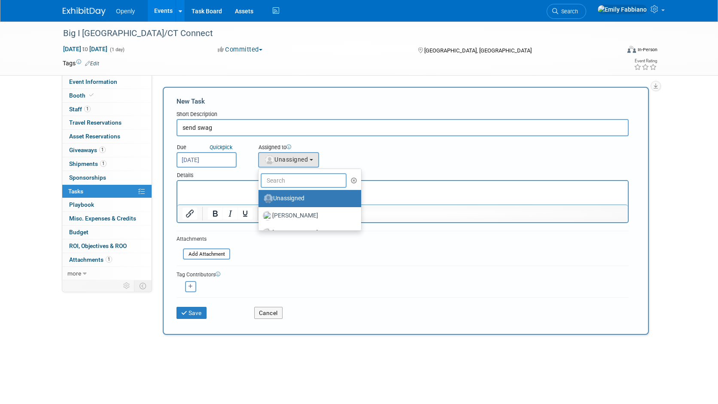
click at [289, 185] on input "text" at bounding box center [304, 180] width 86 height 15
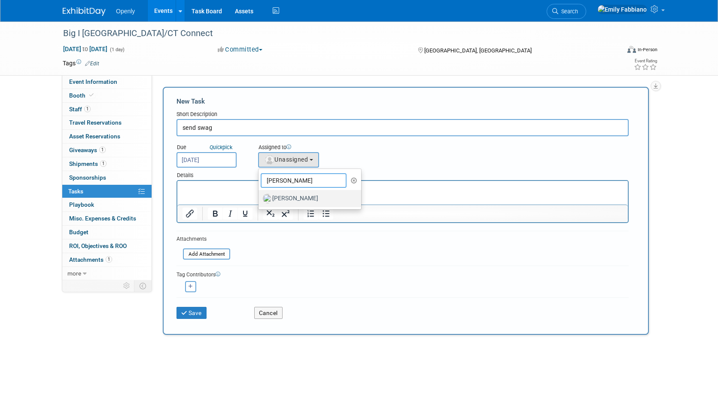
type input "tom"
click at [312, 199] on label "[PERSON_NAME]" at bounding box center [308, 199] width 90 height 14
click at [260, 199] on input "[PERSON_NAME]" at bounding box center [257, 198] width 6 height 6
select select "d6d3684e-1959-40f1-9126-cde57a09e4d5"
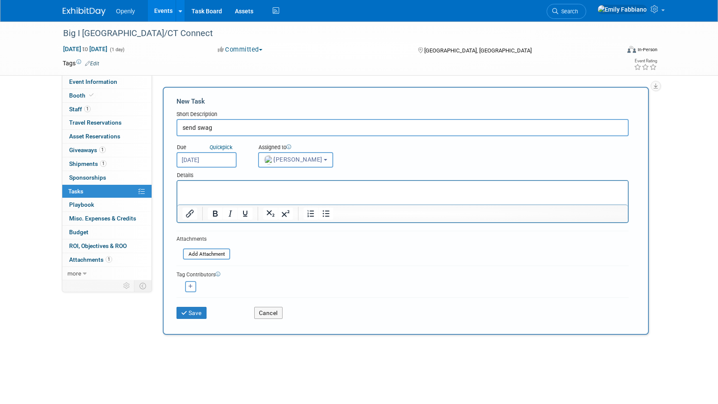
click at [280, 162] on span "[PERSON_NAME]" at bounding box center [293, 159] width 58 height 7
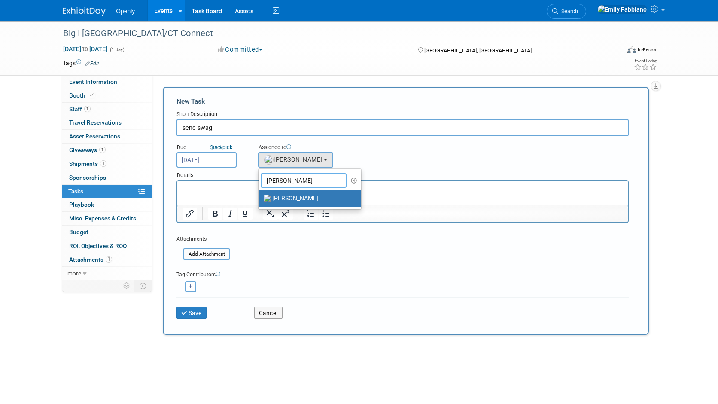
drag, startPoint x: 280, startPoint y: 178, endPoint x: 252, endPoint y: 172, distance: 28.9
click at [254, 176] on form "New Task Short Description send swag Due Quick pick Oct 20, 2025 tom Unassigned…" at bounding box center [406, 211] width 459 height 228
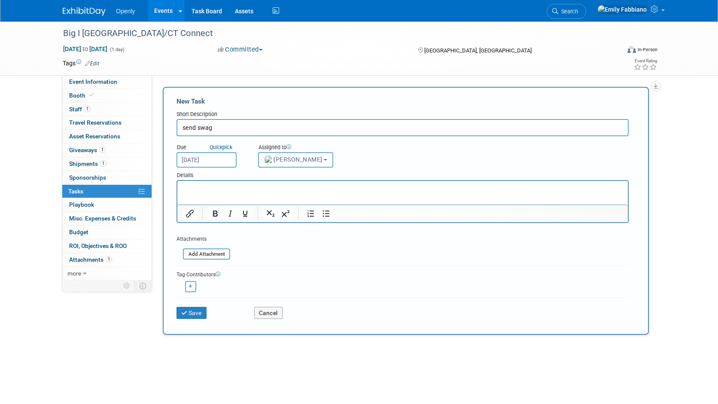
click at [275, 159] on span "[PERSON_NAME]" at bounding box center [293, 159] width 58 height 7
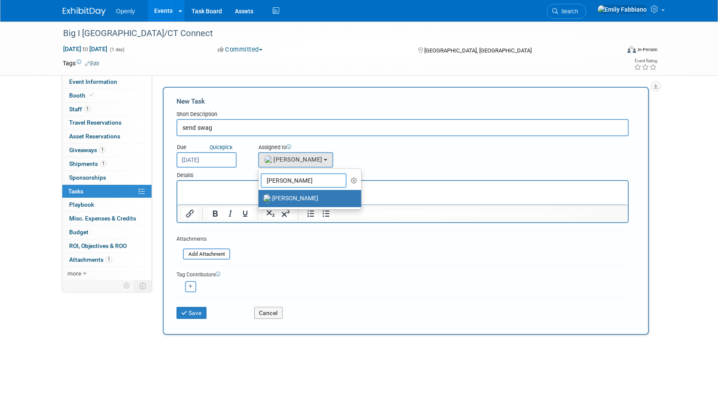
click at [275, 183] on input "tom" at bounding box center [304, 180] width 86 height 15
type input "emily"
click at [288, 196] on label "[PERSON_NAME] (me)" at bounding box center [308, 199] width 90 height 14
click at [260, 196] on input "[PERSON_NAME] (me)" at bounding box center [257, 198] width 6 height 6
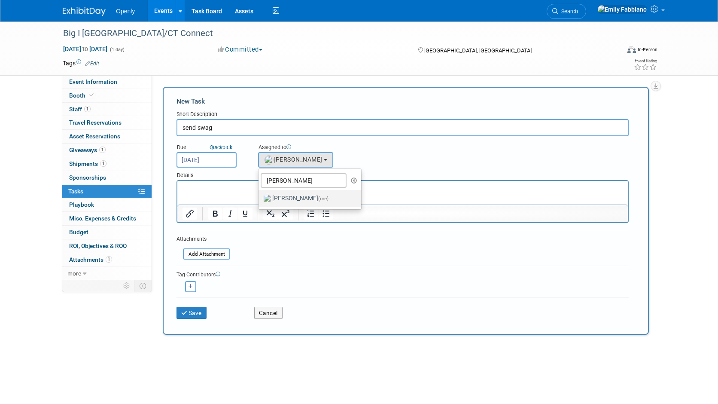
select select "076cb6f7-fc95-4769-bf55-df881da2ceea"
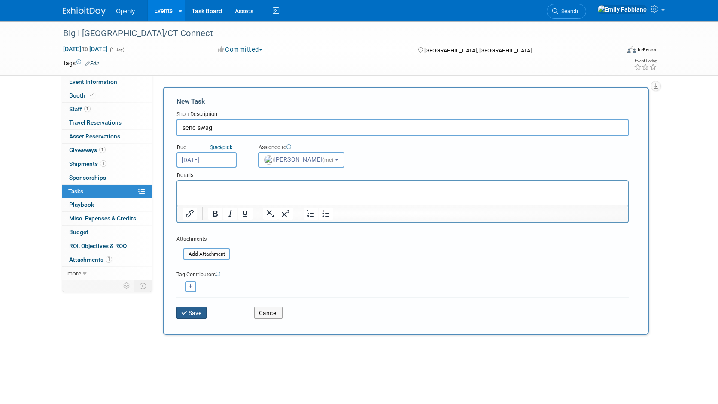
click at [196, 314] on button "Save" at bounding box center [192, 313] width 30 height 12
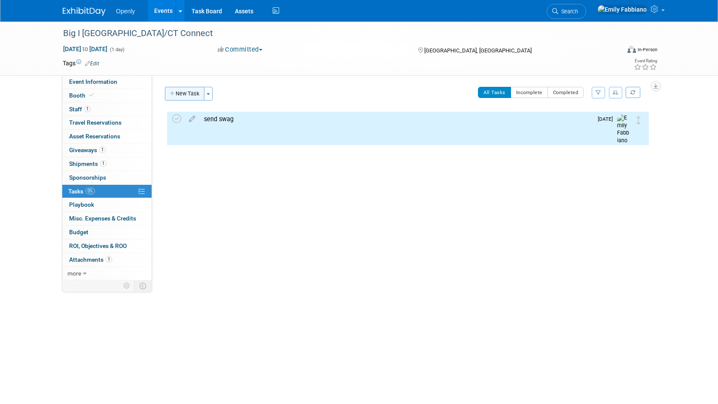
click at [186, 93] on button "New Task" at bounding box center [185, 94] width 40 height 14
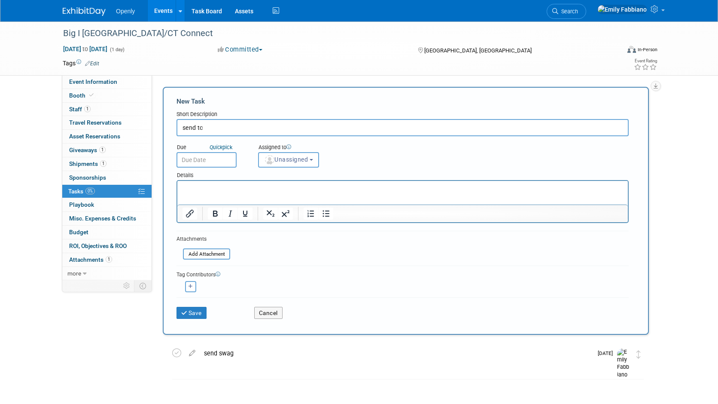
type input "send tc"
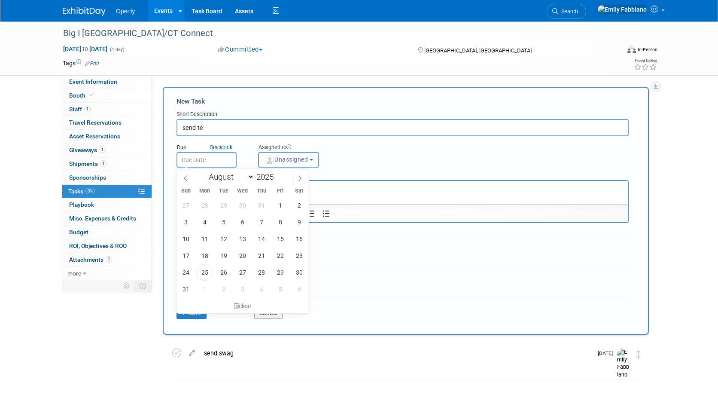
click at [196, 166] on input "text" at bounding box center [207, 159] width 60 height 15
click at [297, 177] on icon at bounding box center [300, 178] width 6 height 6
select select "9"
click at [280, 251] on span "24" at bounding box center [280, 255] width 17 height 17
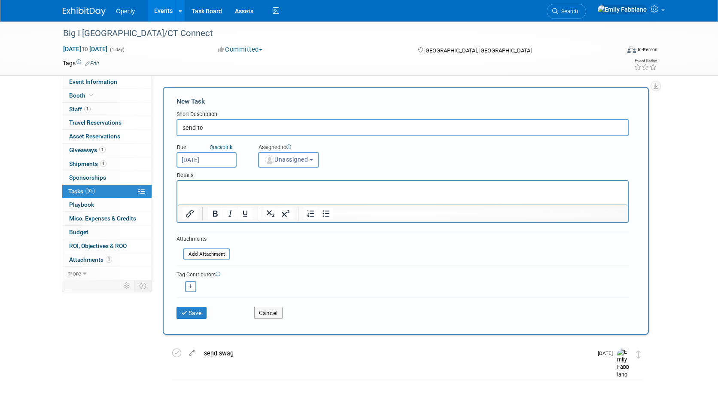
click at [210, 164] on input "[DATE]" at bounding box center [207, 159] width 60 height 15
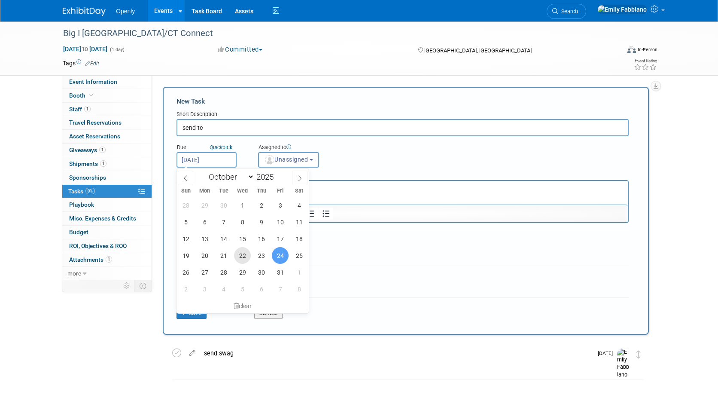
click at [239, 258] on span "22" at bounding box center [242, 255] width 17 height 17
type input "Oct 22, 2025"
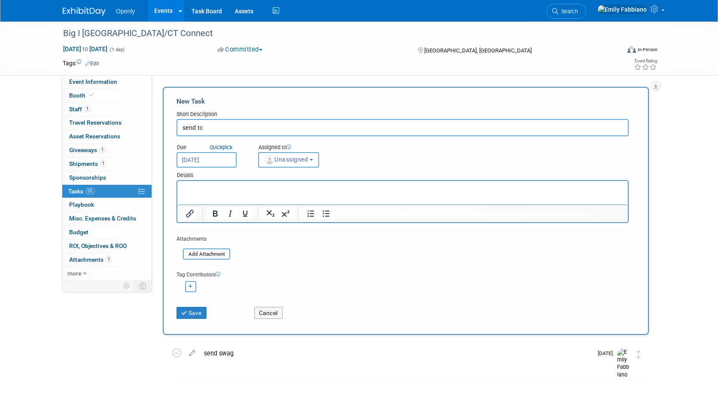
click at [292, 162] on span "Unassigned" at bounding box center [286, 159] width 44 height 7
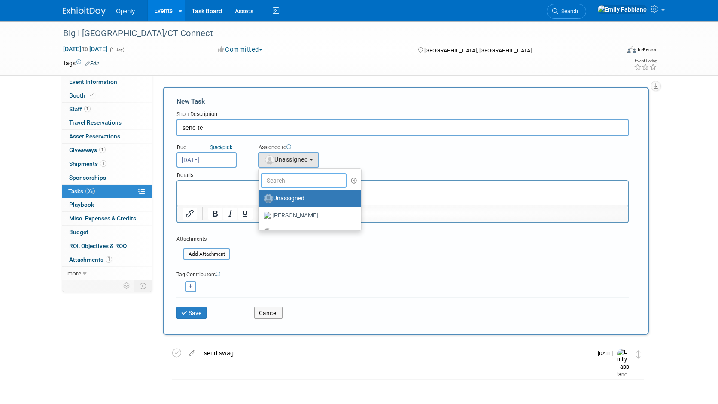
click at [291, 178] on input "text" at bounding box center [304, 180] width 86 height 15
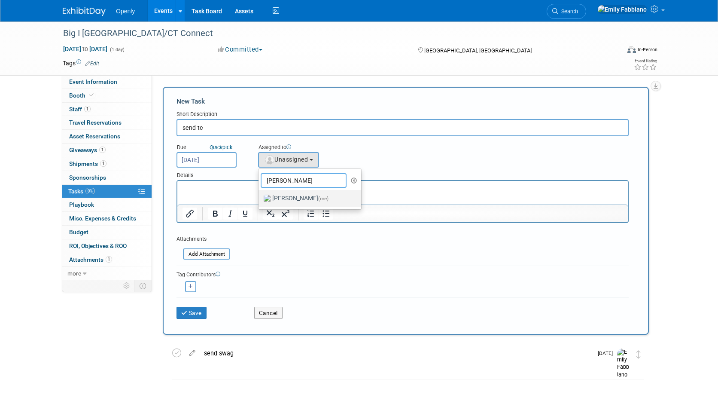
type input "emily"
click at [295, 195] on label "[PERSON_NAME] (me)" at bounding box center [308, 199] width 90 height 14
click at [260, 195] on input "[PERSON_NAME] (me)" at bounding box center [257, 198] width 6 height 6
select select "076cb6f7-fc95-4769-bf55-df881da2ceea"
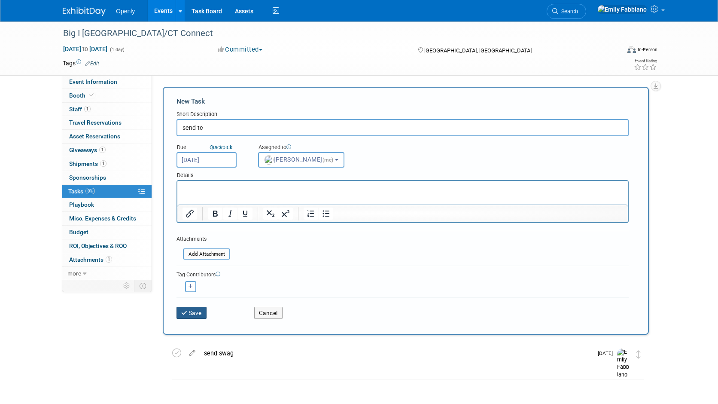
click at [196, 308] on button "Save" at bounding box center [192, 313] width 30 height 12
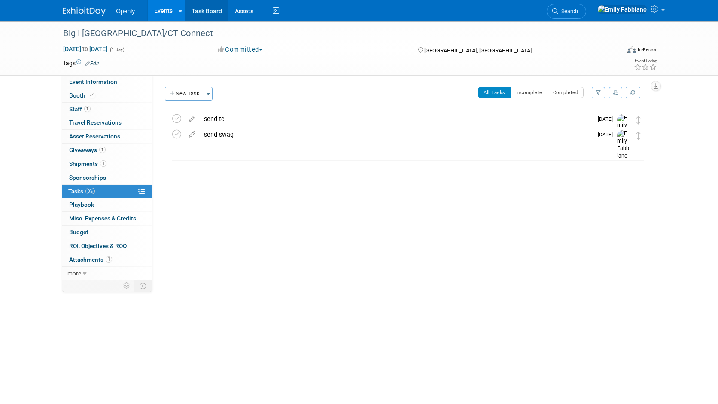
click at [188, 11] on link "Task Board" at bounding box center [206, 10] width 43 height 21
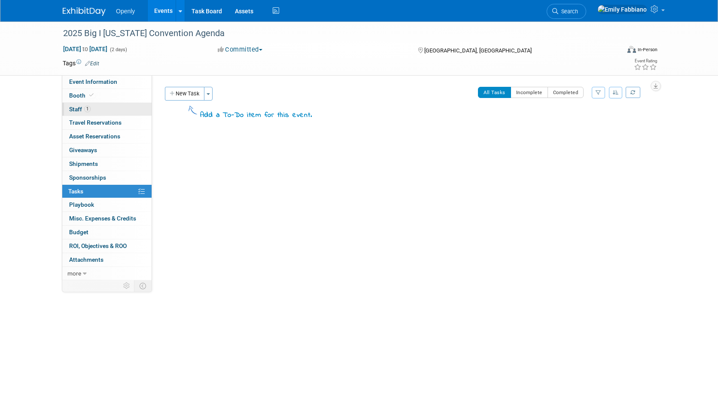
click at [99, 113] on link "1 Staff 1" at bounding box center [106, 109] width 89 height 13
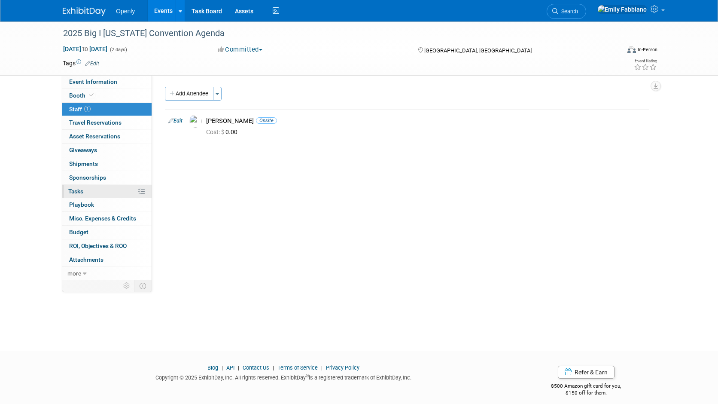
click at [81, 196] on link "0% Tasks 0%" at bounding box center [106, 191] width 89 height 13
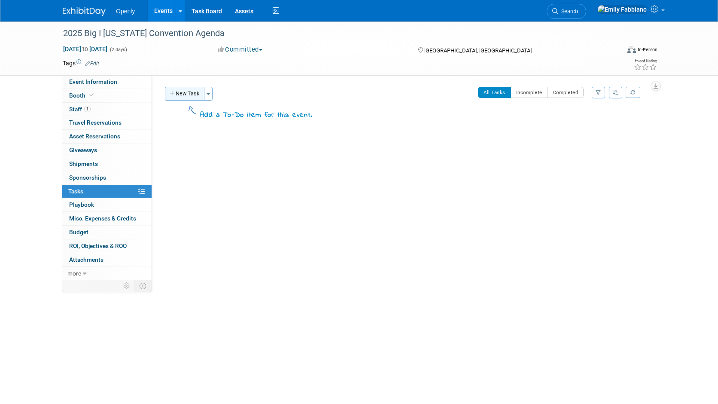
click at [191, 92] on button "New Task" at bounding box center [185, 94] width 40 height 14
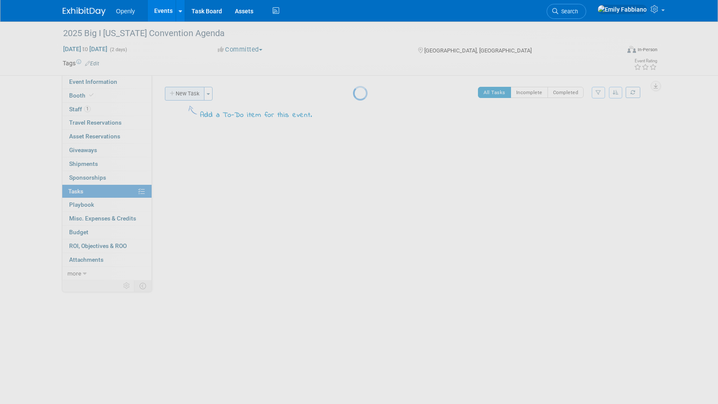
select select "7"
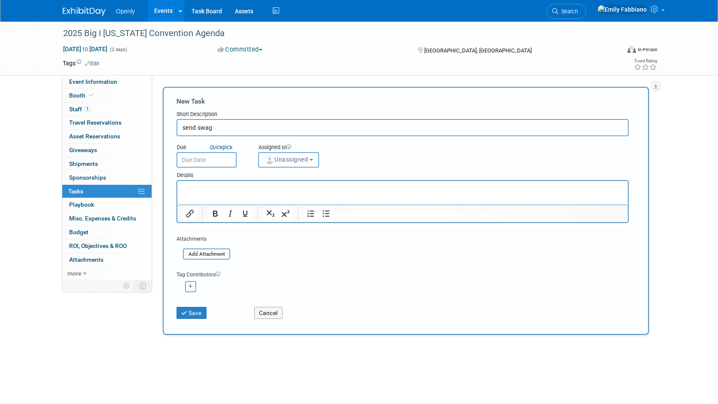
type input "send swag"
click at [217, 161] on input "text" at bounding box center [207, 159] width 60 height 15
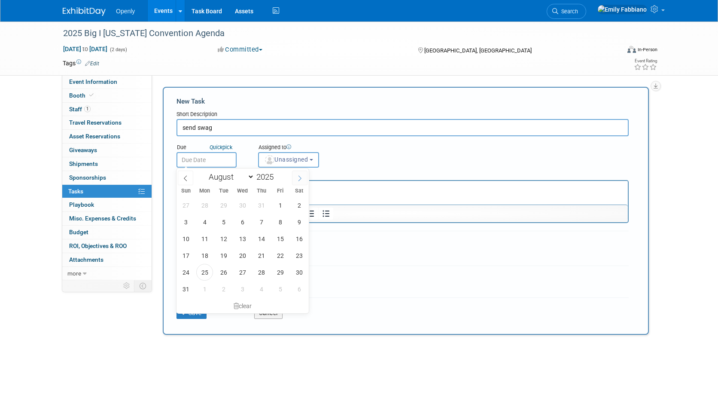
click at [300, 177] on icon at bounding box center [300, 178] width 6 height 6
click at [300, 177] on icon at bounding box center [300, 179] width 3 height 6
select select "10"
click at [208, 205] on span "27" at bounding box center [204, 205] width 17 height 17
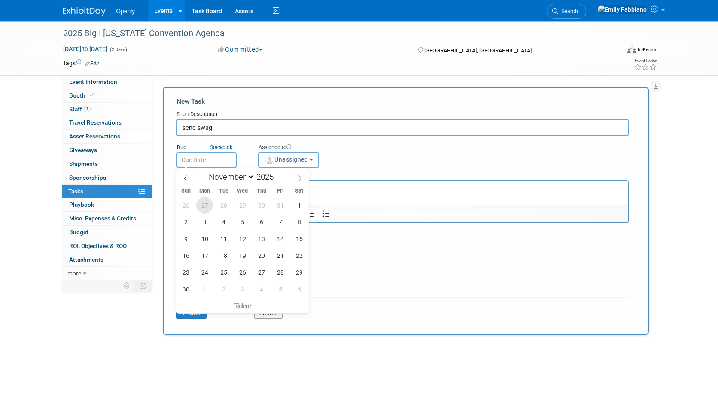
type input "[DATE]"
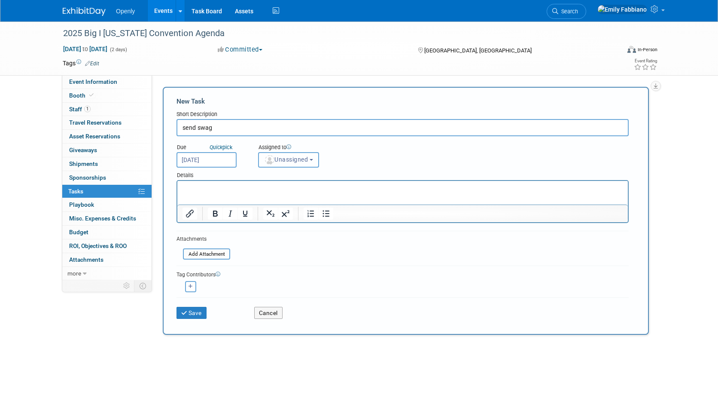
click at [282, 160] on span "Unassigned" at bounding box center [286, 159] width 44 height 7
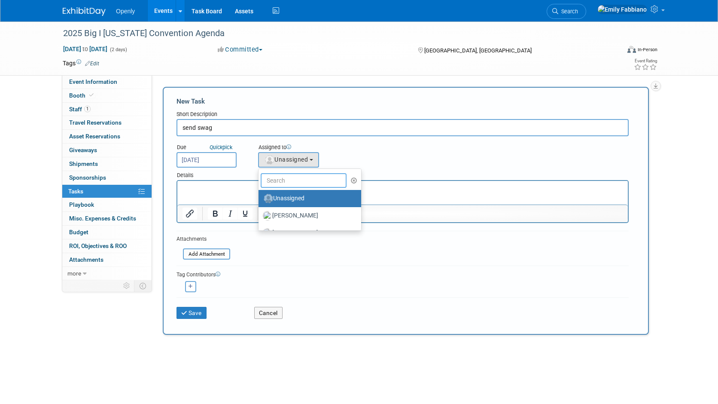
click at [287, 181] on input "text" at bounding box center [304, 180] width 86 height 15
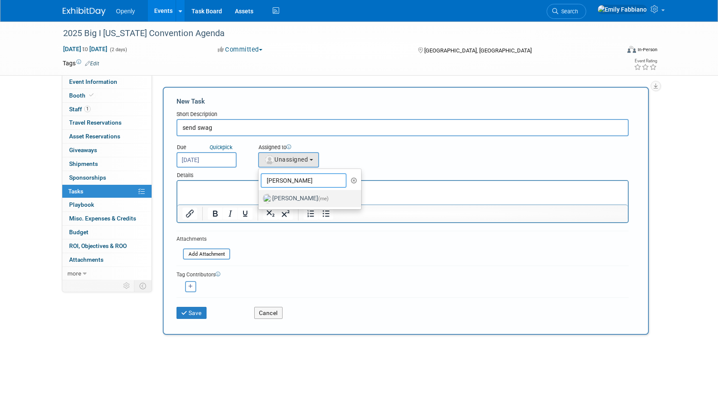
type input "[PERSON_NAME]"
click at [287, 197] on label "[PERSON_NAME] (me)" at bounding box center [308, 199] width 90 height 14
click at [260, 197] on input "[PERSON_NAME] (me)" at bounding box center [257, 198] width 6 height 6
select select "076cb6f7-fc95-4769-bf55-df881da2ceea"
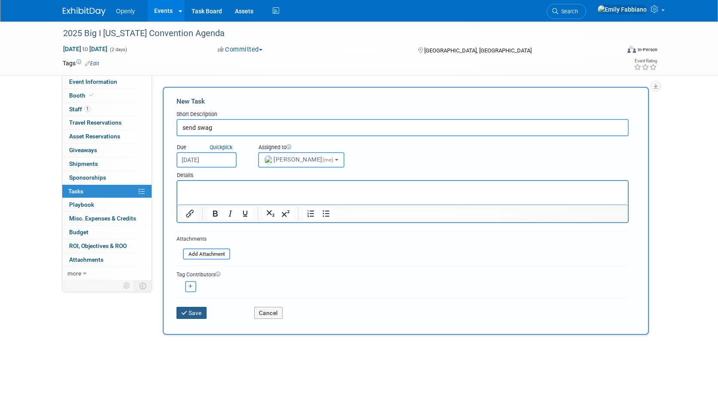
click at [192, 310] on button "Save" at bounding box center [192, 313] width 30 height 12
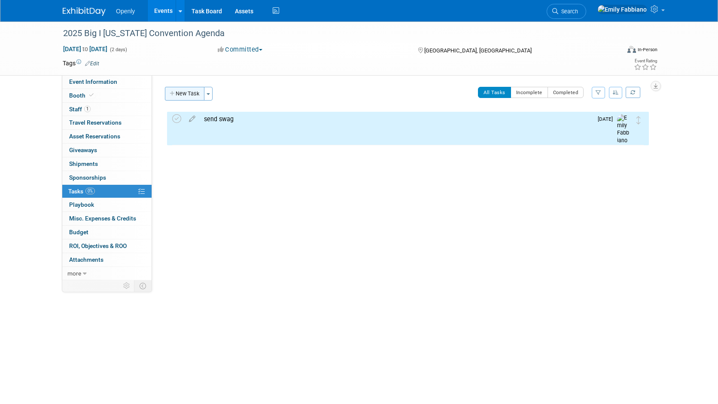
click at [189, 95] on button "New Task" at bounding box center [185, 94] width 40 height 14
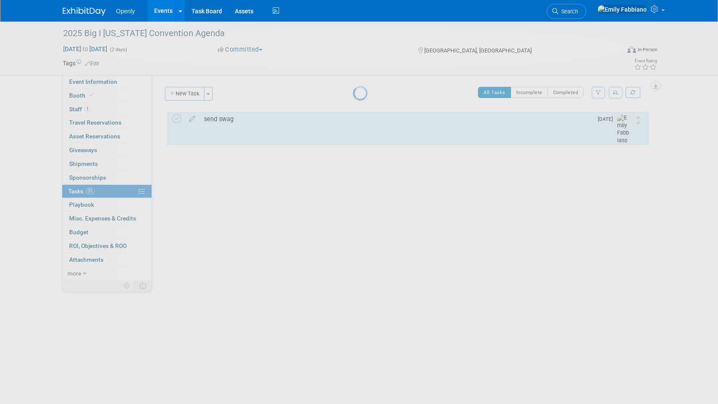
select select "7"
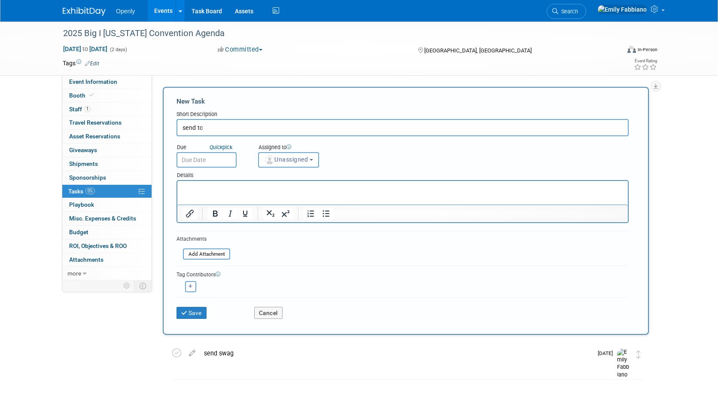
type input "send tc"
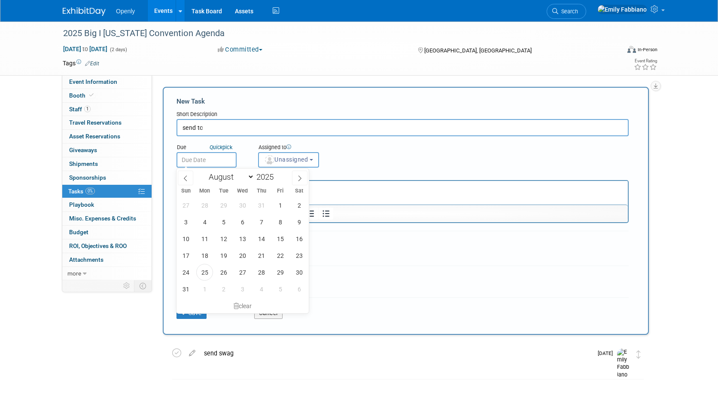
click at [211, 152] on input "text" at bounding box center [207, 159] width 60 height 15
click at [303, 181] on span at bounding box center [299, 178] width 15 height 15
select select "10"
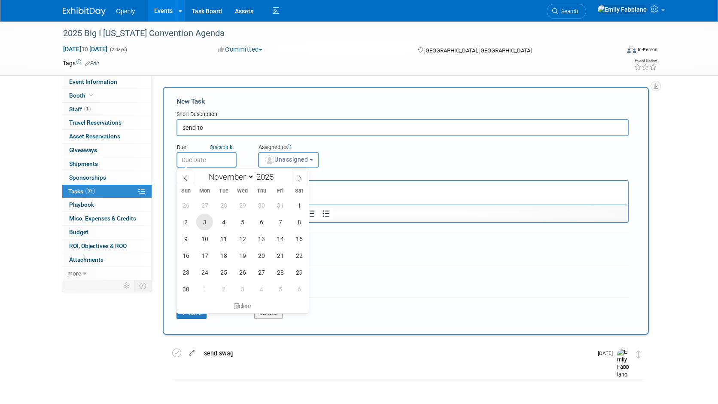
click at [204, 222] on span "3" at bounding box center [204, 222] width 17 height 17
type input "[DATE]"
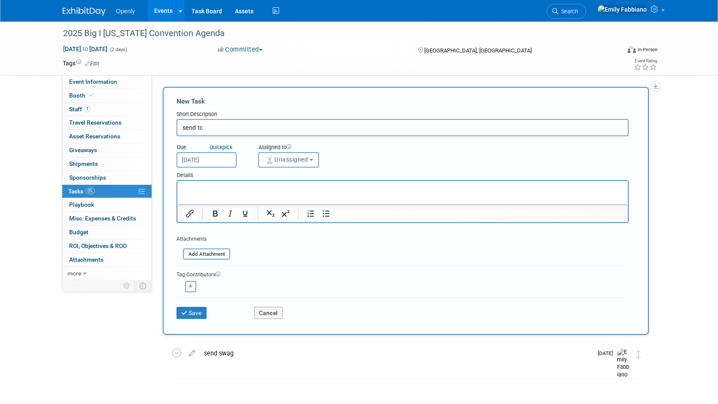
click at [299, 162] on span "Unassigned" at bounding box center [286, 159] width 44 height 7
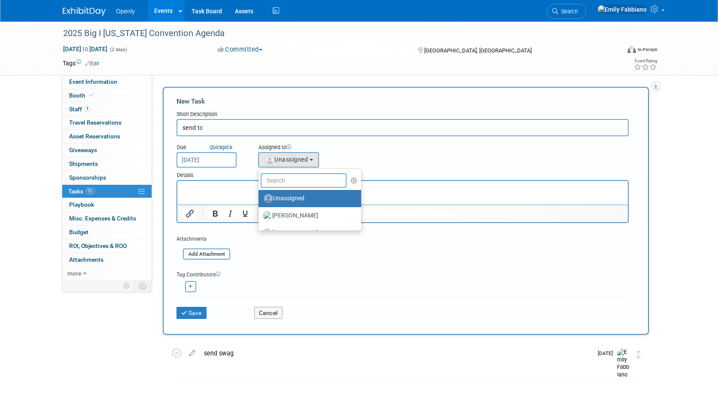
click at [295, 177] on input "text" at bounding box center [304, 180] width 86 height 15
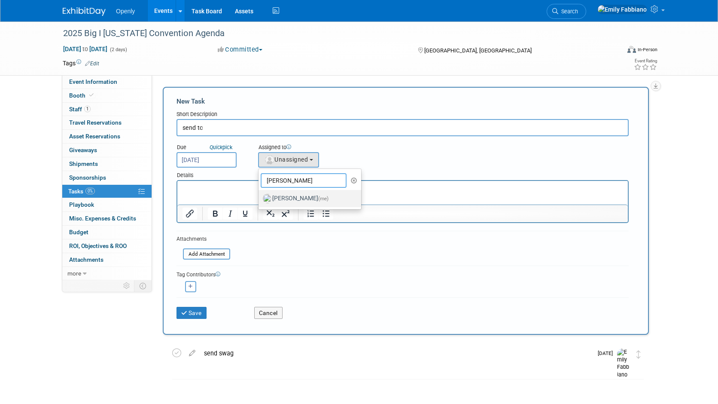
type input "[PERSON_NAME]"
click at [293, 199] on label "[PERSON_NAME] (me)" at bounding box center [308, 199] width 90 height 14
click at [260, 199] on input "[PERSON_NAME] (me)" at bounding box center [257, 198] width 6 height 6
select select "076cb6f7-fc95-4769-bf55-df881da2ceea"
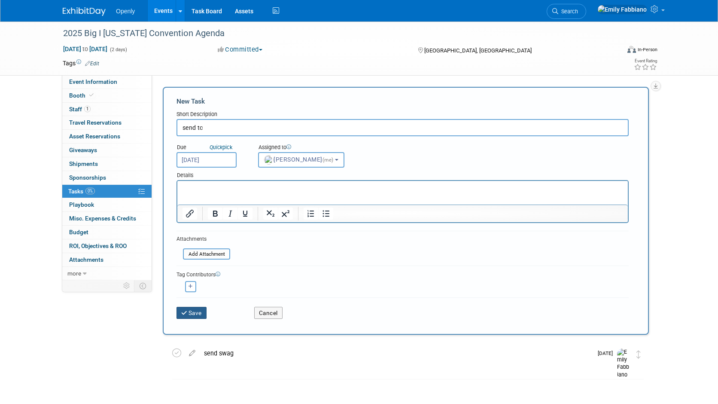
click at [197, 311] on button "Save" at bounding box center [192, 313] width 30 height 12
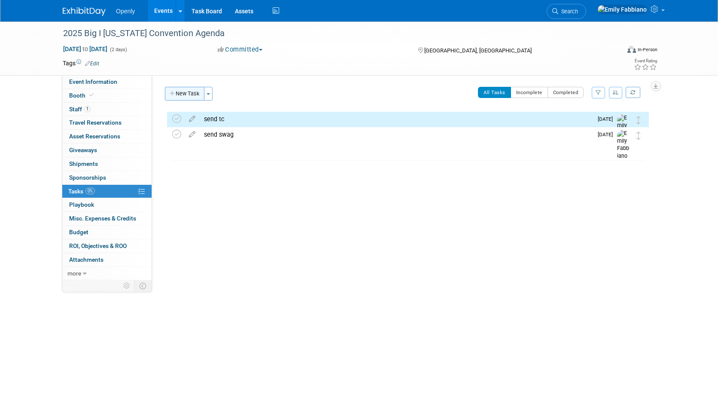
click at [177, 92] on button "New Task" at bounding box center [185, 94] width 40 height 14
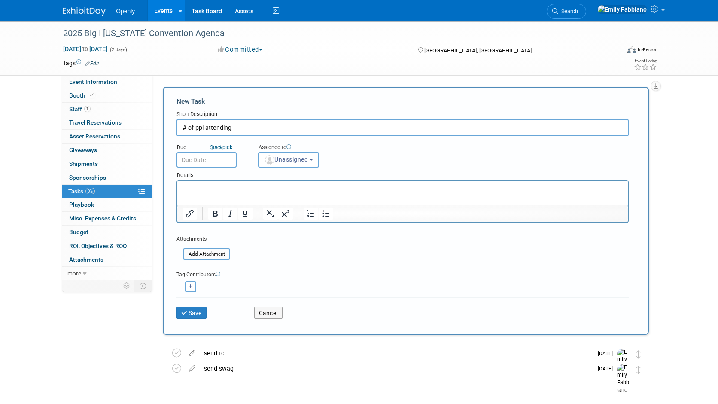
type input "# of ppl attending"
click at [213, 186] on p "Rich Text Area. Press ALT-0 for help." at bounding box center [403, 188] width 441 height 9
click at [208, 161] on input "text" at bounding box center [207, 159] width 60 height 15
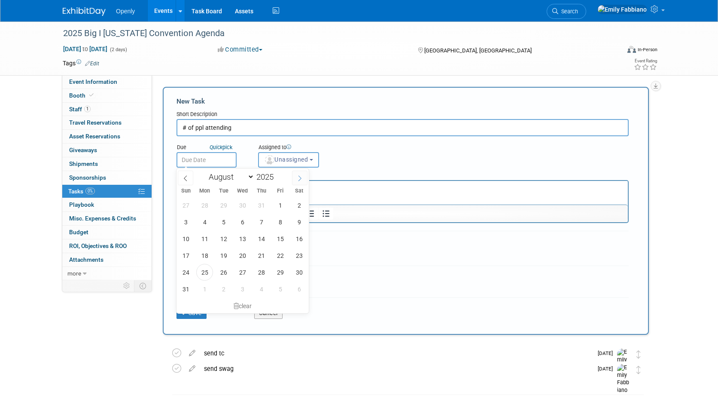
click at [297, 175] on icon at bounding box center [300, 178] width 6 height 6
click at [184, 179] on icon at bounding box center [186, 178] width 6 height 6
select select "9"
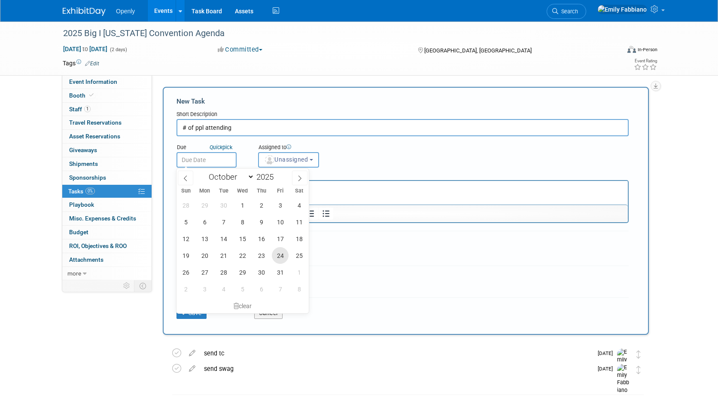
click at [281, 253] on span "24" at bounding box center [280, 255] width 17 height 17
type input "[DATE]"
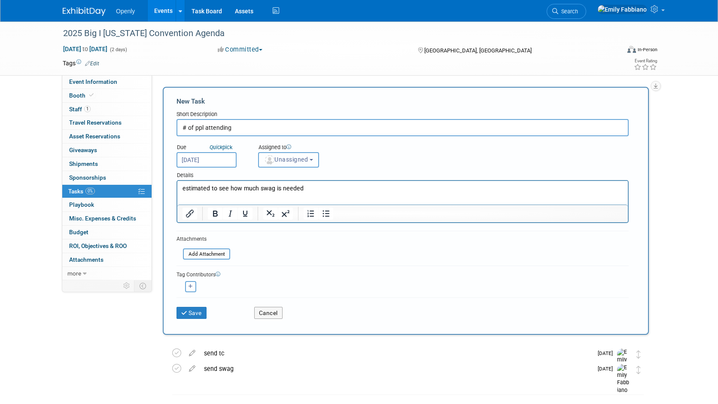
click at [288, 152] on button "Unassigned" at bounding box center [288, 159] width 61 height 15
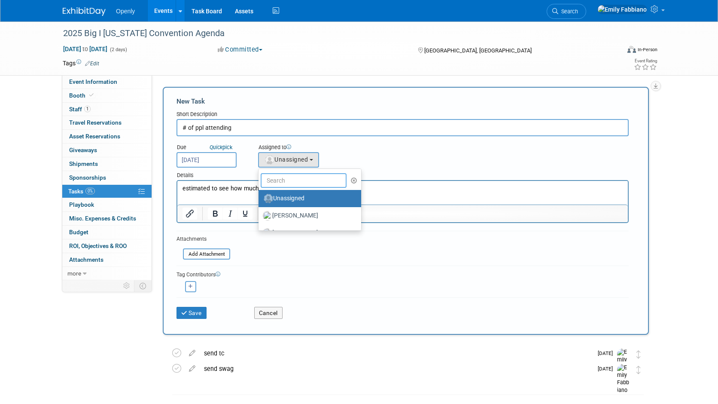
click at [282, 181] on input "text" at bounding box center [304, 180] width 86 height 15
type input "l"
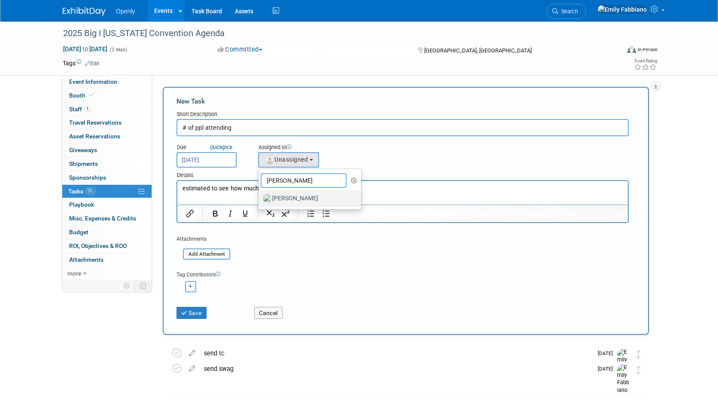
type input "[PERSON_NAME]"
click at [283, 196] on label "[PERSON_NAME]" at bounding box center [308, 199] width 90 height 14
click at [260, 196] on input "[PERSON_NAME]" at bounding box center [257, 198] width 6 height 6
select select "8ecbda8f-6613-4f18-9ddb-8dd0d397b92e"
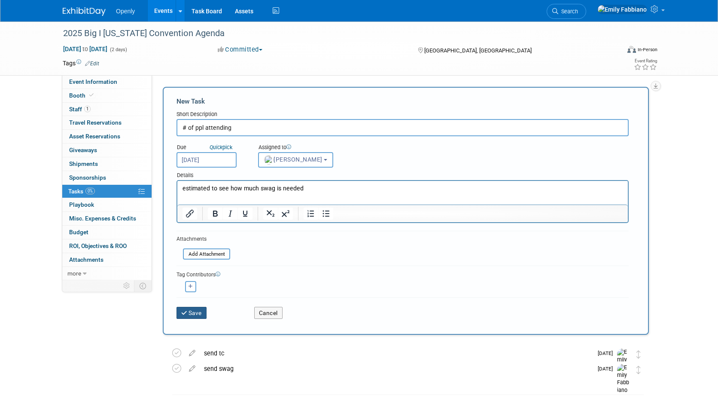
click at [190, 312] on button "Save" at bounding box center [192, 313] width 30 height 12
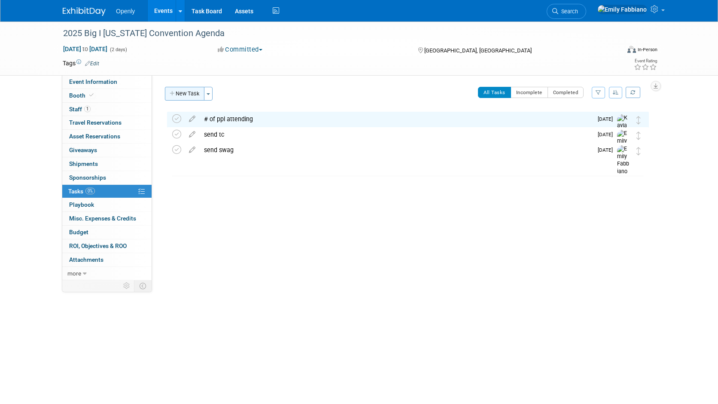
click at [186, 95] on button "New Task" at bounding box center [185, 94] width 40 height 14
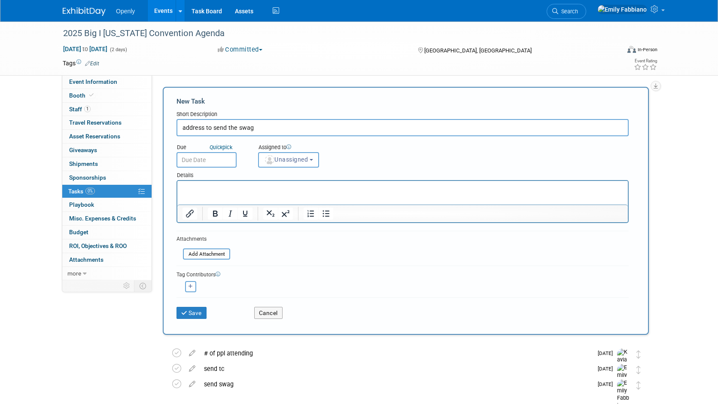
type input "address to send the swag"
click at [206, 164] on input "text" at bounding box center [207, 159] width 60 height 15
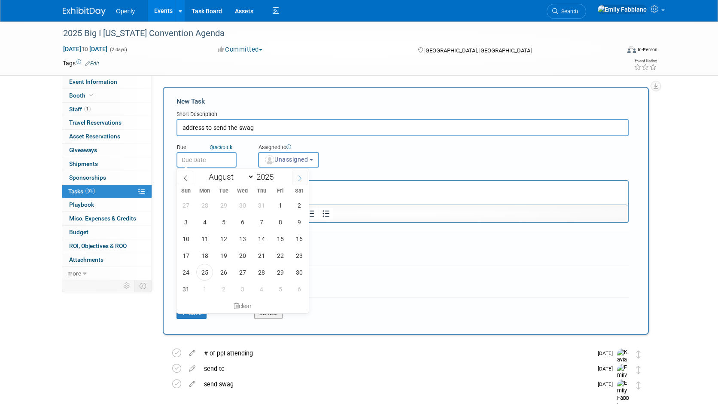
click at [298, 178] on icon at bounding box center [300, 178] width 6 height 6
select select "10"
click at [282, 269] on span "28" at bounding box center [280, 272] width 17 height 17
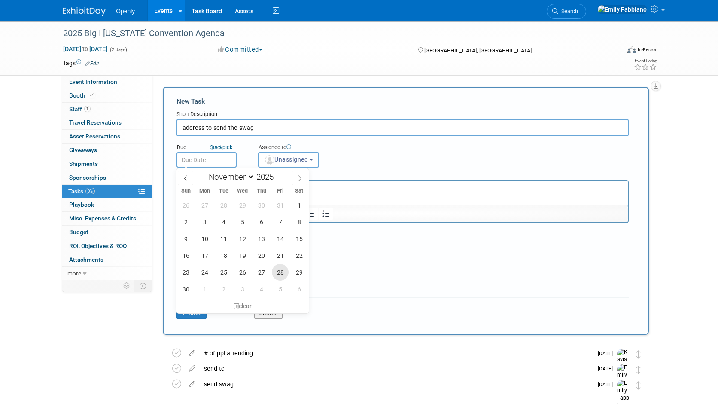
type input "[DATE]"
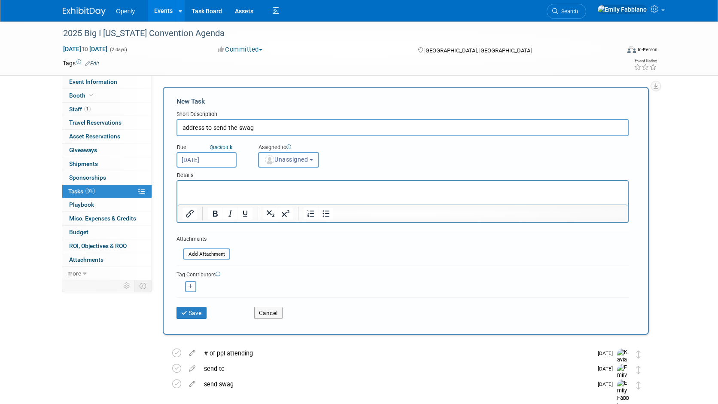
click at [298, 154] on button "Unassigned" at bounding box center [288, 159] width 61 height 15
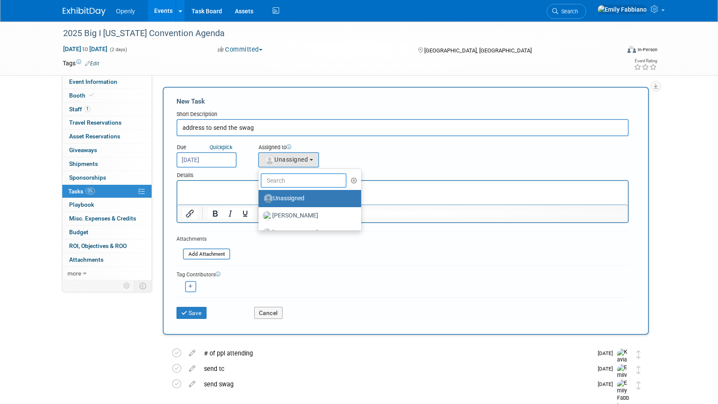
click at [292, 186] on input "text" at bounding box center [304, 180] width 86 height 15
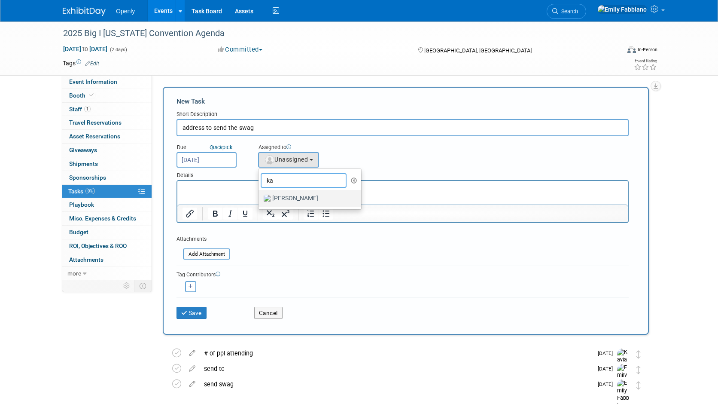
type input "ka"
click at [293, 199] on label "[PERSON_NAME]" at bounding box center [308, 199] width 90 height 14
click at [260, 199] on input "[PERSON_NAME]" at bounding box center [257, 198] width 6 height 6
select select "8ecbda8f-6613-4f18-9ddb-8dd0d397b92e"
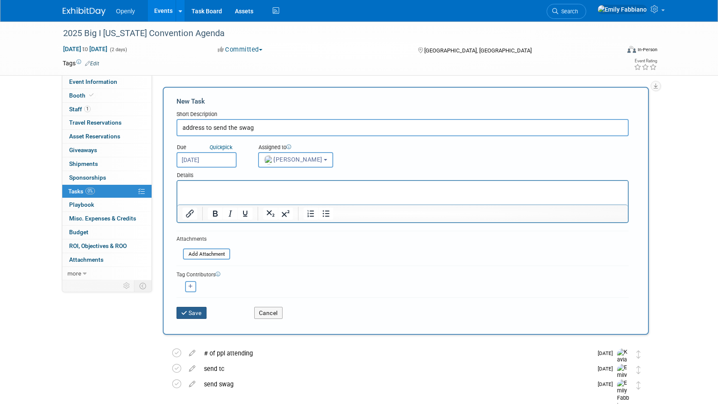
click at [183, 312] on icon "submit" at bounding box center [184, 313] width 7 height 6
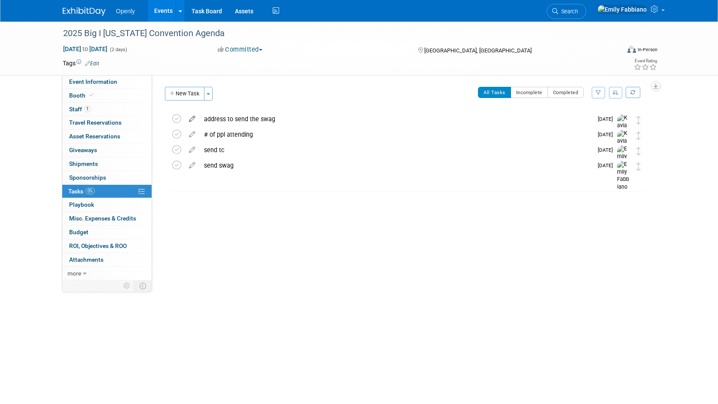
click at [196, 119] on icon at bounding box center [192, 117] width 15 height 11
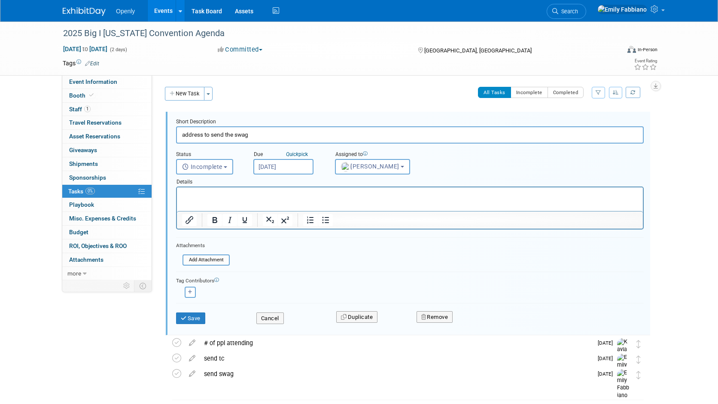
click at [262, 160] on input "[DATE]" at bounding box center [284, 166] width 60 height 15
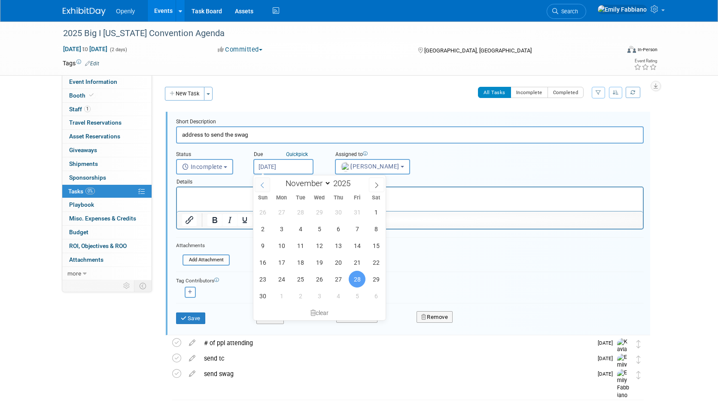
click at [260, 183] on icon at bounding box center [263, 185] width 6 height 6
select select "9"
click at [358, 263] on span "24" at bounding box center [357, 262] width 17 height 17
type input "[DATE]"
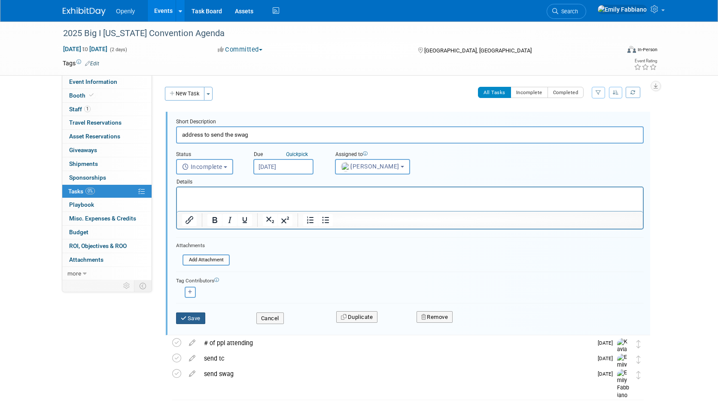
click at [191, 320] on button "Save" at bounding box center [190, 318] width 29 height 12
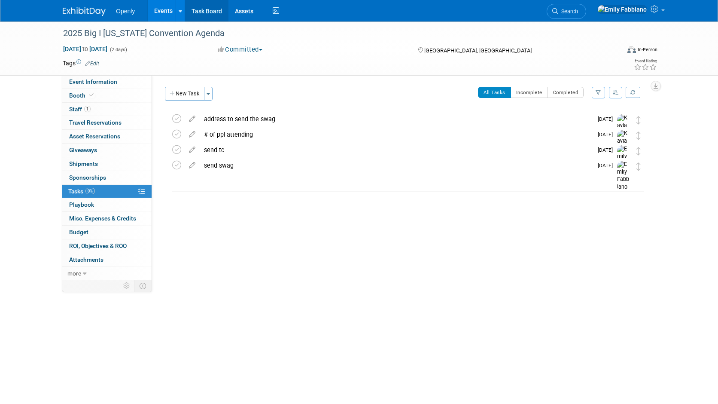
click at [196, 10] on link "Task Board" at bounding box center [206, 10] width 43 height 21
